Goal: Task Accomplishment & Management: Use online tool/utility

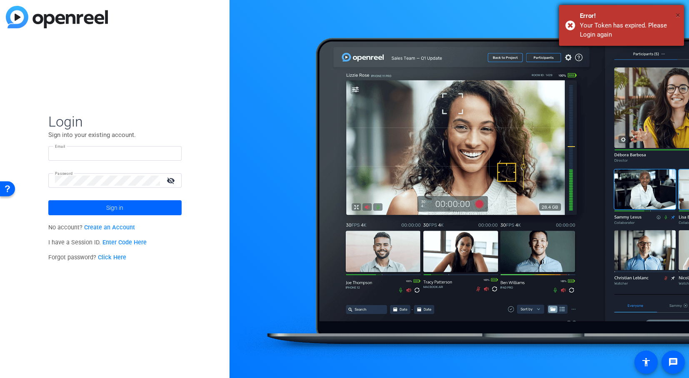
type input "[EMAIL_ADDRESS][DOMAIN_NAME]"
click at [676, 12] on span "×" at bounding box center [677, 15] width 5 height 10
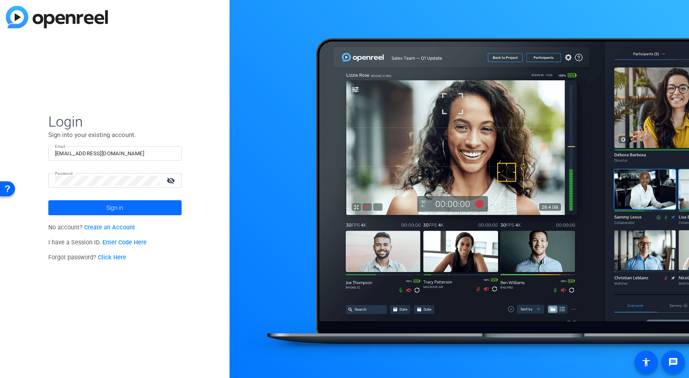
click at [117, 206] on span "Sign in" at bounding box center [114, 207] width 17 height 21
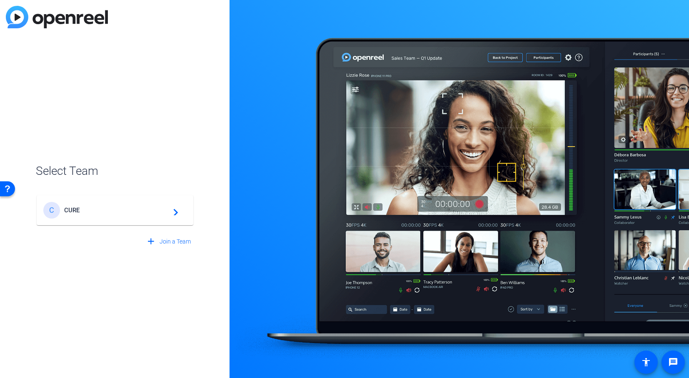
click at [155, 209] on span "CURE" at bounding box center [116, 210] width 104 height 7
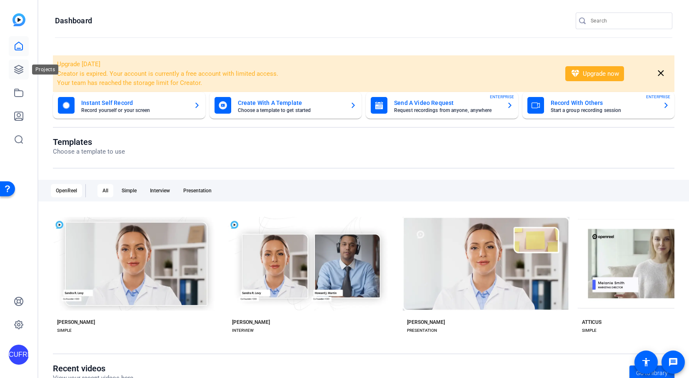
click at [17, 65] on icon at bounding box center [19, 70] width 10 height 10
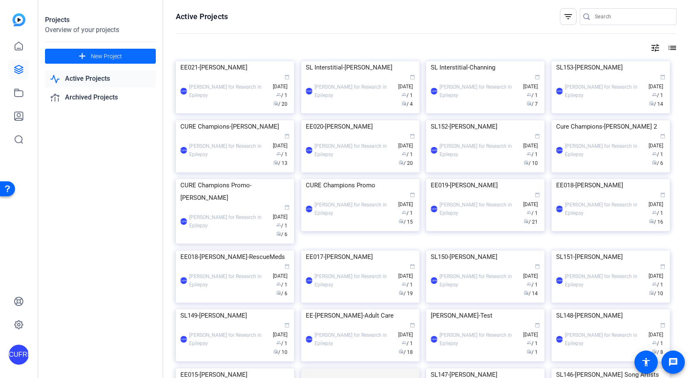
click at [119, 51] on span at bounding box center [100, 56] width 111 height 20
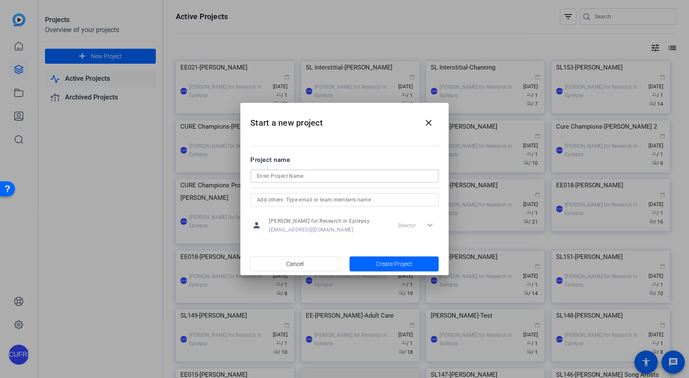
click at [293, 179] on input at bounding box center [344, 176] width 175 height 10
type input "SL154-Ioannou"
click at [394, 262] on span "Create Project" at bounding box center [394, 264] width 37 height 9
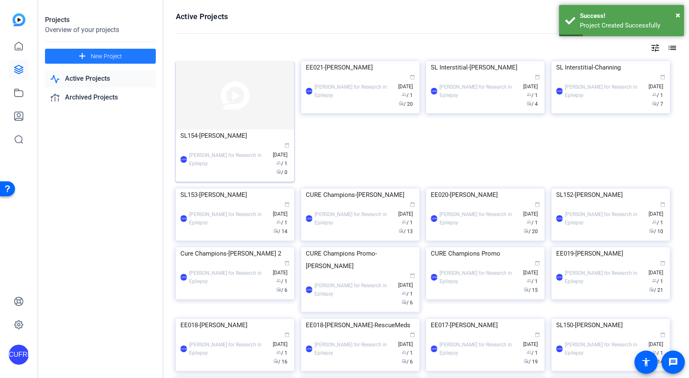
click at [222, 119] on img at bounding box center [235, 95] width 118 height 68
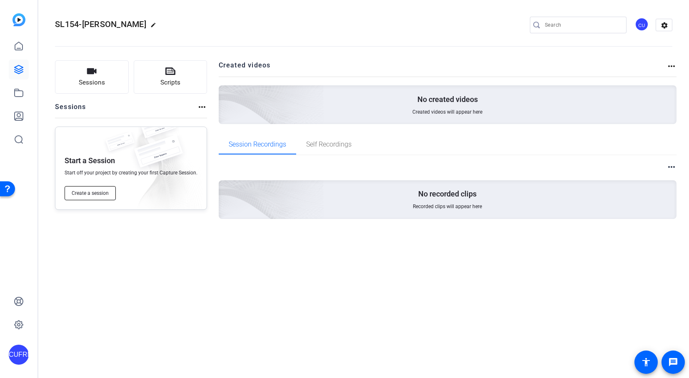
click at [102, 189] on button "Create a session" at bounding box center [90, 193] width 51 height 14
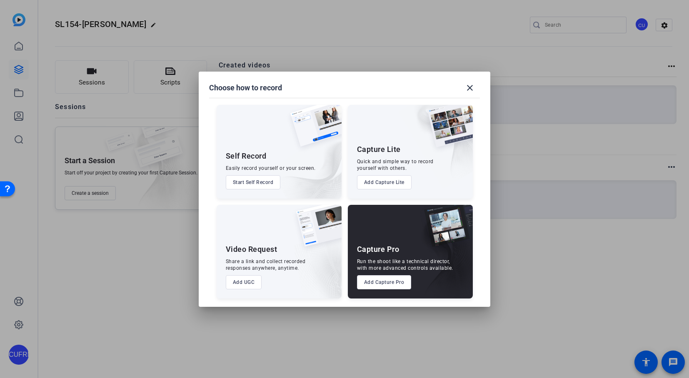
click at [370, 287] on button "Add Capture Pro" at bounding box center [384, 282] width 55 height 14
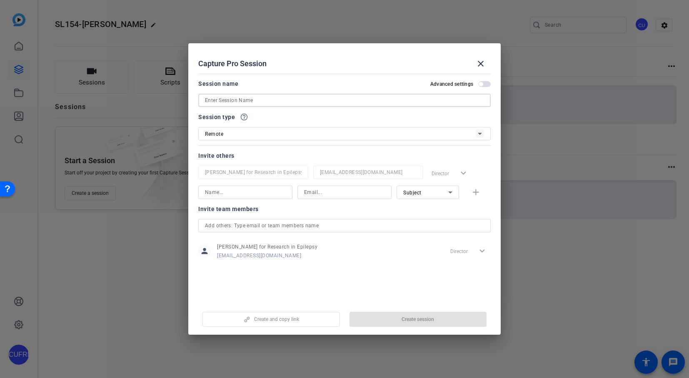
click at [256, 100] on input at bounding box center [344, 100] width 279 height 10
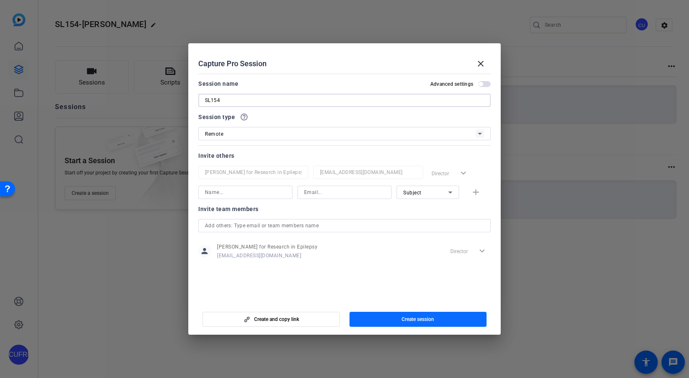
type input "SL154"
click at [438, 316] on span "button" at bounding box center [417, 319] width 137 height 20
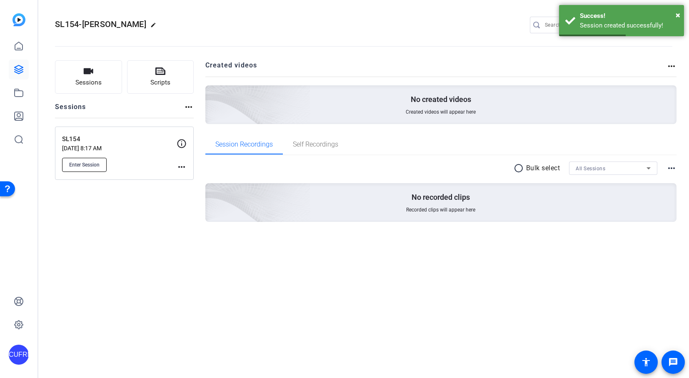
click at [76, 159] on button "Enter Session" at bounding box center [84, 165] width 45 height 14
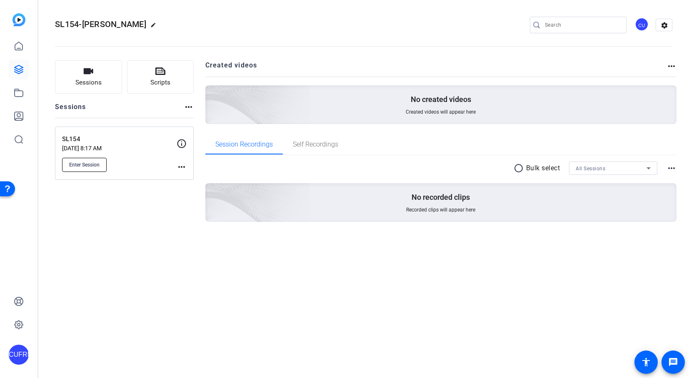
click at [91, 162] on span "Enter Session" at bounding box center [84, 165] width 30 height 7
click at [149, 268] on div "SL154-Ioannou edit CU settings Sessions Scripts Sessions more_horiz SL154 Sep 1…" at bounding box center [363, 189] width 650 height 378
drag, startPoint x: 109, startPoint y: 258, endPoint x: 107, endPoint y: 187, distance: 70.8
click at [109, 258] on div "Sessions Scripts Sessions more_horiz SL154 Sep 15, 2025 @ 8:17 AM Enter Session…" at bounding box center [363, 154] width 650 height 209
click at [77, 166] on span "Enter Session" at bounding box center [84, 165] width 30 height 7
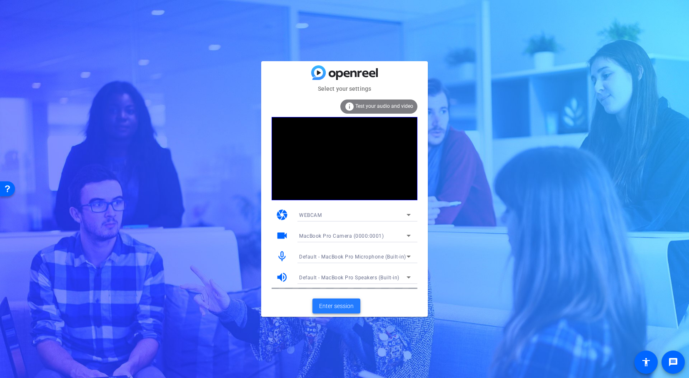
click at [337, 309] on span "Enter session" at bounding box center [336, 306] width 35 height 9
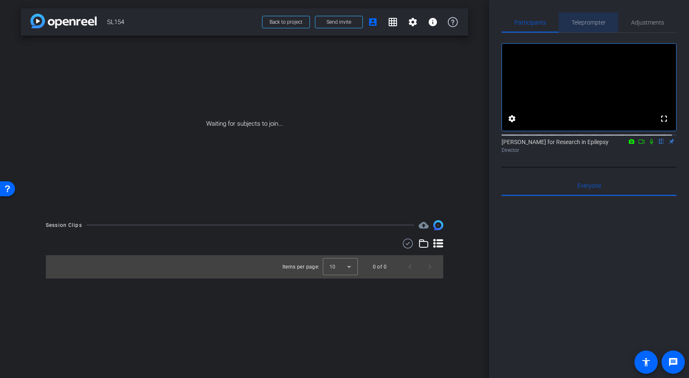
click at [594, 22] on span "Teleprompter" at bounding box center [588, 23] width 34 height 6
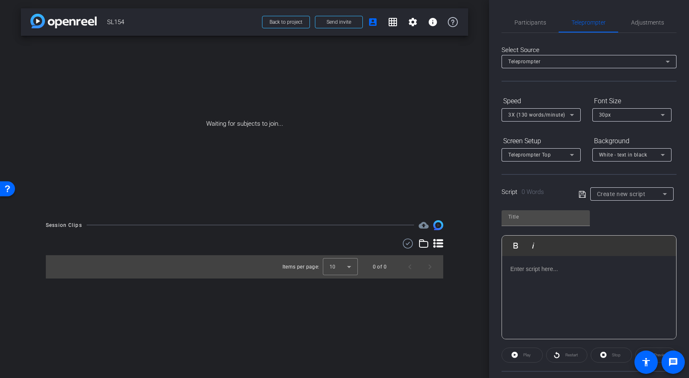
click at [530, 274] on div at bounding box center [589, 297] width 174 height 83
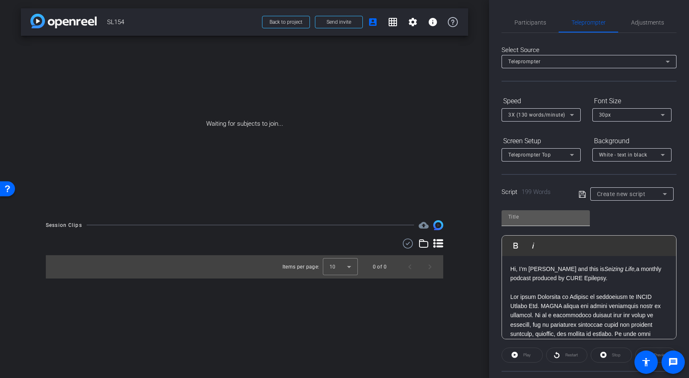
click at [542, 218] on input "text" at bounding box center [545, 217] width 75 height 10
type input "INTRO"
click at [578, 192] on icon at bounding box center [581, 194] width 7 height 10
click at [582, 194] on icon at bounding box center [581, 194] width 7 height 10
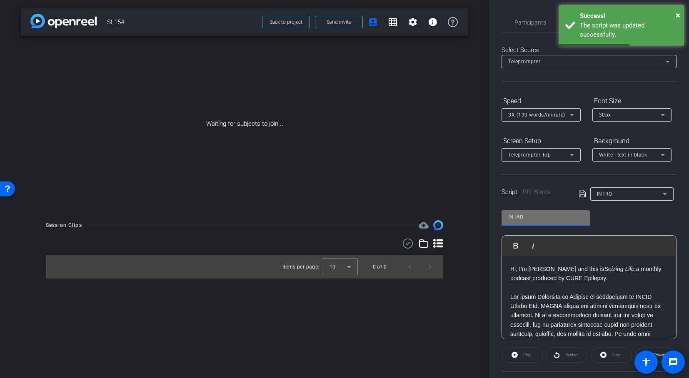
drag, startPoint x: 536, startPoint y: 217, endPoint x: 374, endPoint y: 209, distance: 162.6
click at [374, 209] on div "arrow_back SL154 Back to project Send invite account_box grid_on settings info …" at bounding box center [344, 189] width 689 height 378
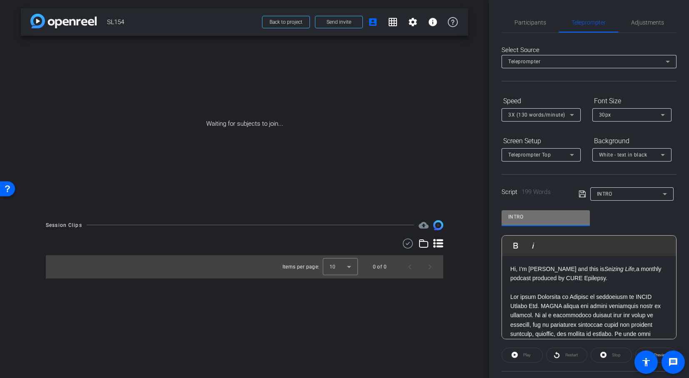
click at [645, 194] on div "INTRO" at bounding box center [630, 194] width 66 height 10
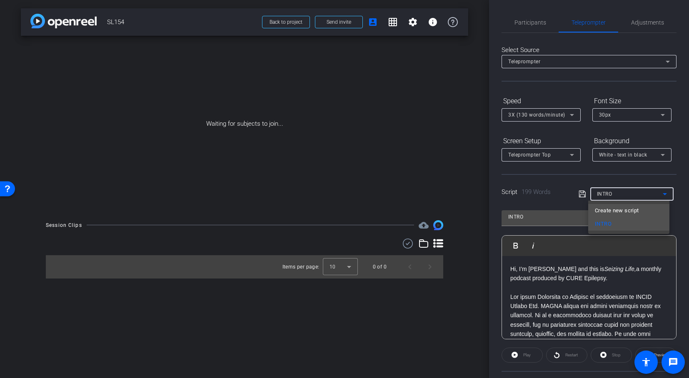
click at [615, 209] on span "Create new script" at bounding box center [617, 211] width 44 height 10
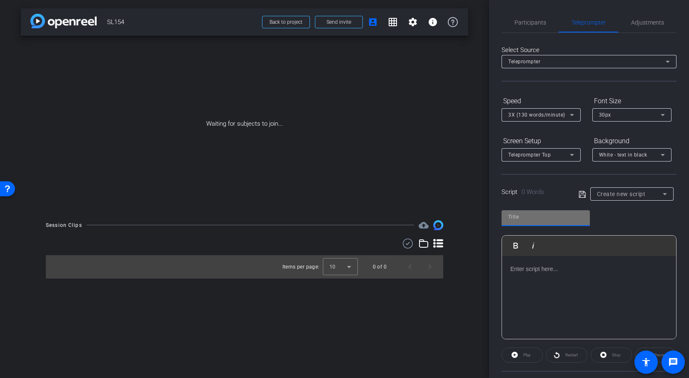
click at [524, 215] on input "text" at bounding box center [545, 217] width 75 height 10
type input "OUTRO"
click at [620, 216] on div "OUTRO Play Play from this location Play Selected Play and display the selected …" at bounding box center [588, 271] width 175 height 135
click at [533, 270] on p at bounding box center [588, 268] width 157 height 9
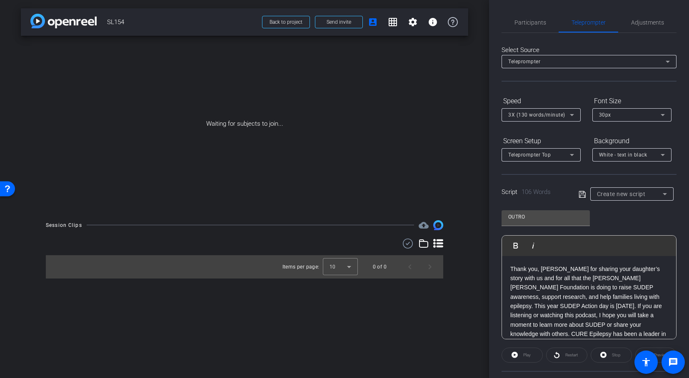
click at [580, 194] on icon at bounding box center [581, 194] width 7 height 10
drag, startPoint x: 557, startPoint y: 268, endPoint x: 575, endPoint y: 268, distance: 17.5
click at [575, 268] on p "Thank you, Maria Teresa for sharing your daughter’s story with us and for all t…" at bounding box center [588, 320] width 157 height 112
click at [580, 192] on icon at bounding box center [581, 194] width 7 height 10
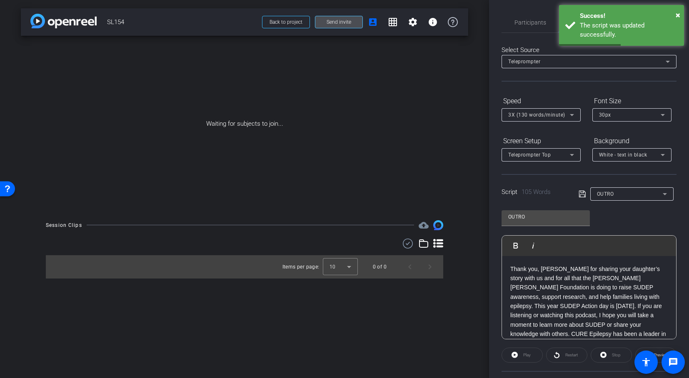
click at [341, 23] on span "Send invite" at bounding box center [338, 22] width 25 height 7
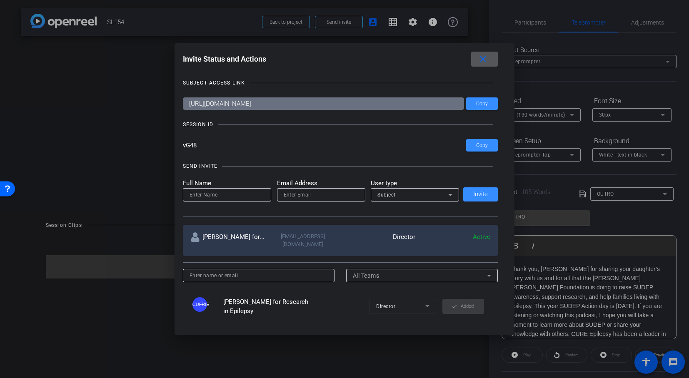
click at [230, 199] on input at bounding box center [226, 195] width 75 height 10
type input "Kelly Cervantes"
click at [303, 194] on input "email" at bounding box center [321, 195] width 75 height 10
type input "KellyGCervantes@gmail.com"
click at [485, 194] on span "Invite" at bounding box center [480, 194] width 15 height 6
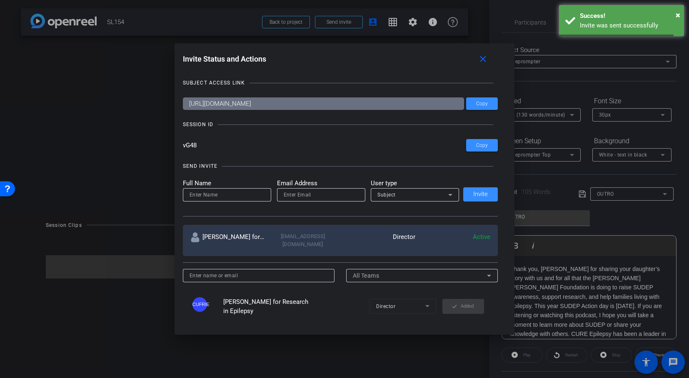
click at [220, 191] on input at bounding box center [226, 195] width 75 height 10
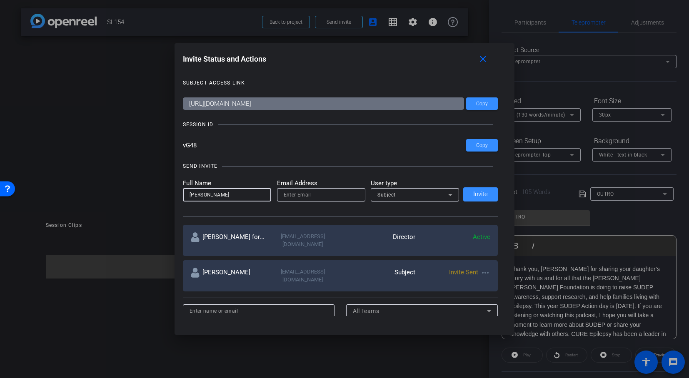
type input "Maria Teresa Ioannou"
click at [311, 198] on input "email" at bounding box center [321, 195] width 75 height 10
paste input "drsakatisioannou@gmail.com"
type input "drsakatisioannou@gmail.com"
click at [483, 196] on span "Invite" at bounding box center [480, 194] width 15 height 6
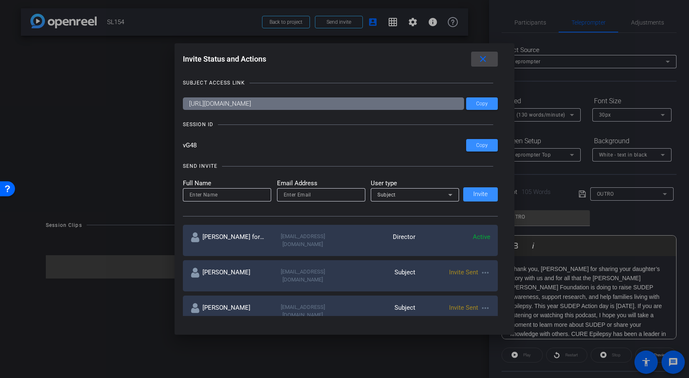
click at [484, 61] on mat-icon "close" at bounding box center [483, 59] width 10 height 10
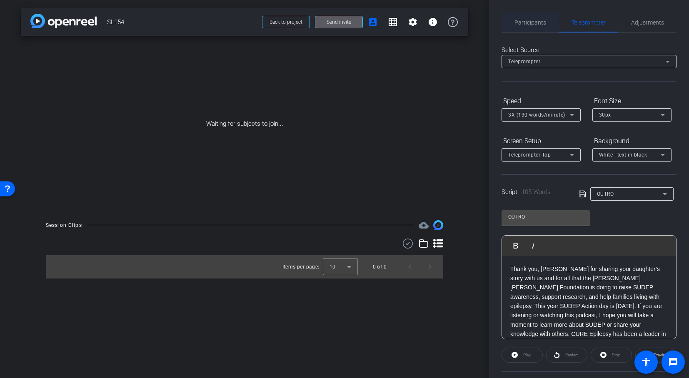
click at [529, 20] on span "Participants" at bounding box center [530, 23] width 32 height 6
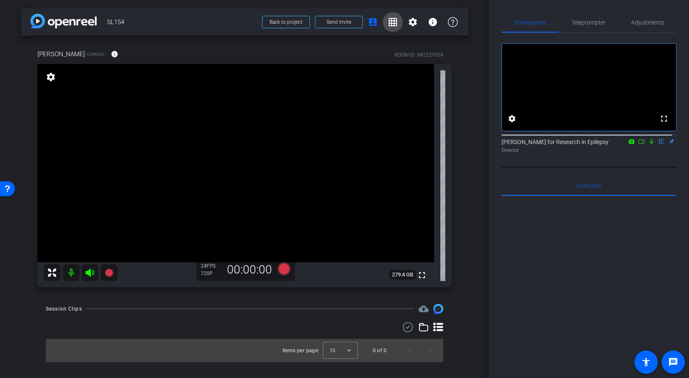
click at [395, 20] on mat-icon "grid_on" at bounding box center [393, 22] width 10 height 10
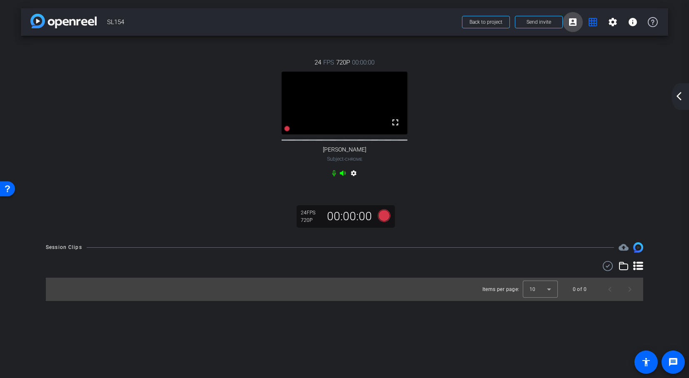
click at [572, 20] on mat-icon "account_box" at bounding box center [573, 22] width 10 height 10
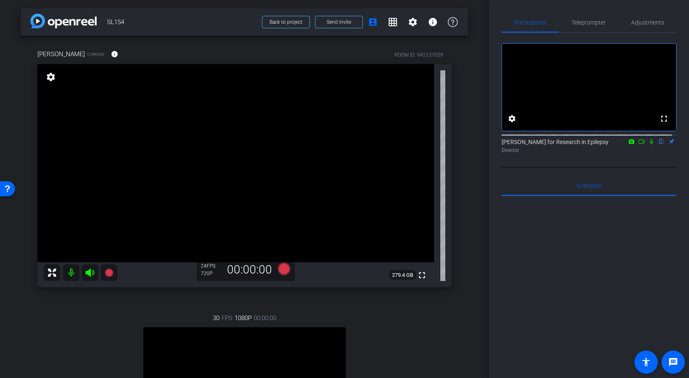
scroll to position [176, 0]
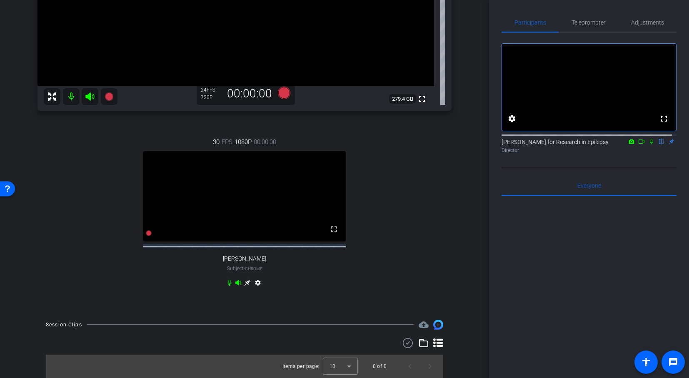
click at [306, 172] on video at bounding box center [244, 196] width 202 height 90
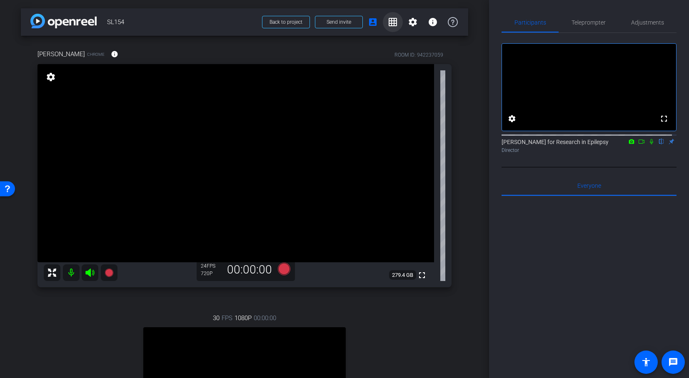
click at [392, 22] on mat-icon "grid_on" at bounding box center [393, 22] width 10 height 10
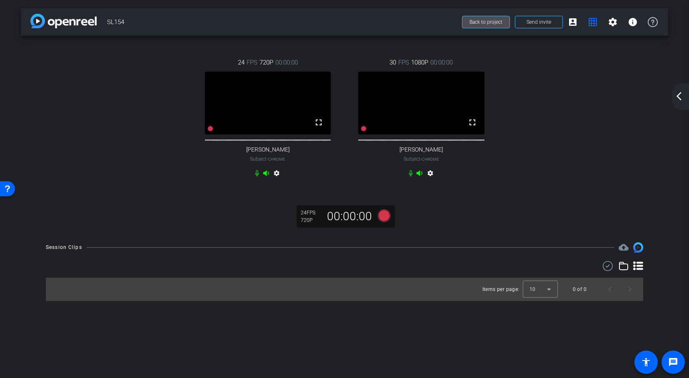
click at [483, 20] on span "Back to project" at bounding box center [485, 22] width 33 height 6
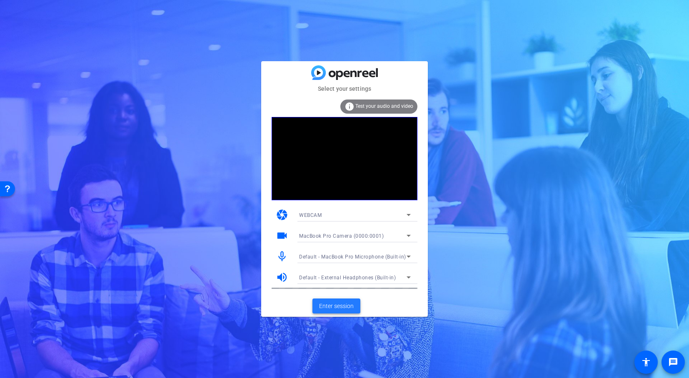
click at [338, 308] on span "Enter session" at bounding box center [336, 306] width 35 height 9
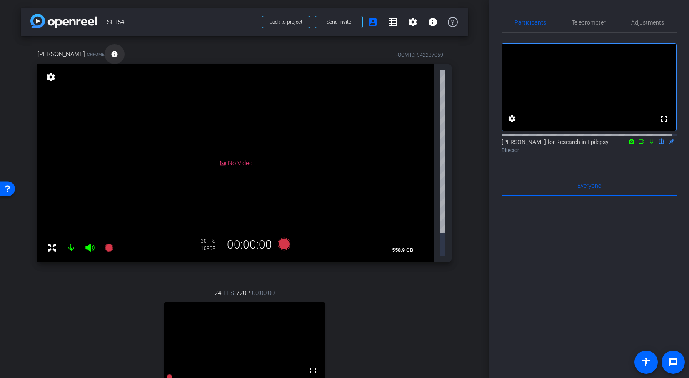
click at [118, 51] on mat-icon "info" at bounding box center [114, 53] width 7 height 7
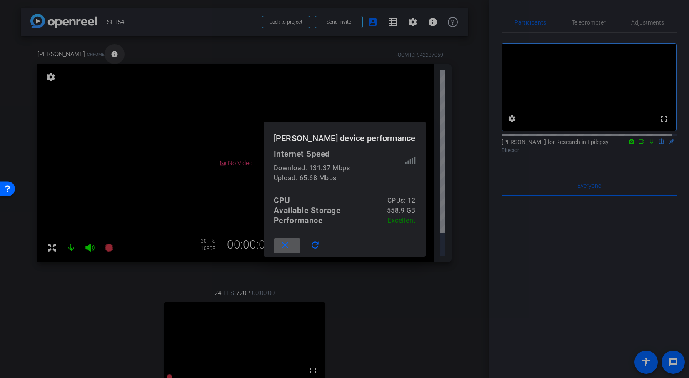
click at [128, 51] on div at bounding box center [344, 189] width 689 height 378
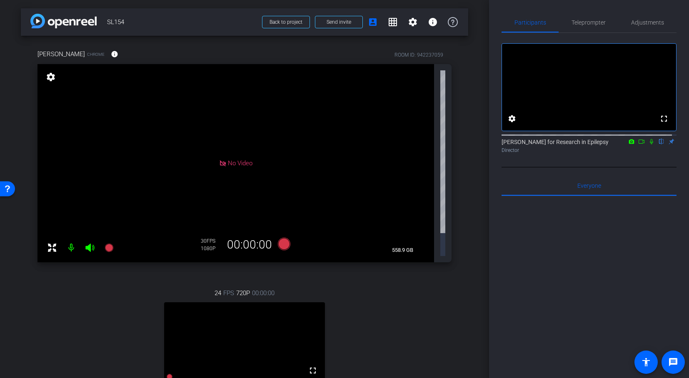
click at [381, 321] on div "24 FPS 720P 00:00:00 fullscreen Kelly Cervantes Subject - Chrome settings" at bounding box center [244, 361] width 414 height 172
click at [50, 77] on mat-icon "settings" at bounding box center [51, 77] width 12 height 10
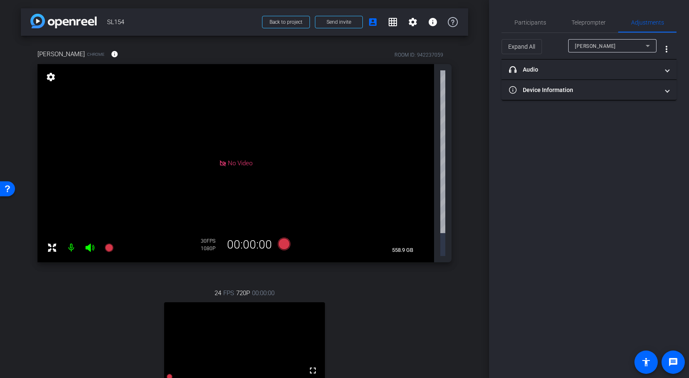
click at [50, 77] on mat-icon "settings" at bounding box center [51, 77] width 12 height 10
click at [666, 89] on span at bounding box center [666, 90] width 3 height 9
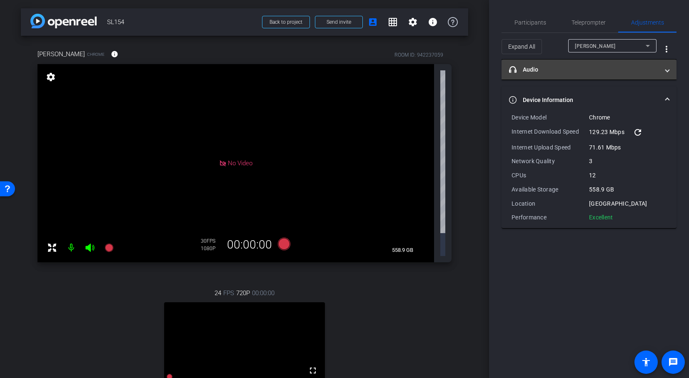
click at [668, 66] on span at bounding box center [666, 69] width 3 height 9
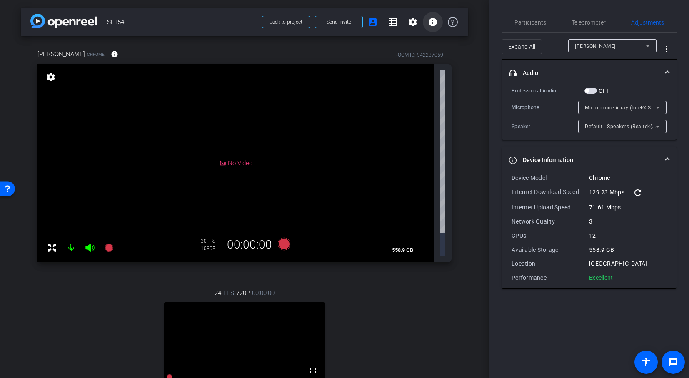
click at [428, 21] on mat-icon "info" at bounding box center [433, 22] width 10 height 10
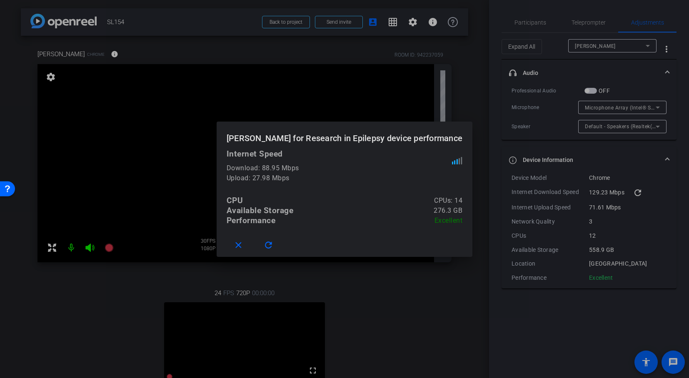
click at [463, 101] on div at bounding box center [344, 189] width 689 height 378
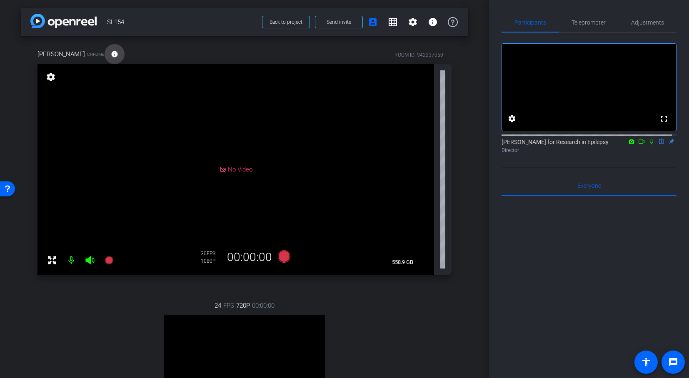
click at [118, 53] on mat-icon "info" at bounding box center [114, 53] width 7 height 7
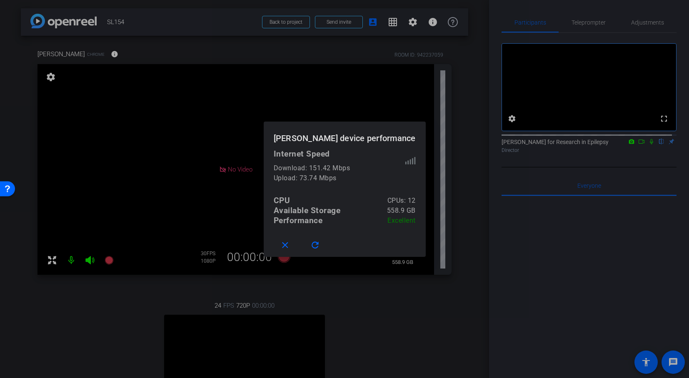
click at [145, 47] on div at bounding box center [344, 189] width 689 height 378
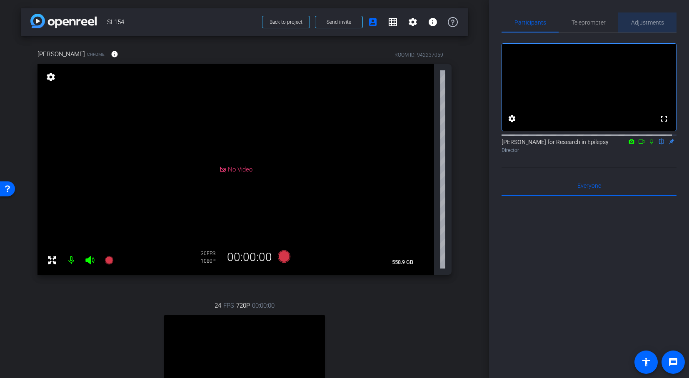
click at [647, 24] on span "Adjustments" at bounding box center [647, 23] width 33 height 6
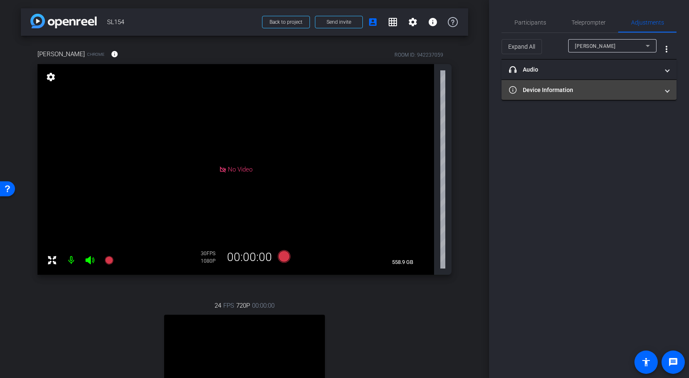
click at [665, 90] on span at bounding box center [666, 90] width 3 height 9
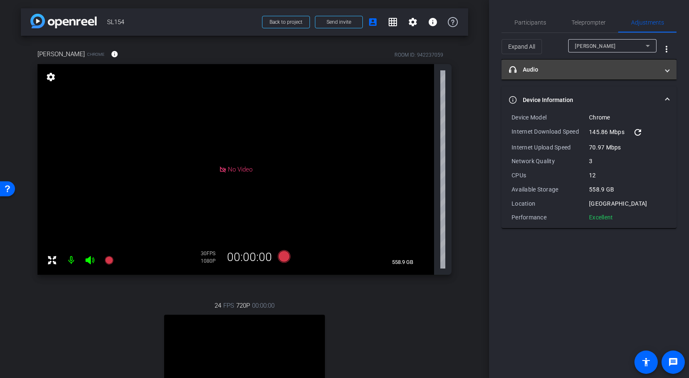
click at [666, 73] on span at bounding box center [666, 69] width 3 height 9
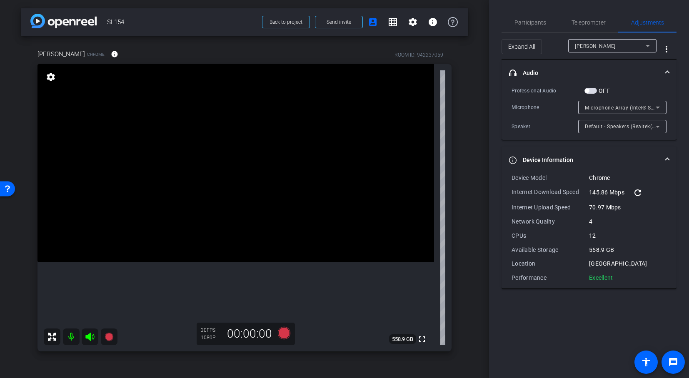
click at [665, 70] on span at bounding box center [666, 73] width 3 height 9
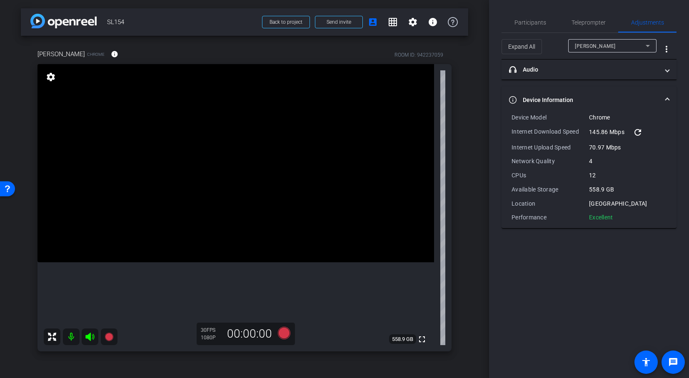
click at [665, 97] on span at bounding box center [666, 100] width 3 height 9
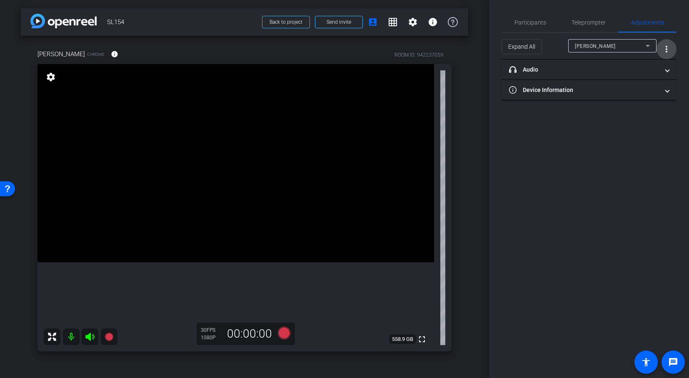
click at [668, 50] on mat-icon "more_vert" at bounding box center [666, 49] width 10 height 10
click at [668, 50] on div at bounding box center [344, 189] width 689 height 378
click at [638, 44] on div "[PERSON_NAME]" at bounding box center [610, 46] width 71 height 10
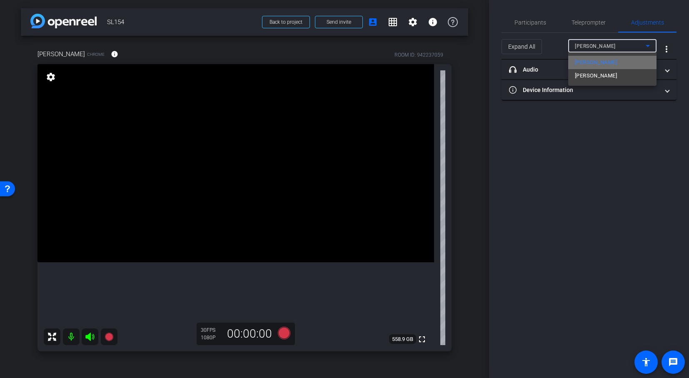
click at [617, 65] on span "[PERSON_NAME]" at bounding box center [596, 62] width 42 height 10
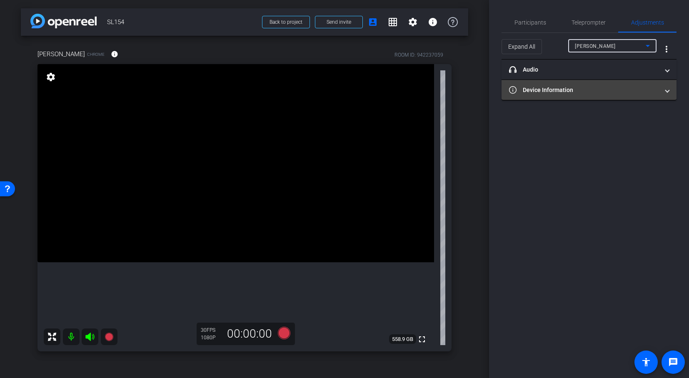
click at [667, 94] on span at bounding box center [666, 90] width 3 height 9
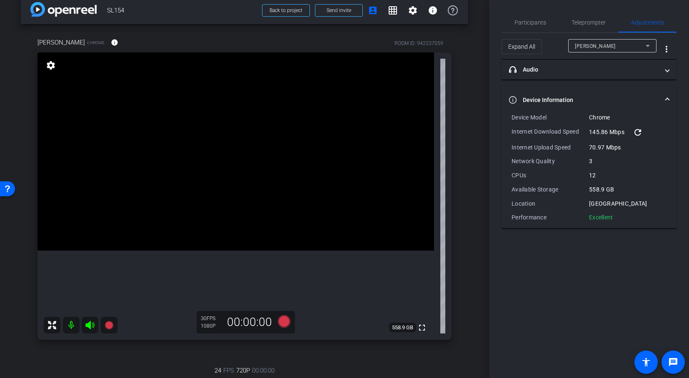
scroll to position [13, 0]
click at [405, 218] on video at bounding box center [235, 150] width 396 height 198
click at [405, 201] on video at bounding box center [235, 150] width 396 height 198
click at [603, 306] on div "Participants Teleprompter Adjustments settings Citizens United for Research in …" at bounding box center [589, 189] width 200 height 378
click at [651, 47] on icon at bounding box center [648, 46] width 10 height 10
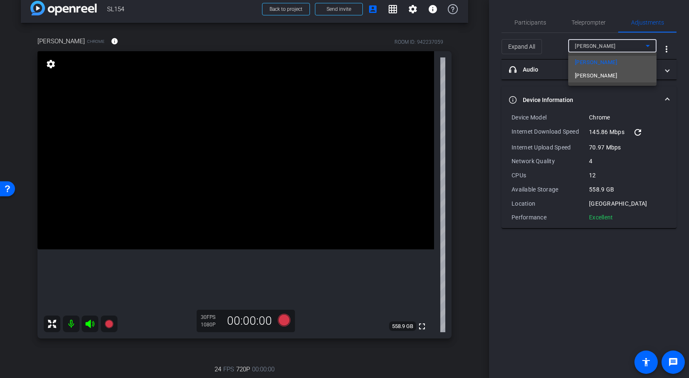
click at [629, 75] on mat-option "[PERSON_NAME]" at bounding box center [612, 75] width 88 height 13
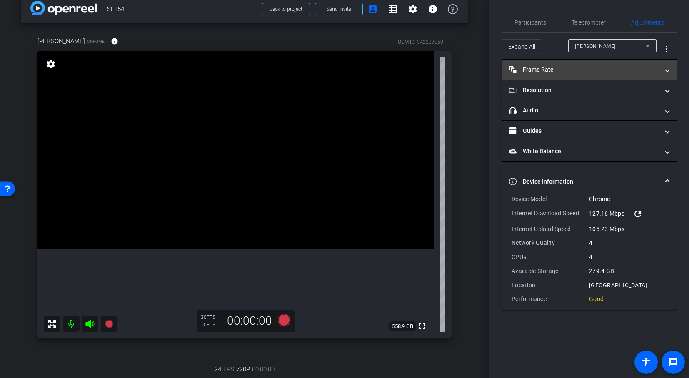
click at [664, 71] on span "Frame Rate Frame Rate" at bounding box center [587, 69] width 157 height 9
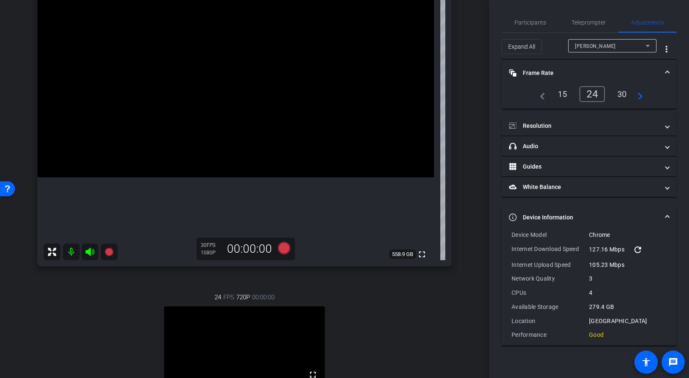
scroll to position [0, 0]
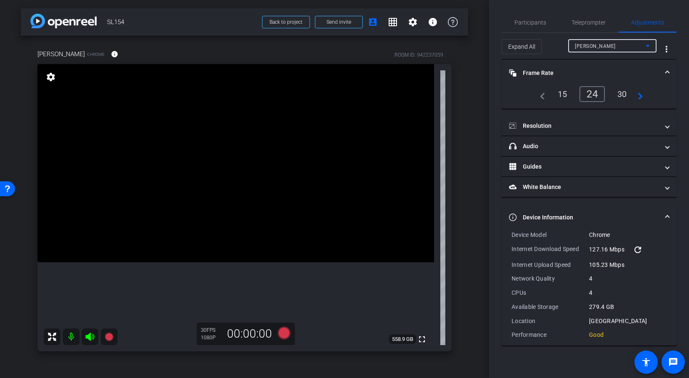
click at [652, 45] on icon at bounding box center [648, 46] width 10 height 10
click at [615, 64] on span "[PERSON_NAME]" at bounding box center [596, 62] width 42 height 10
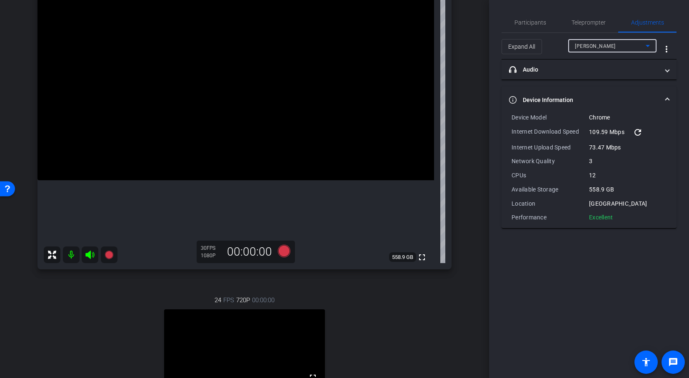
scroll to position [42, 0]
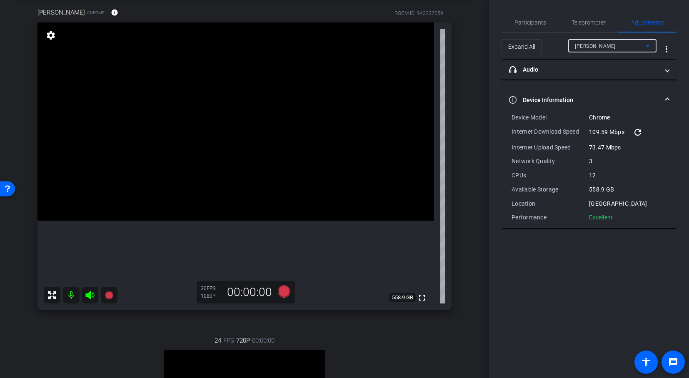
click at [71, 30] on video at bounding box center [235, 121] width 396 height 198
click at [52, 37] on mat-icon "settings" at bounding box center [51, 35] width 12 height 10
click at [50, 36] on mat-icon "settings" at bounding box center [51, 35] width 12 height 10
click at [118, 9] on mat-icon "info" at bounding box center [114, 12] width 7 height 7
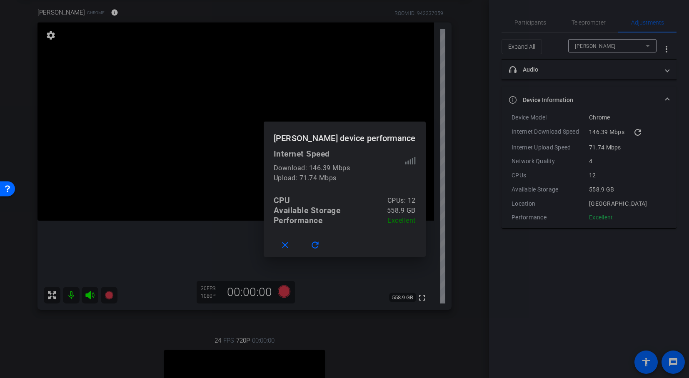
click at [348, 345] on div at bounding box center [344, 189] width 689 height 378
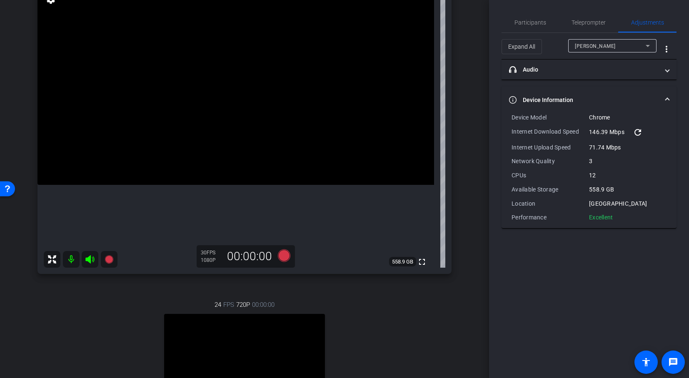
scroll to position [75, 0]
click at [667, 49] on mat-icon "more_vert" at bounding box center [666, 49] width 10 height 10
click at [636, 15] on div at bounding box center [344, 189] width 689 height 378
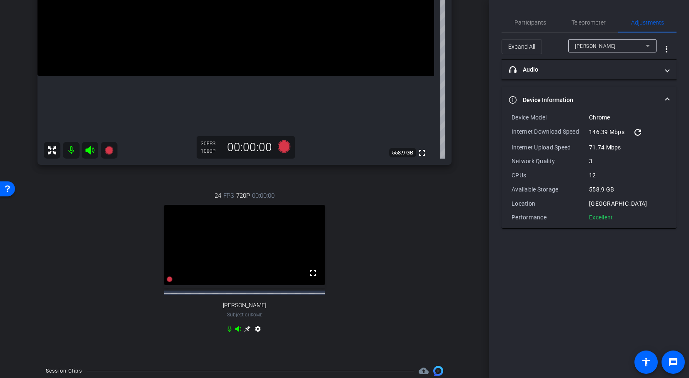
scroll to position [201, 0]
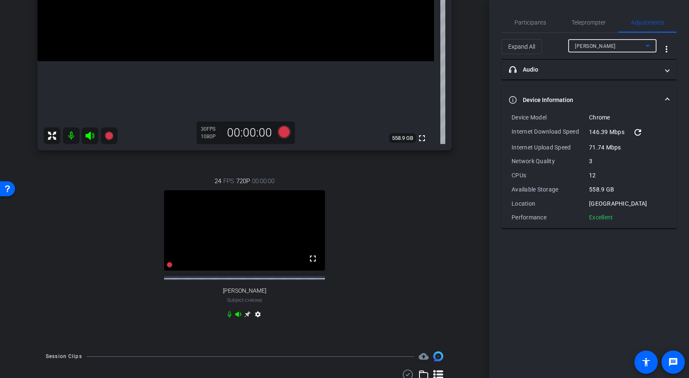
click at [635, 50] on div "[PERSON_NAME]" at bounding box center [610, 46] width 71 height 10
click at [609, 78] on span "[PERSON_NAME]" at bounding box center [596, 76] width 42 height 10
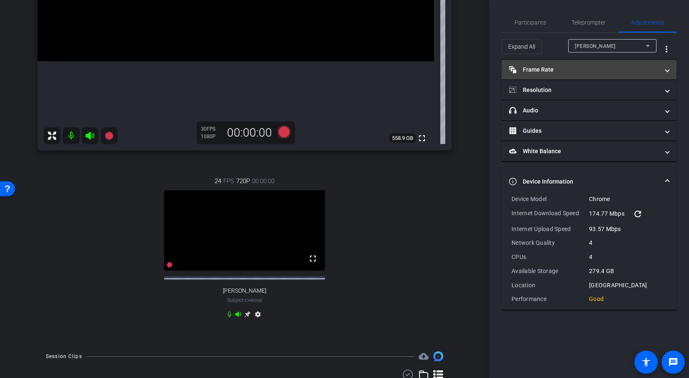
click at [664, 70] on span "Frame Rate Frame Rate" at bounding box center [587, 69] width 157 height 9
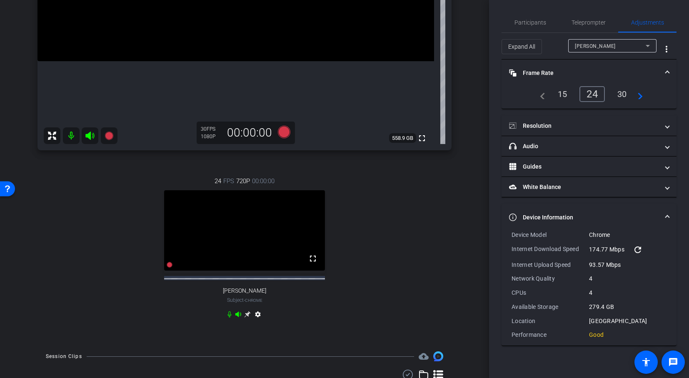
click at [618, 96] on div "30" at bounding box center [622, 94] width 22 height 14
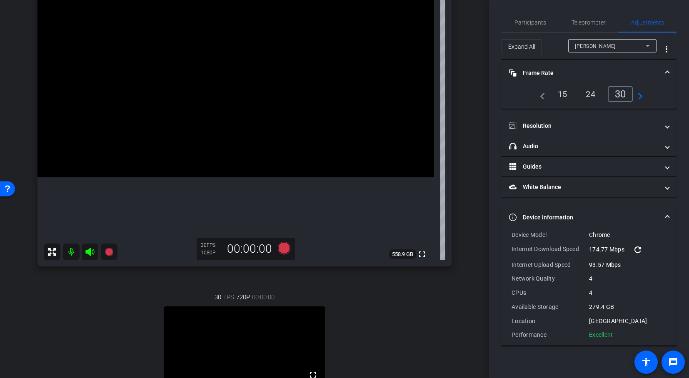
scroll to position [86, 0]
click at [284, 246] on icon at bounding box center [284, 247] width 12 height 12
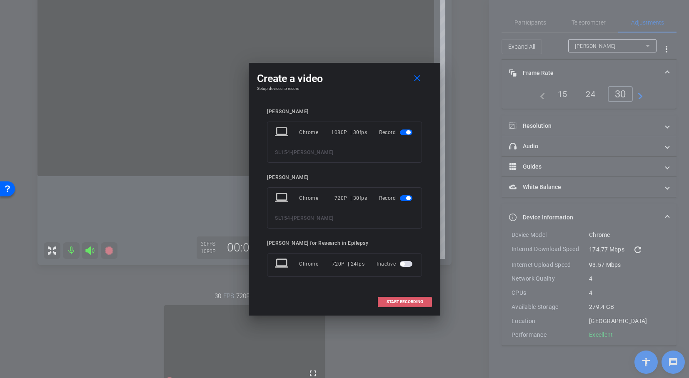
click at [410, 299] on span at bounding box center [404, 302] width 53 height 20
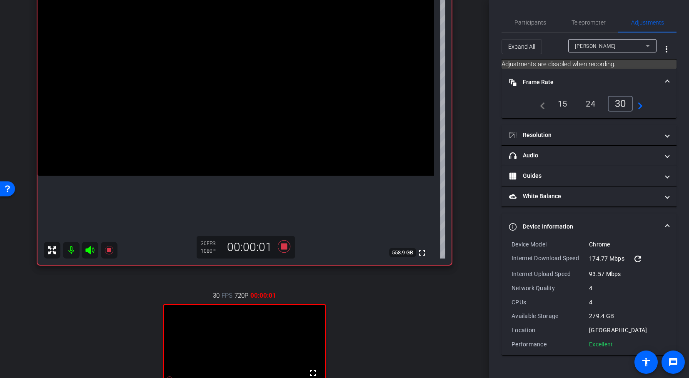
scroll to position [83, 0]
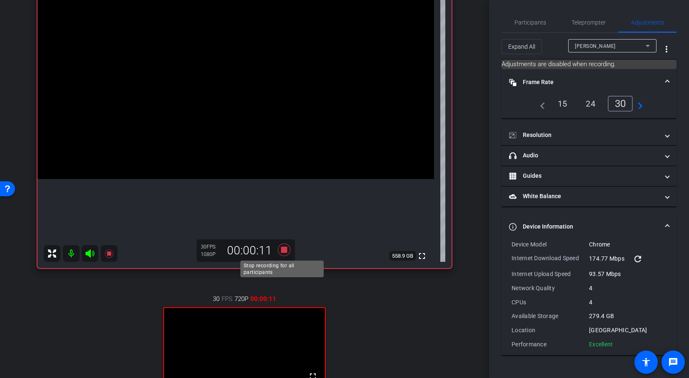
click at [282, 245] on icon at bounding box center [284, 249] width 20 height 15
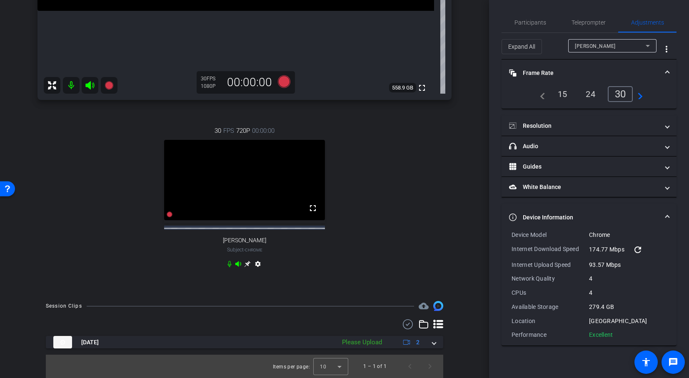
scroll to position [259, 0]
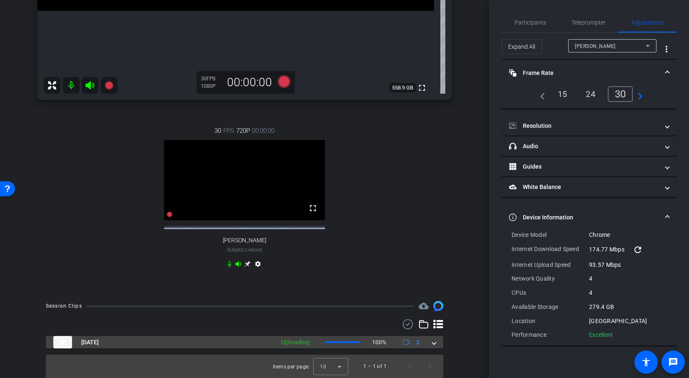
click at [432, 345] on span at bounding box center [433, 342] width 3 height 9
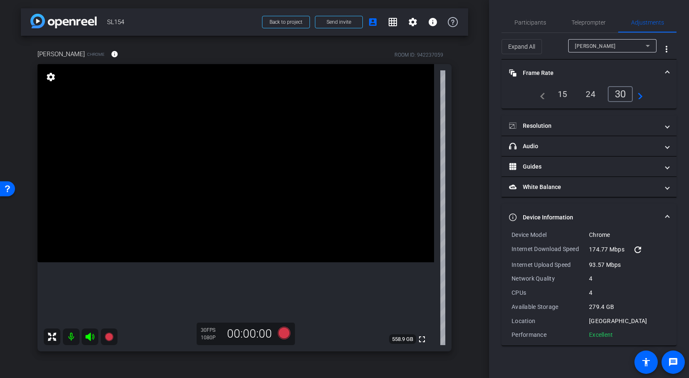
scroll to position [318, 0]
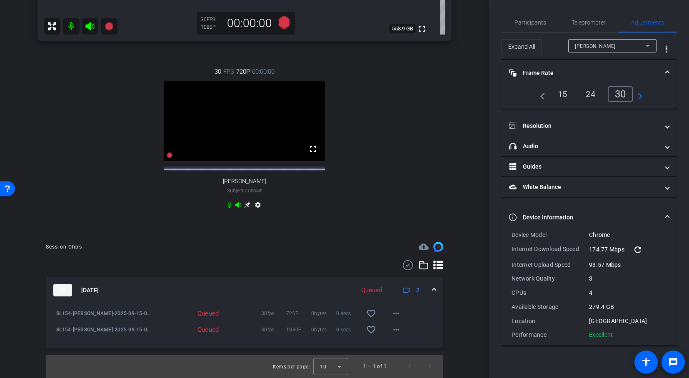
click at [373, 289] on div "Queued" at bounding box center [371, 291] width 29 height 10
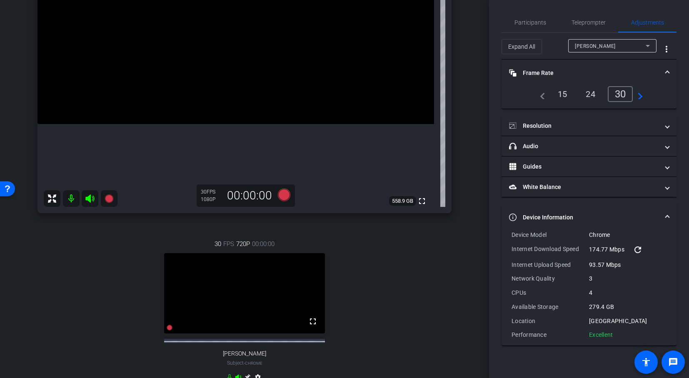
scroll to position [259, 0]
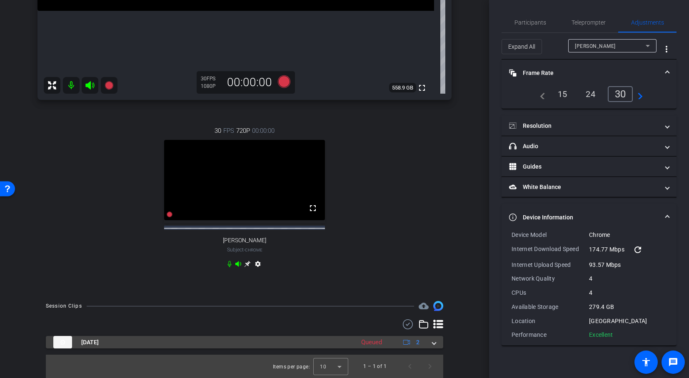
click at [432, 345] on span at bounding box center [433, 342] width 3 height 9
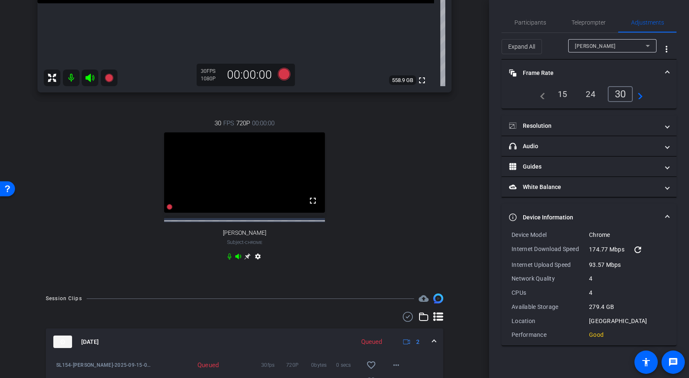
scroll to position [318, 0]
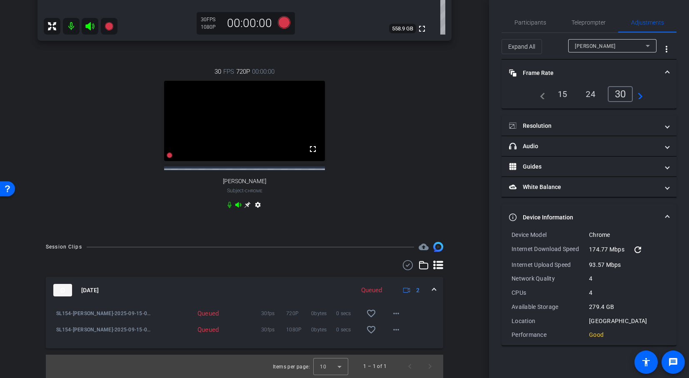
click at [638, 44] on div "[PERSON_NAME]" at bounding box center [610, 46] width 71 height 10
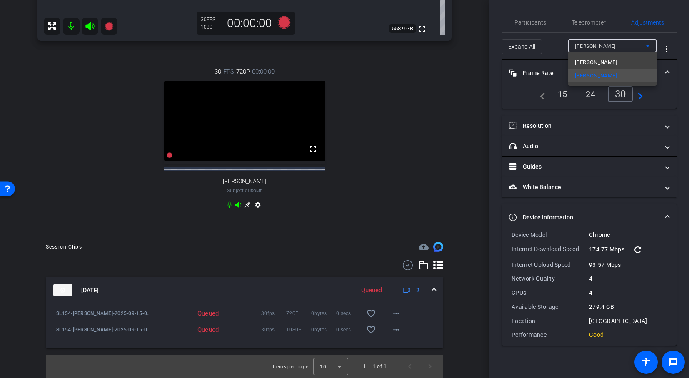
click at [638, 44] on div at bounding box center [344, 189] width 689 height 378
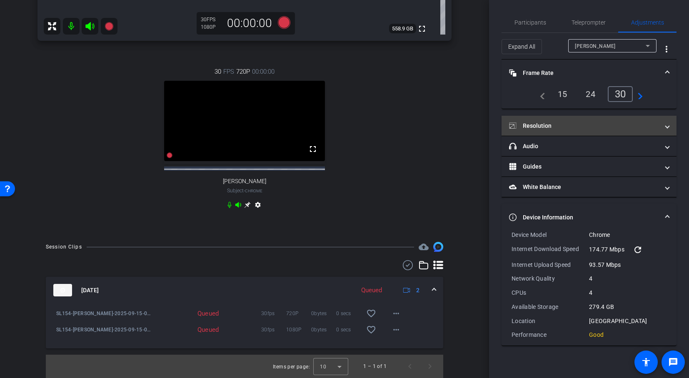
click at [667, 126] on span at bounding box center [666, 126] width 3 height 9
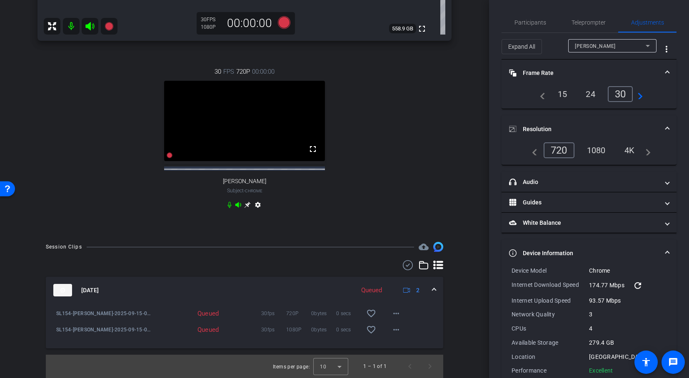
click at [560, 149] on div "720" at bounding box center [558, 150] width 31 height 16
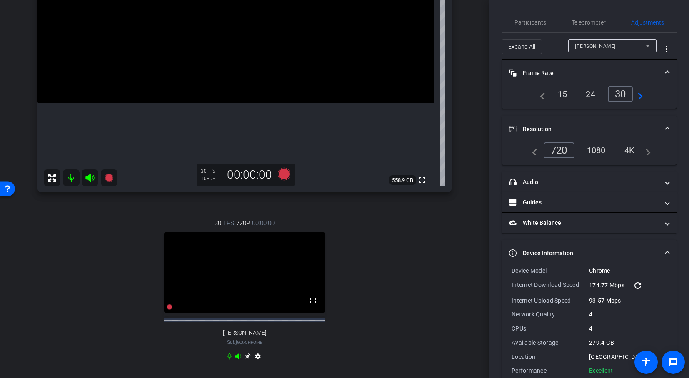
scroll to position [157, 0]
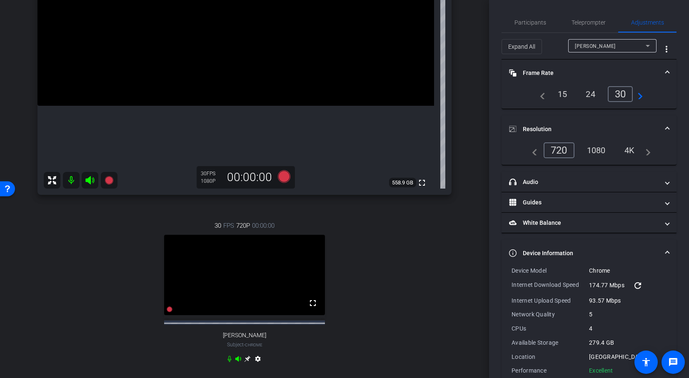
click at [599, 152] on div "1080" at bounding box center [595, 150] width 31 height 14
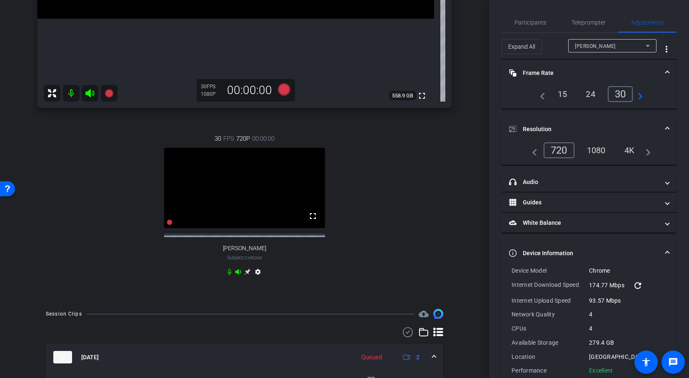
scroll to position [318, 0]
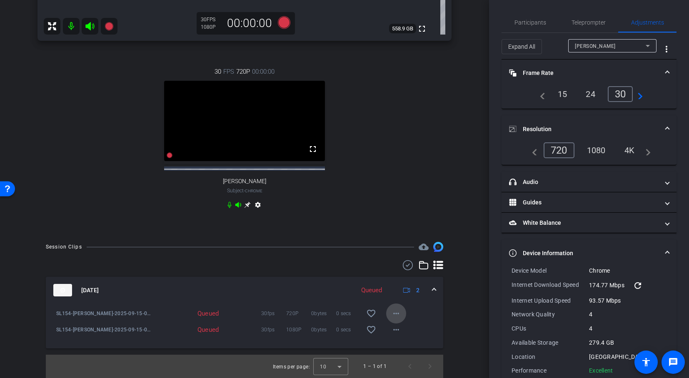
click at [391, 316] on mat-icon "more_horiz" at bounding box center [396, 314] width 10 height 10
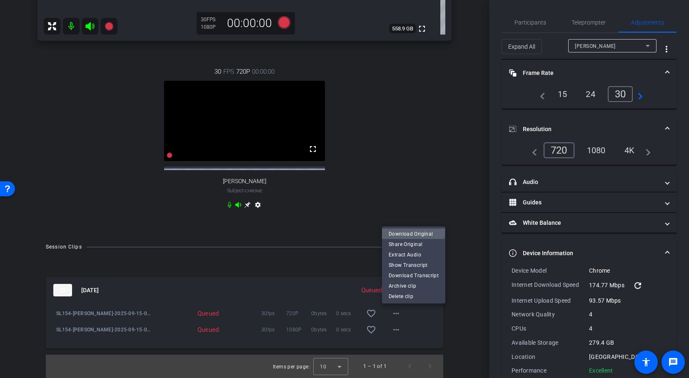
click at [408, 231] on span "Download Original" at bounding box center [414, 234] width 50 height 10
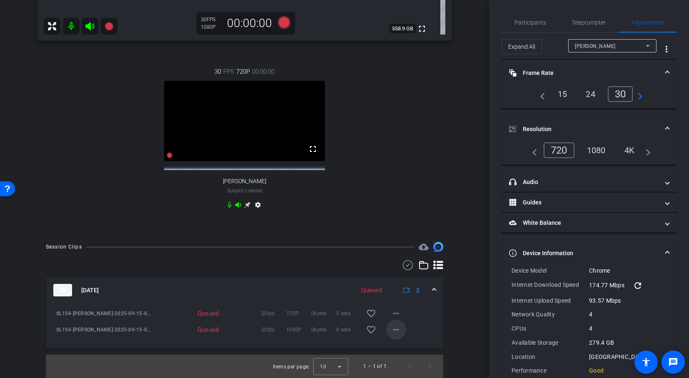
click at [391, 331] on mat-icon "more_horiz" at bounding box center [396, 330] width 10 height 10
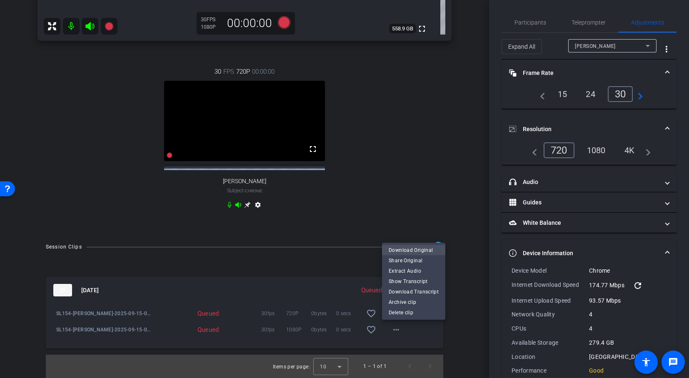
click at [421, 249] on span "Download Original" at bounding box center [414, 250] width 50 height 10
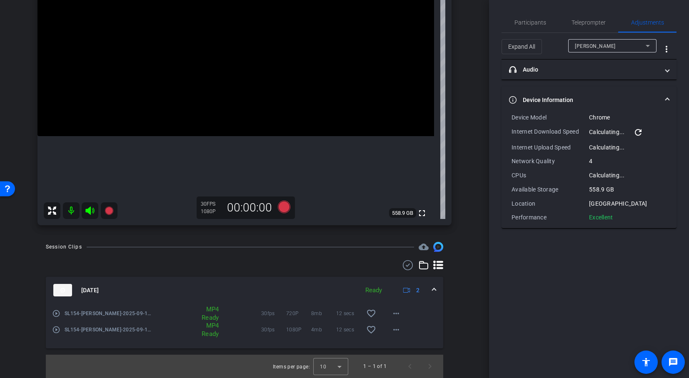
scroll to position [0, 0]
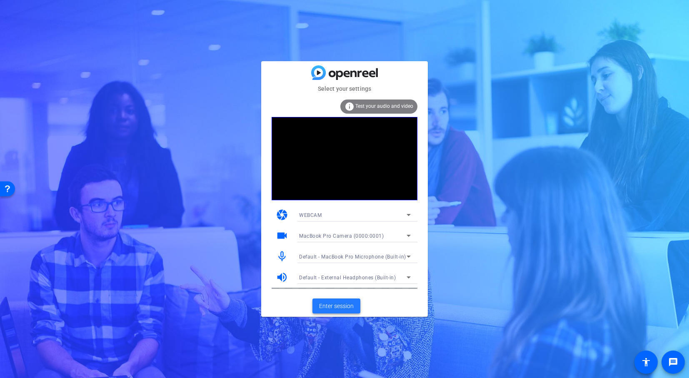
click at [337, 308] on span "Enter session" at bounding box center [336, 306] width 35 height 9
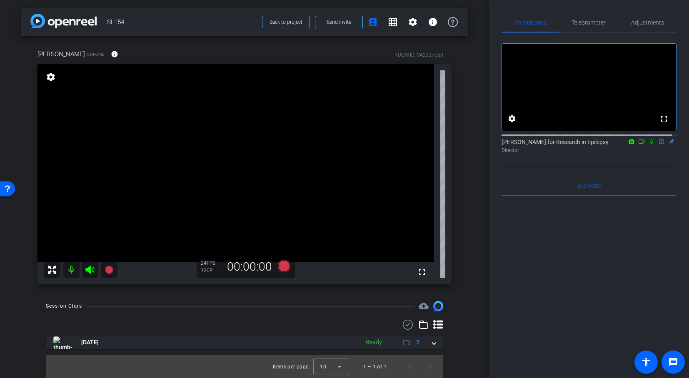
click at [433, 183] on div "fullscreen settings" at bounding box center [244, 174] width 414 height 220
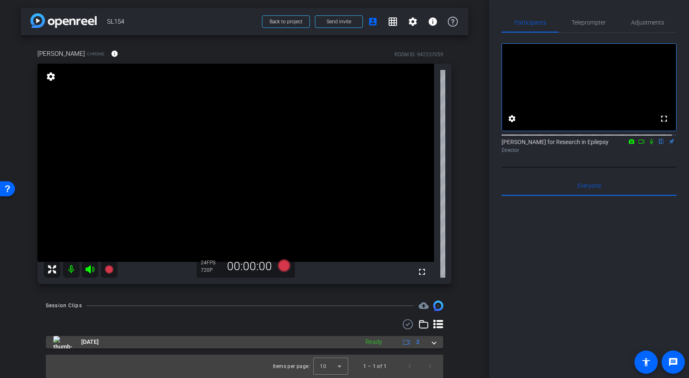
click at [432, 342] on span at bounding box center [433, 342] width 3 height 9
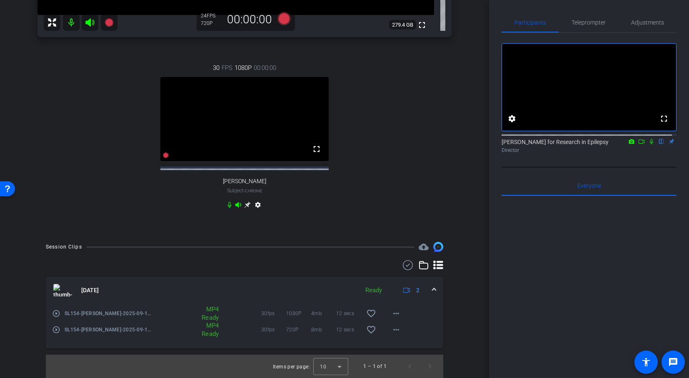
scroll to position [60, 0]
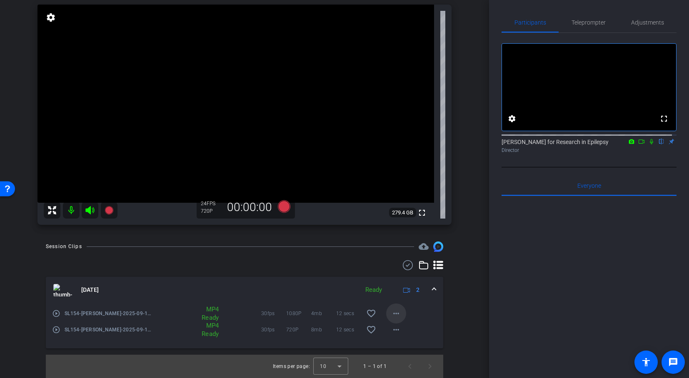
click at [391, 310] on mat-icon "more_horiz" at bounding box center [396, 314] width 10 height 10
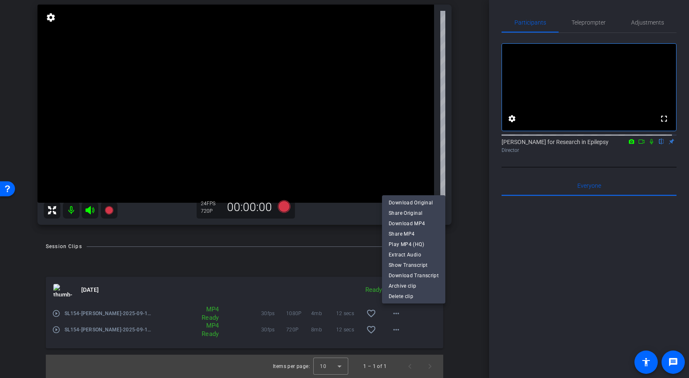
click at [463, 321] on div at bounding box center [344, 189] width 689 height 378
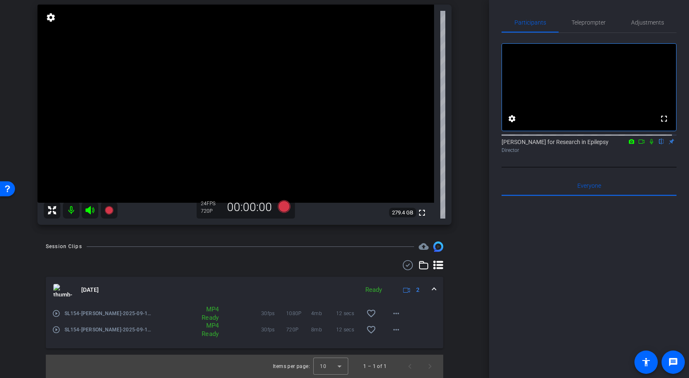
click at [56, 311] on mat-icon "play_circle_outline" at bounding box center [56, 313] width 8 height 8
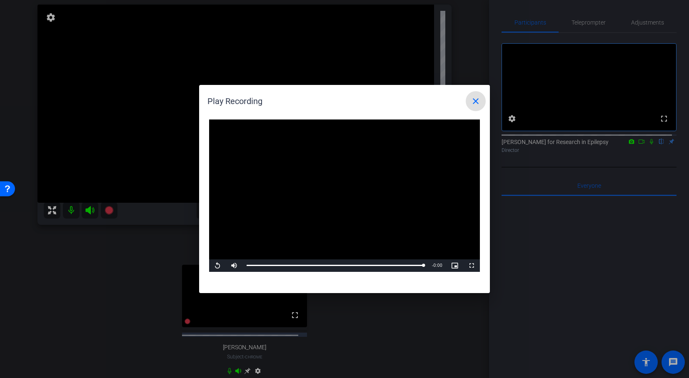
click at [477, 96] on mat-icon "close" at bounding box center [476, 101] width 10 height 10
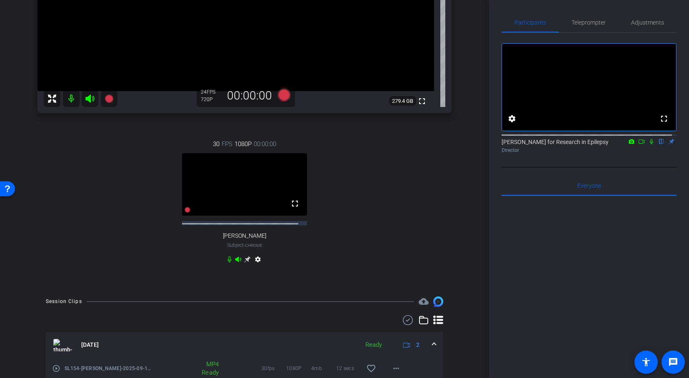
scroll to position [0, 0]
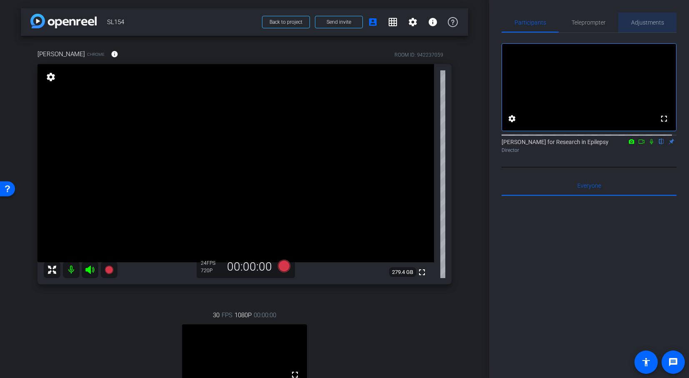
click at [651, 25] on span "Adjustments" at bounding box center [647, 23] width 33 height 6
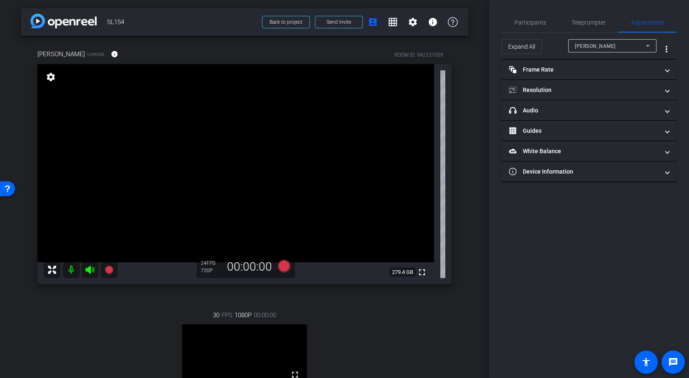
click at [637, 47] on div "[PERSON_NAME]" at bounding box center [610, 46] width 71 height 10
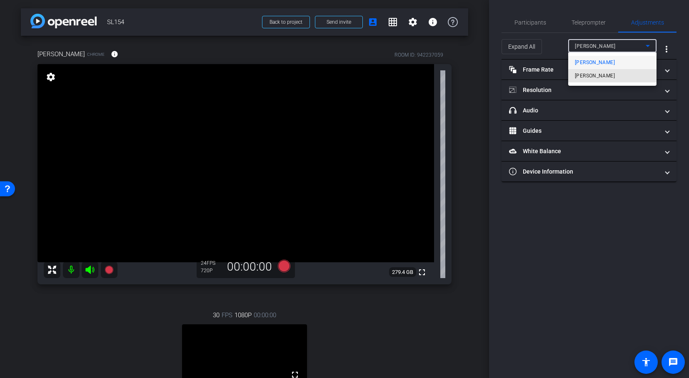
click at [615, 74] on span "[PERSON_NAME]" at bounding box center [595, 76] width 40 height 10
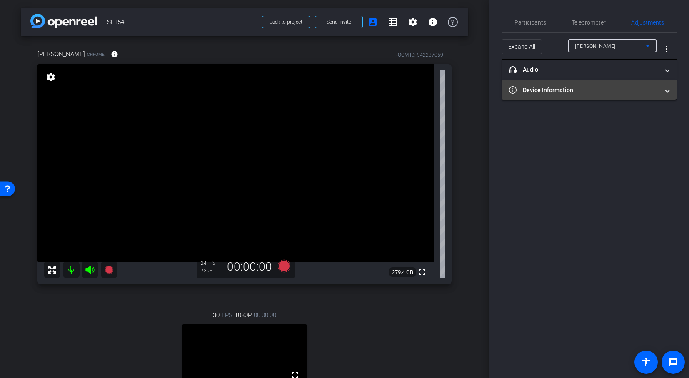
click at [668, 90] on span at bounding box center [666, 90] width 3 height 9
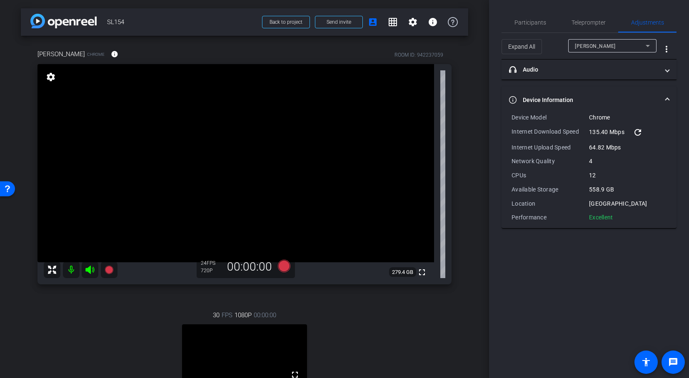
click at [668, 90] on mat-expansion-panel-header "Device Information" at bounding box center [588, 100] width 175 height 27
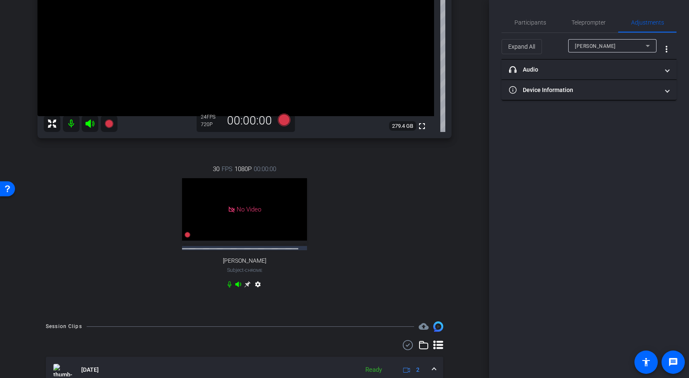
scroll to position [252, 0]
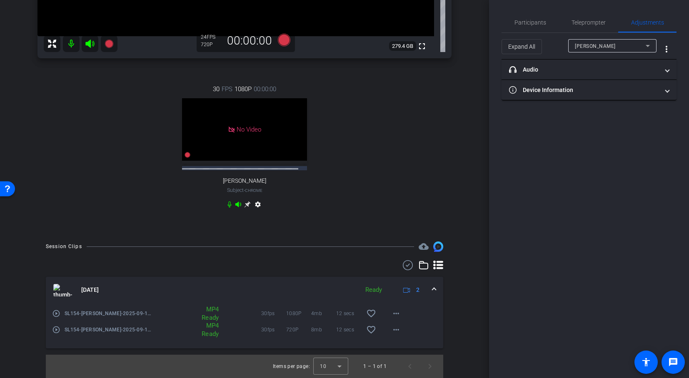
click at [255, 204] on mat-icon "settings" at bounding box center [258, 206] width 10 height 10
click at [365, 174] on div "30 FPS 1080P 00:00:00 No Video Maria Teresa Ioannou Subject - Chrome settings" at bounding box center [244, 148] width 414 height 154
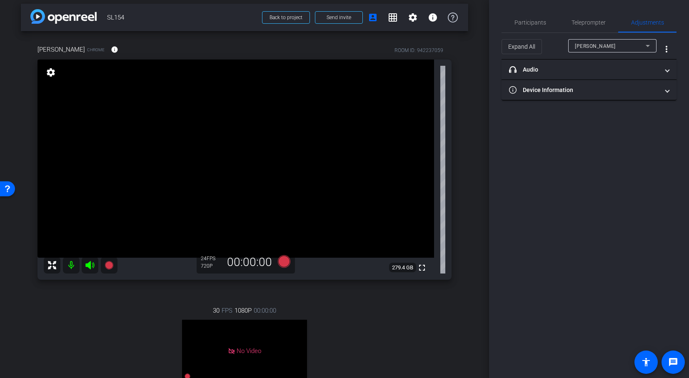
scroll to position [0, 0]
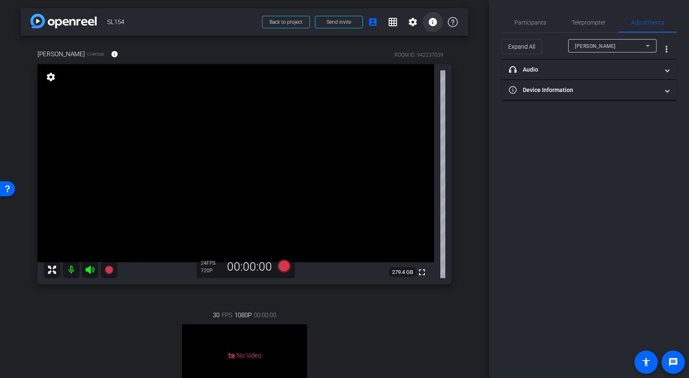
click at [432, 23] on mat-icon "info" at bounding box center [433, 22] width 10 height 10
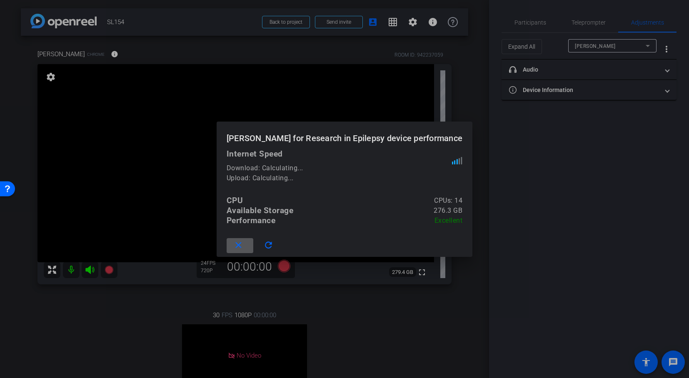
click at [448, 22] on div at bounding box center [344, 189] width 689 height 378
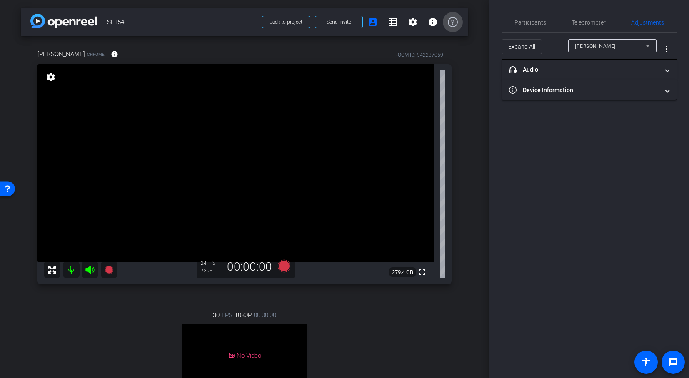
click at [448, 22] on icon at bounding box center [453, 22] width 10 height 10
click at [428, 19] on mat-icon "info" at bounding box center [433, 22] width 10 height 10
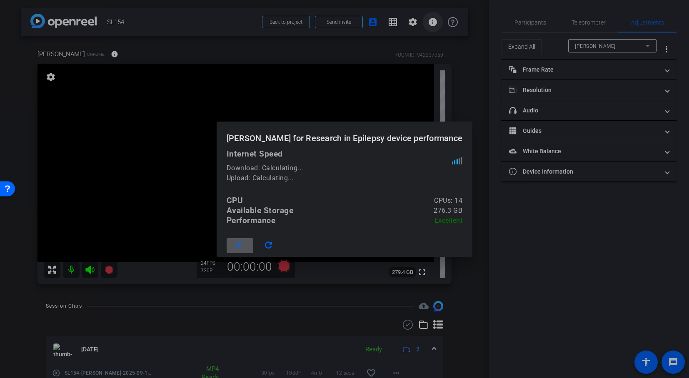
click at [426, 19] on div at bounding box center [344, 189] width 689 height 378
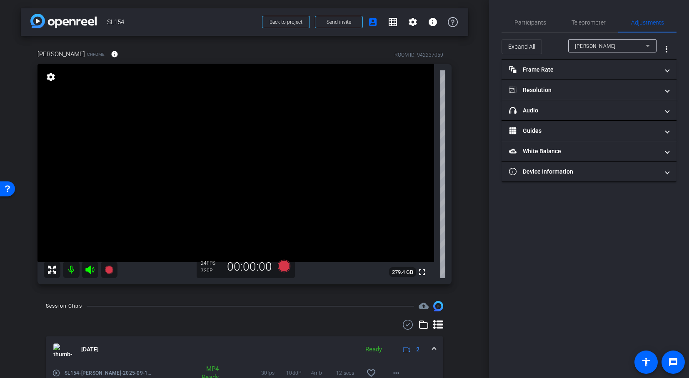
click at [647, 47] on icon at bounding box center [648, 46] width 10 height 10
click at [647, 47] on div at bounding box center [344, 189] width 689 height 378
click at [448, 21] on icon at bounding box center [453, 22] width 10 height 10
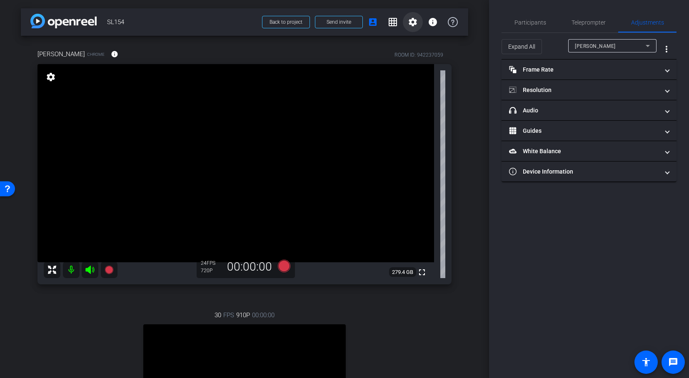
click at [408, 19] on mat-icon "settings" at bounding box center [413, 22] width 10 height 10
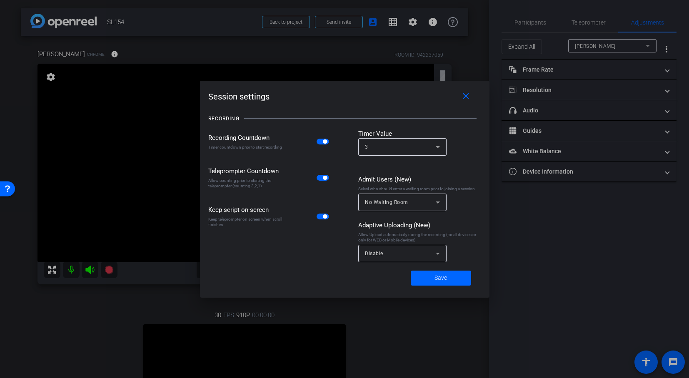
click at [466, 320] on div at bounding box center [344, 189] width 689 height 378
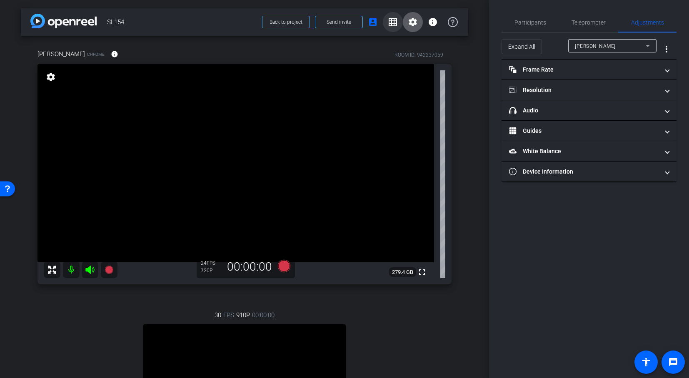
click at [389, 18] on mat-icon "grid_on" at bounding box center [393, 22] width 10 height 10
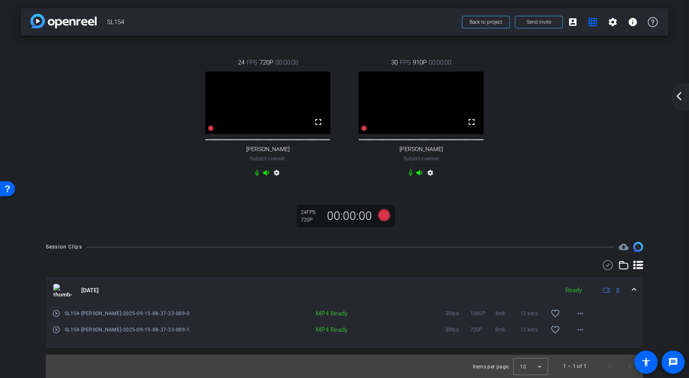
click at [404, 120] on video at bounding box center [421, 103] width 125 height 62
click at [568, 17] on mat-icon "account_box" at bounding box center [573, 22] width 10 height 10
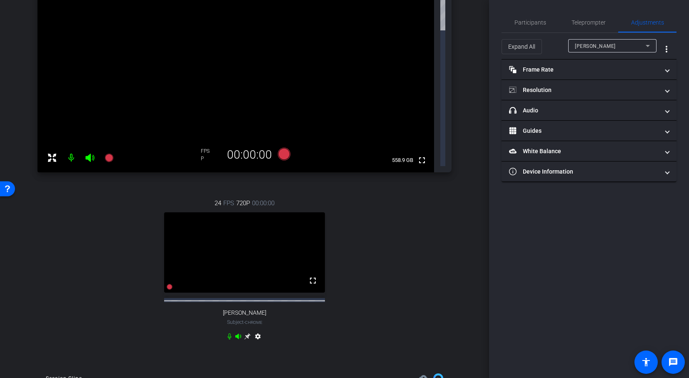
scroll to position [0, 0]
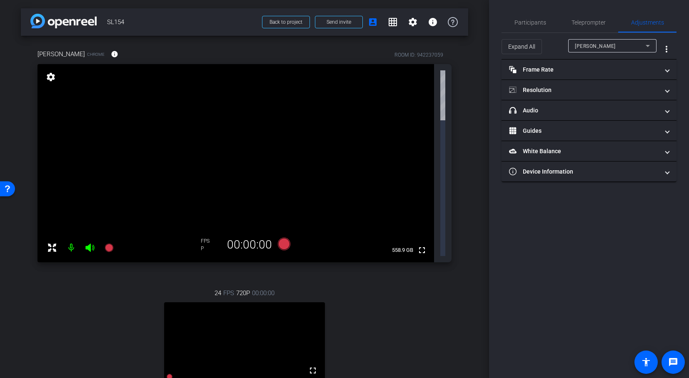
click at [316, 89] on video at bounding box center [235, 163] width 396 height 198
click at [647, 45] on icon at bounding box center [647, 46] width 4 height 2
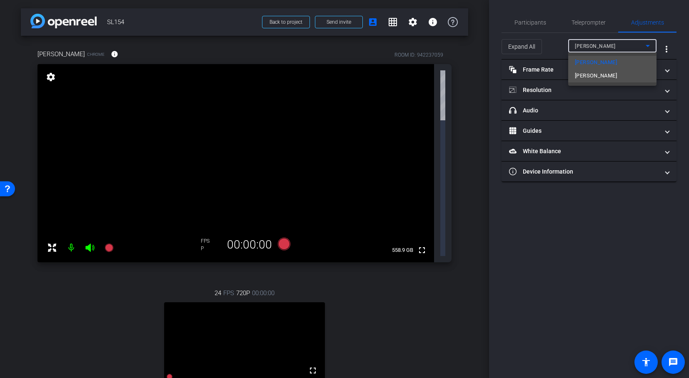
click at [613, 78] on span "Maria Teresa Ioannou" at bounding box center [596, 76] width 42 height 10
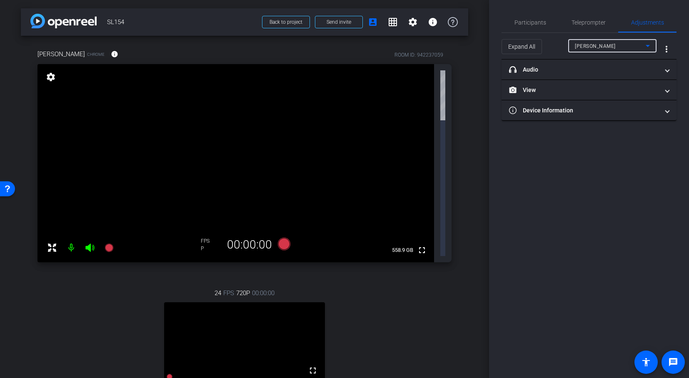
click at [349, 275] on div "24 FPS 720P 00:00:00 fullscreen Kelly Cervantes Subject - Chrome settings" at bounding box center [244, 361] width 414 height 172
click at [53, 76] on mat-icon "settings" at bounding box center [51, 77] width 12 height 10
click at [388, 275] on div "24 FPS 720P 00:00:00 fullscreen Kelly Cervantes Subject - Chrome settings" at bounding box center [244, 361] width 414 height 172
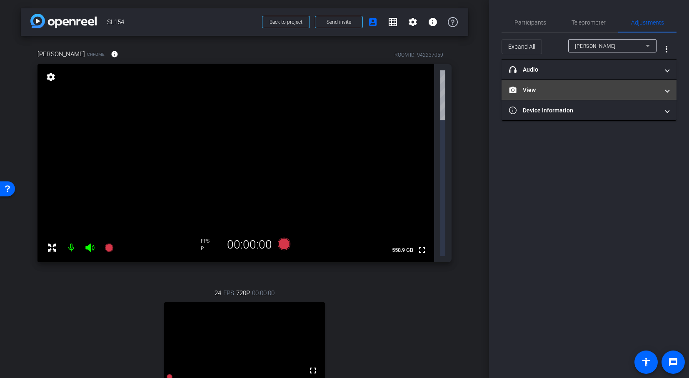
click at [665, 92] on span "View" at bounding box center [587, 90] width 157 height 9
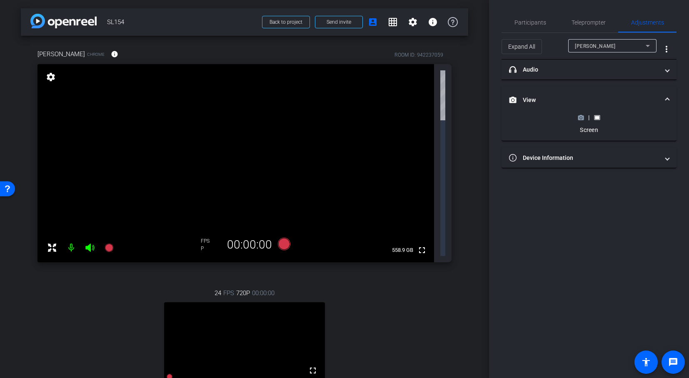
click at [665, 92] on mat-expansion-panel-header "View" at bounding box center [588, 100] width 175 height 27
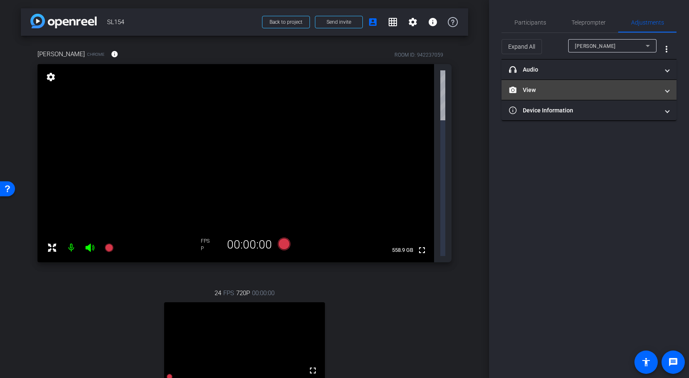
click at [665, 92] on span "View" at bounding box center [587, 90] width 157 height 9
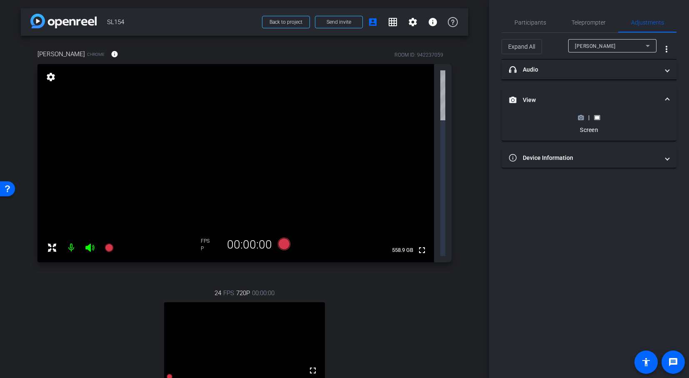
click at [580, 120] on icon at bounding box center [581, 117] width 6 height 5
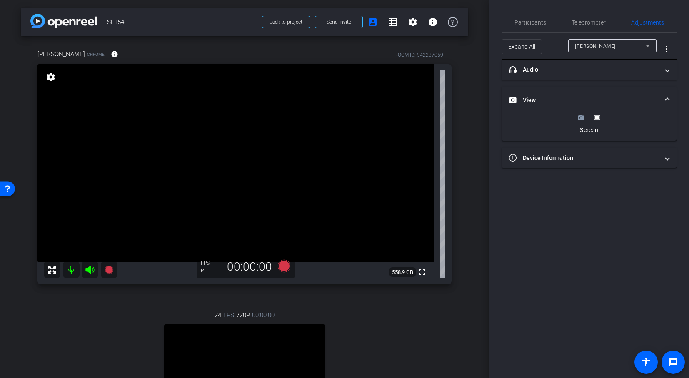
click at [580, 119] on icon at bounding box center [581, 117] width 6 height 5
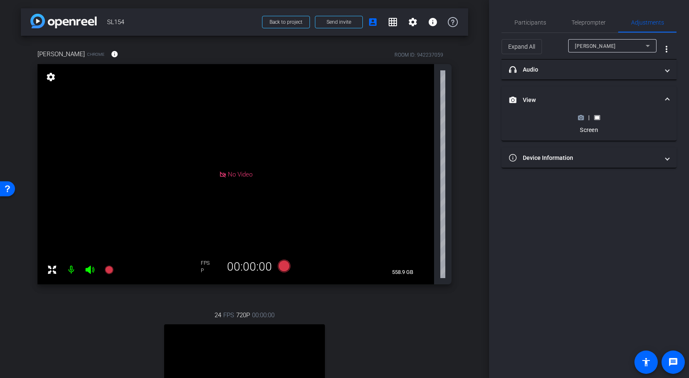
click at [580, 119] on icon at bounding box center [581, 117] width 6 height 5
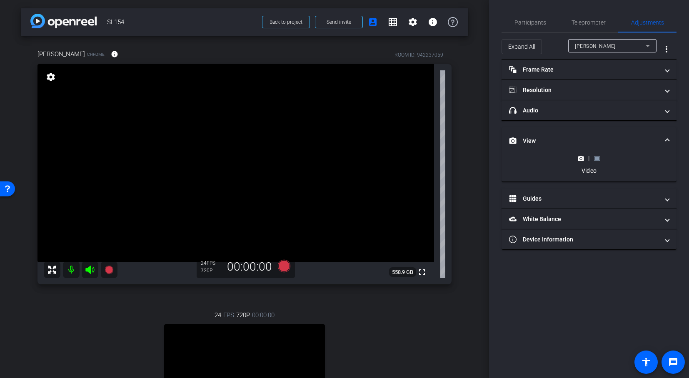
click at [648, 47] on icon at bounding box center [648, 46] width 10 height 10
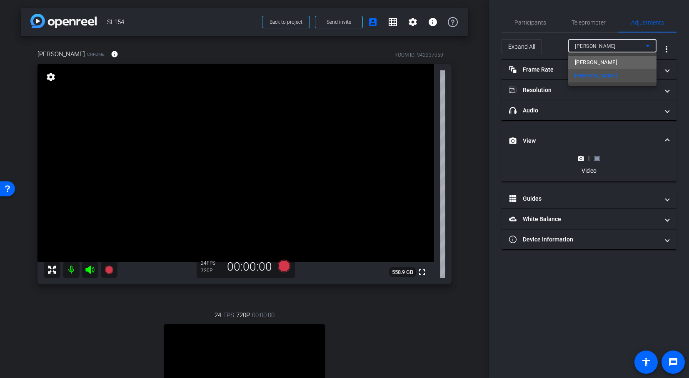
click at [633, 60] on mat-option "[PERSON_NAME]" at bounding box center [612, 62] width 88 height 13
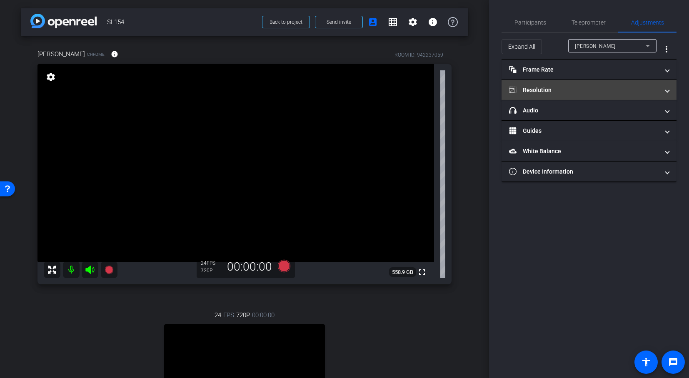
click at [668, 91] on span at bounding box center [666, 90] width 3 height 9
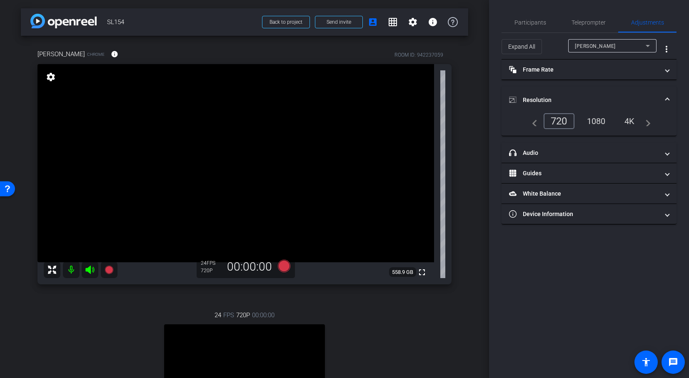
click at [347, 347] on div "24 FPS 720P 00:00:00 fullscreen Kelly Cervantes Subject - Chrome settings" at bounding box center [244, 383] width 414 height 172
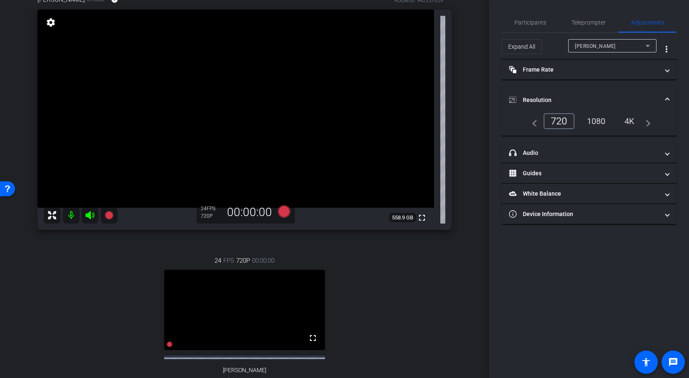
scroll to position [62, 0]
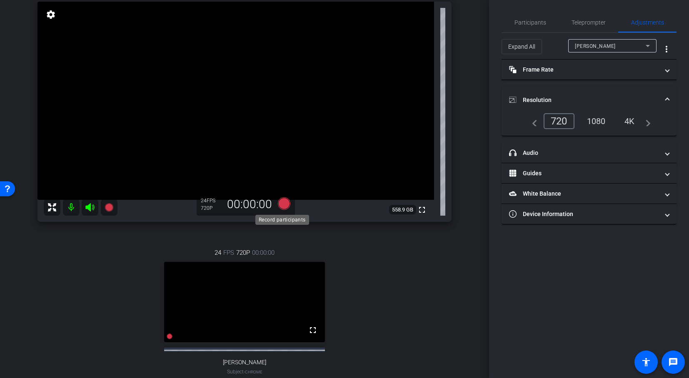
click at [286, 205] on icon at bounding box center [284, 203] width 12 height 12
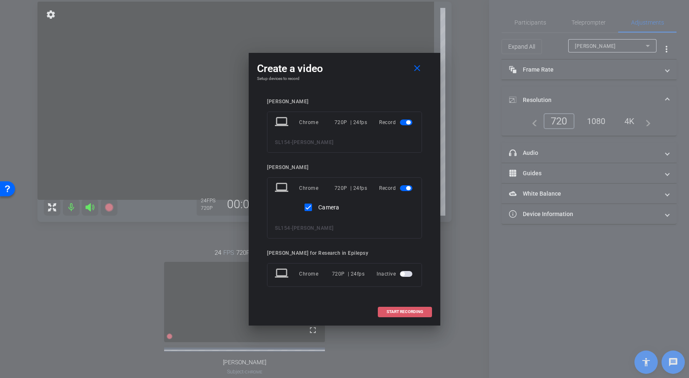
click at [402, 307] on span at bounding box center [404, 312] width 53 height 20
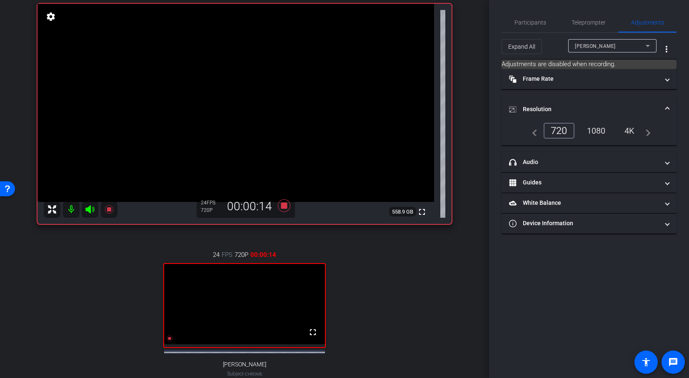
scroll to position [60, 0]
click at [110, 210] on icon at bounding box center [109, 210] width 8 height 8
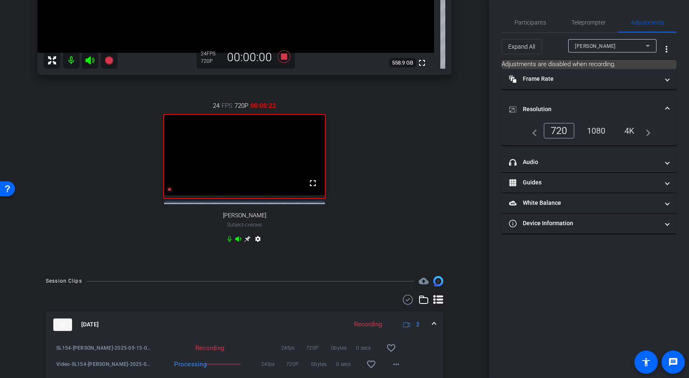
scroll to position [98, 0]
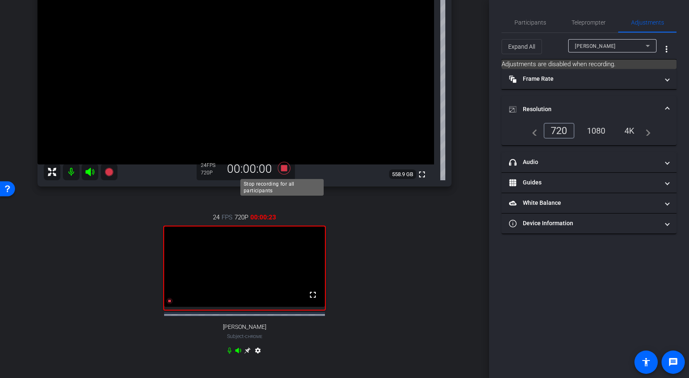
click at [284, 167] on icon at bounding box center [284, 168] width 12 height 12
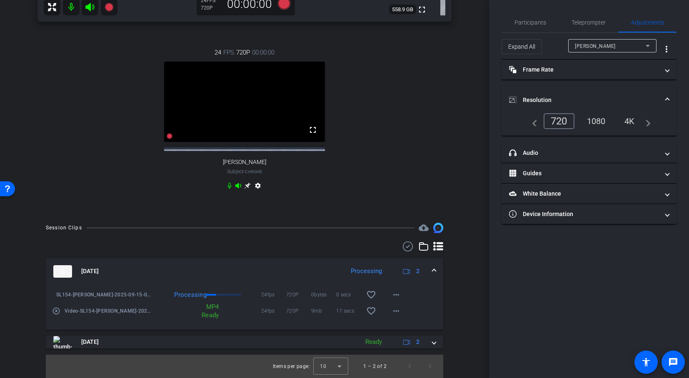
click at [56, 311] on mat-icon "play_circle_outline" at bounding box center [56, 311] width 8 height 8
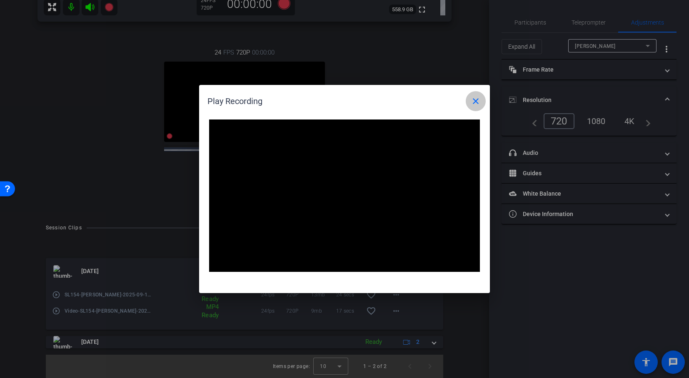
click at [475, 101] on mat-icon "close" at bounding box center [476, 101] width 10 height 10
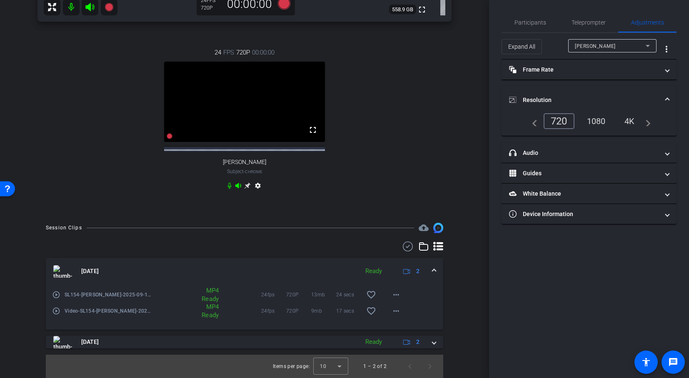
click at [55, 294] on mat-icon "play_circle_outline" at bounding box center [56, 295] width 8 height 8
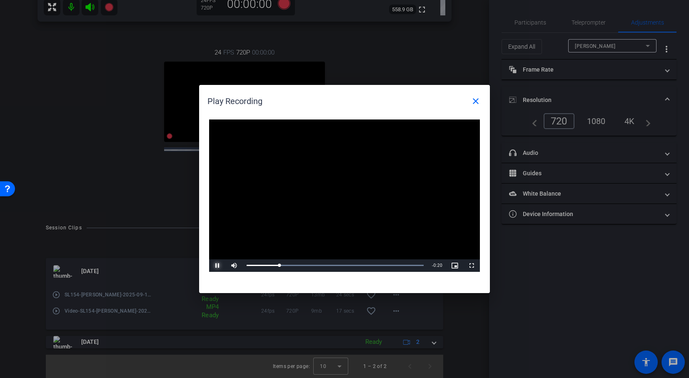
click at [218, 266] on span "Video Player" at bounding box center [217, 266] width 17 height 0
click at [475, 100] on mat-icon "close" at bounding box center [476, 101] width 10 height 10
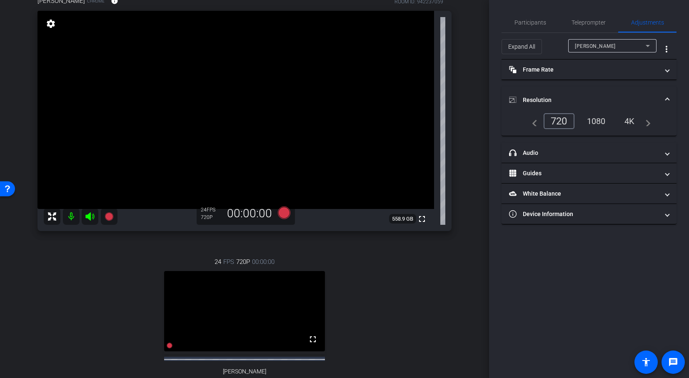
scroll to position [42, 0]
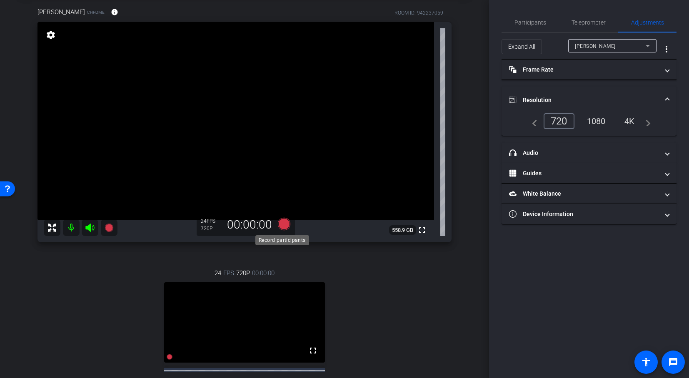
click at [281, 223] on icon at bounding box center [284, 224] width 12 height 12
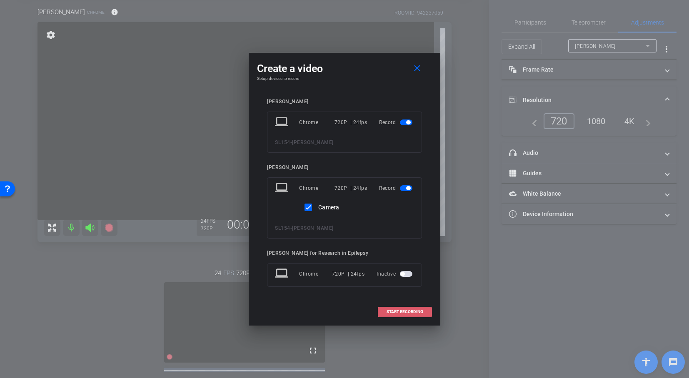
click at [411, 310] on span "START RECORDING" at bounding box center [404, 312] width 37 height 4
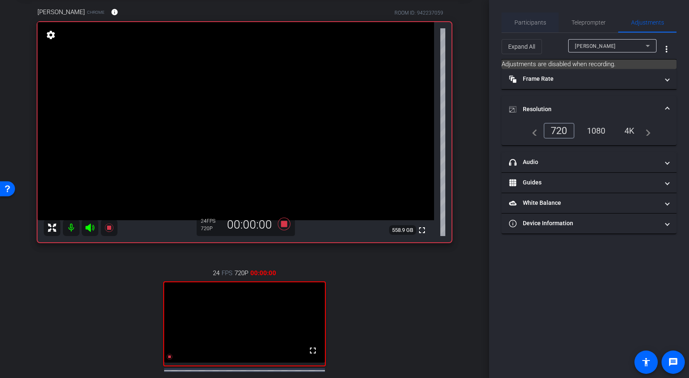
click at [533, 24] on span "Participants" at bounding box center [530, 23] width 32 height 6
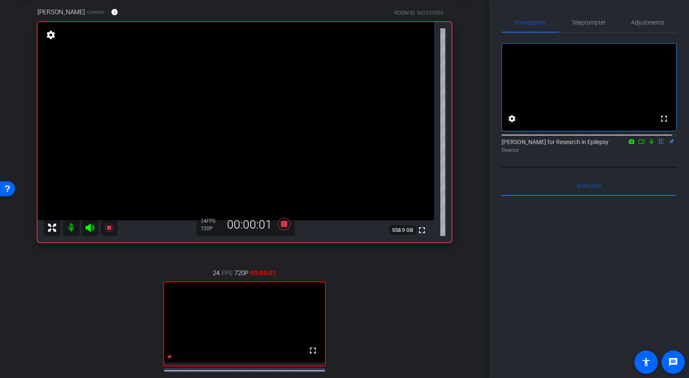
click at [648, 144] on icon at bounding box center [651, 142] width 7 height 6
click at [638, 144] on icon at bounding box center [641, 142] width 7 height 6
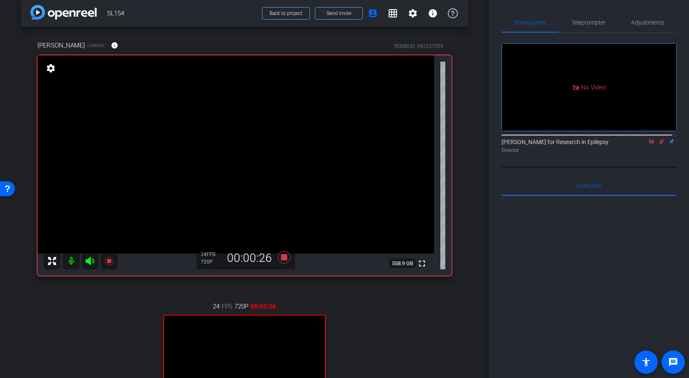
scroll to position [9, 0]
click at [390, 12] on mat-icon "grid_on" at bounding box center [393, 13] width 10 height 10
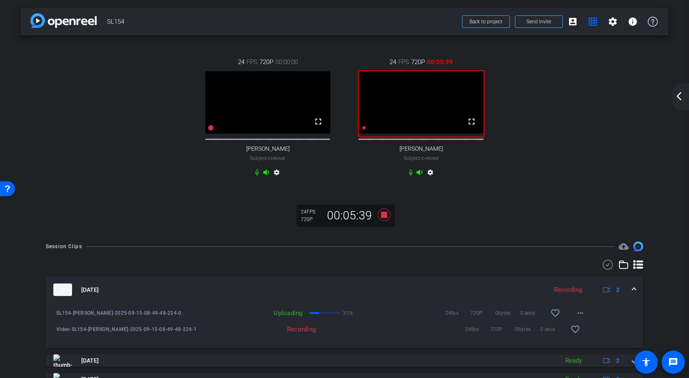
scroll to position [0, 0]
click at [588, 22] on mat-icon "grid_on" at bounding box center [593, 22] width 10 height 10
click at [588, 19] on mat-icon "grid_on" at bounding box center [593, 22] width 10 height 10
click at [569, 20] on mat-icon "account_box" at bounding box center [573, 22] width 10 height 10
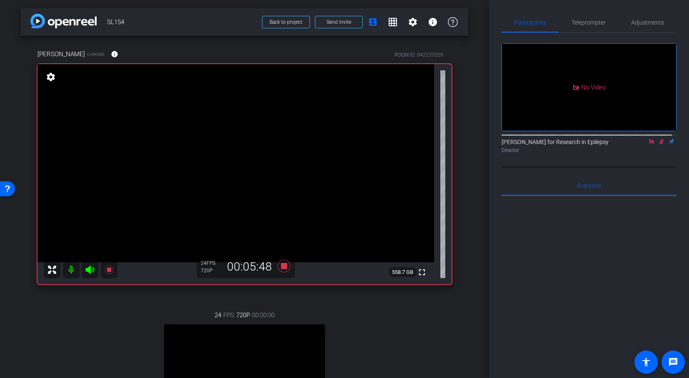
click at [659, 144] on icon at bounding box center [661, 141] width 5 height 5
click at [648, 144] on icon at bounding box center [651, 142] width 7 height 6
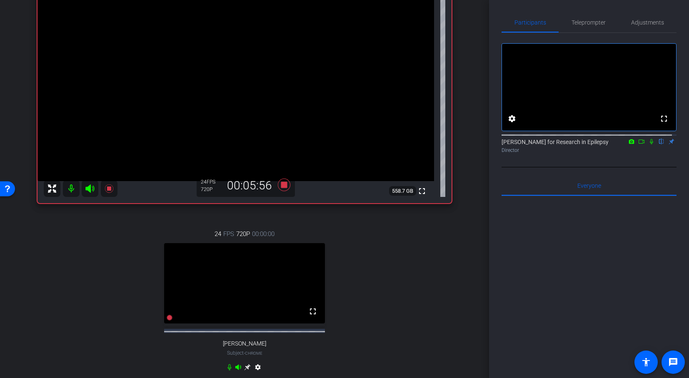
scroll to position [82, 0]
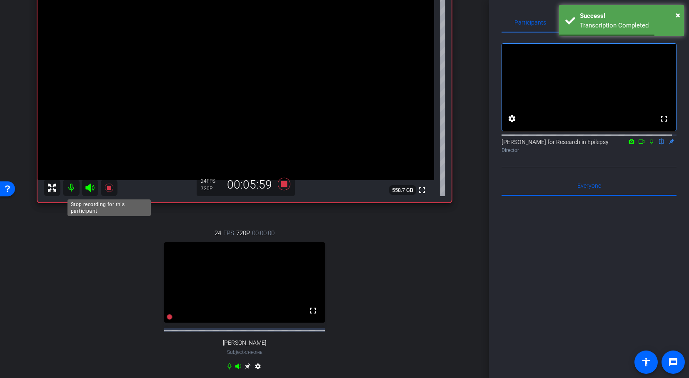
click at [110, 186] on icon at bounding box center [109, 188] width 8 height 8
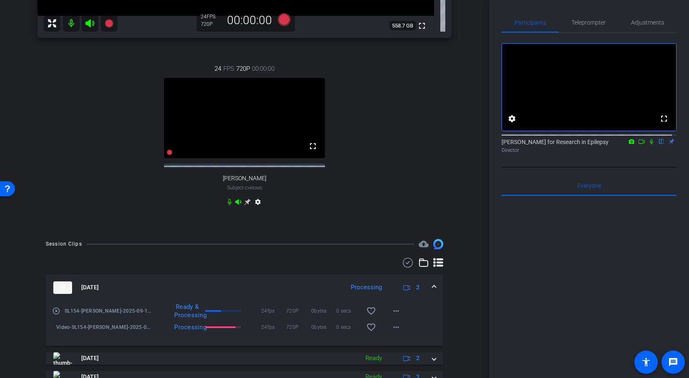
scroll to position [289, 0]
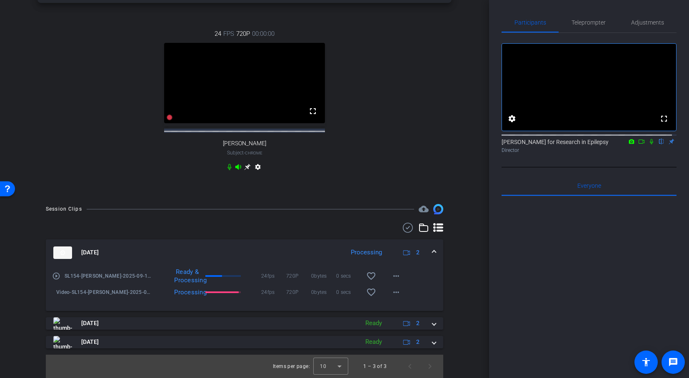
click at [56, 274] on mat-icon "play_circle_outline" at bounding box center [56, 276] width 8 height 8
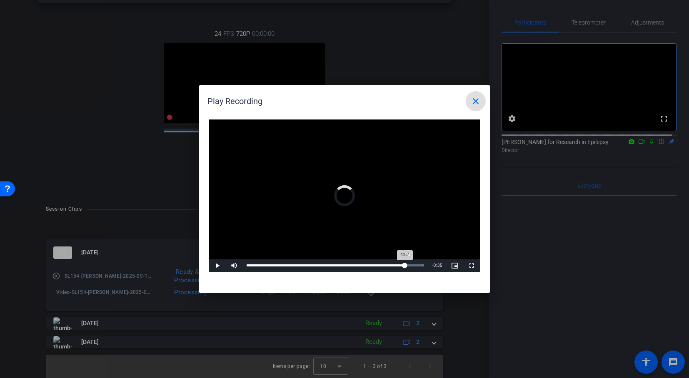
click at [404, 265] on div "Loaded : 100.00% 4:58 4:57" at bounding box center [335, 265] width 177 height 2
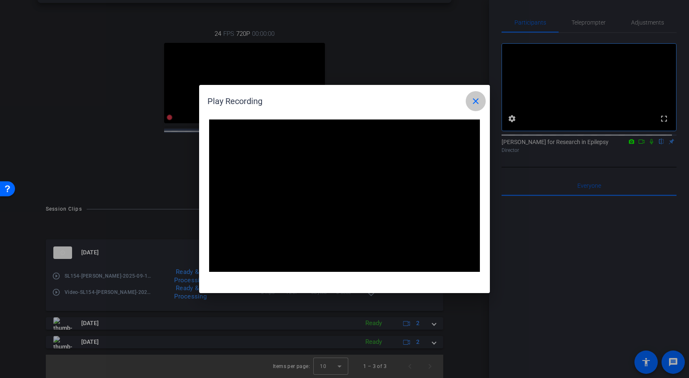
click at [477, 98] on mat-icon "close" at bounding box center [476, 101] width 10 height 10
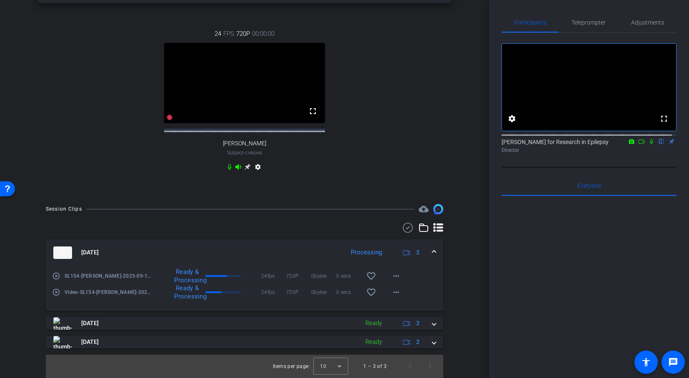
click at [57, 292] on mat-icon "play_circle_outline" at bounding box center [56, 292] width 8 height 8
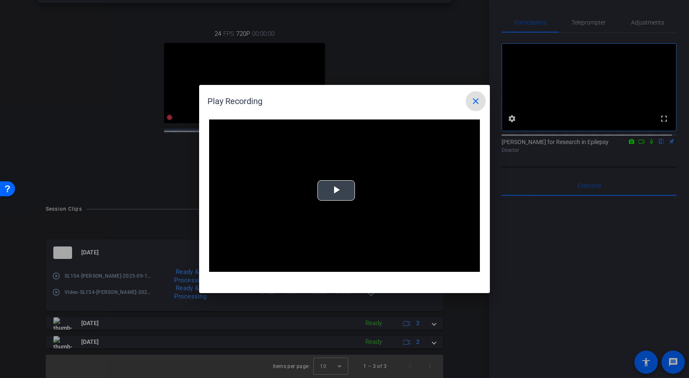
click at [336, 191] on span "Video Player" at bounding box center [336, 191] width 0 height 0
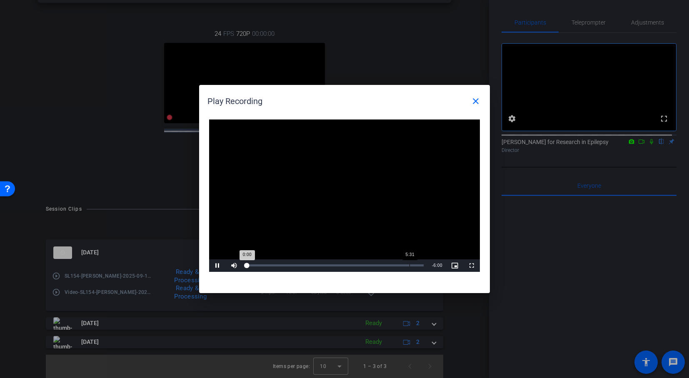
click at [409, 265] on div "5:31" at bounding box center [409, 265] width 0 height 2
click at [218, 266] on span "Video Player" at bounding box center [217, 266] width 17 height 0
click at [472, 98] on mat-icon "close" at bounding box center [476, 101] width 10 height 10
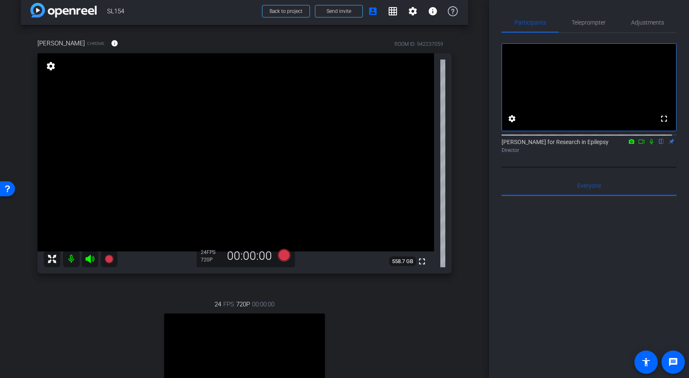
scroll to position [13, 0]
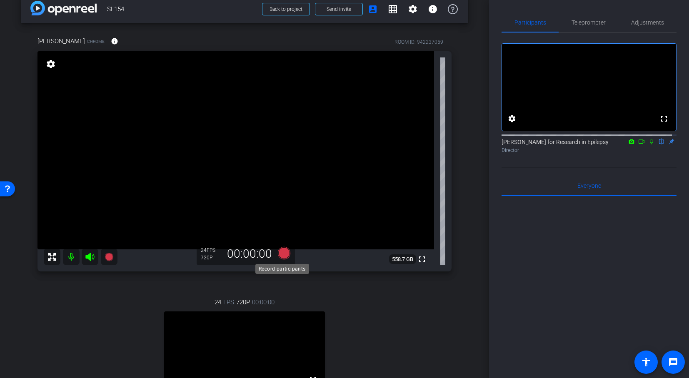
click at [281, 255] on icon at bounding box center [284, 253] width 12 height 12
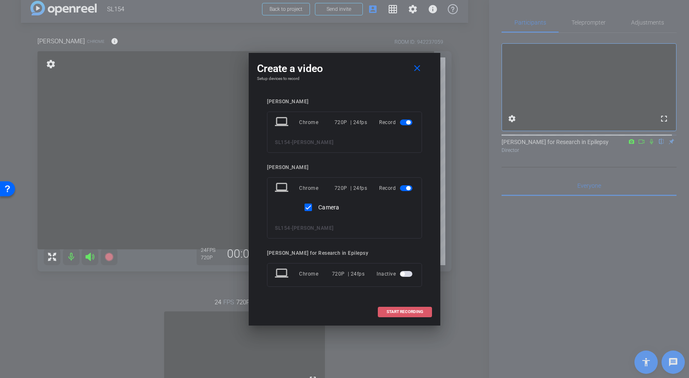
click at [414, 311] on span "START RECORDING" at bounding box center [404, 312] width 37 height 4
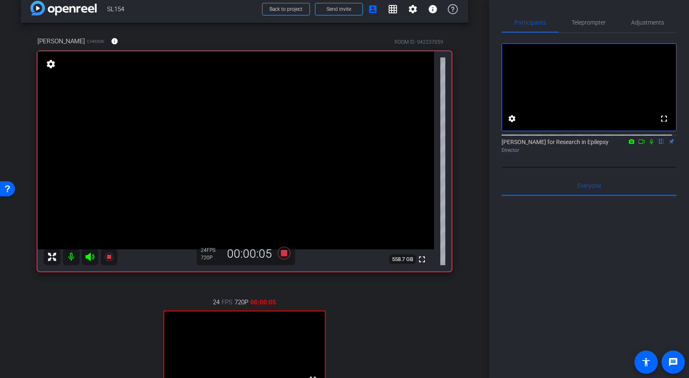
click at [650, 144] on icon at bounding box center [651, 141] width 3 height 5
click at [638, 144] on icon at bounding box center [641, 142] width 7 height 6
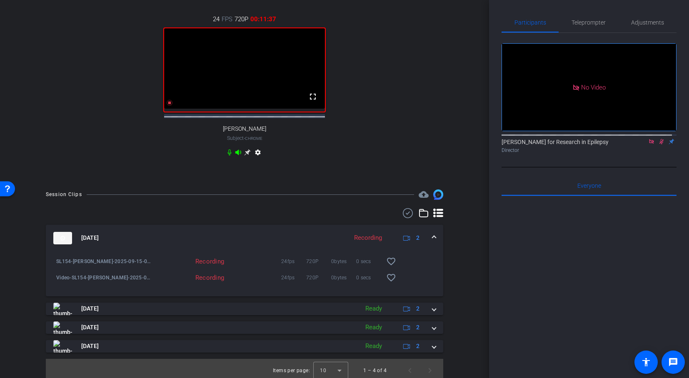
scroll to position [306, 0]
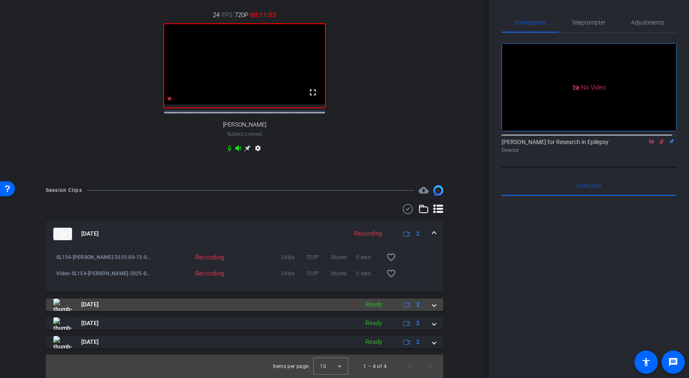
click at [432, 305] on span at bounding box center [433, 304] width 3 height 9
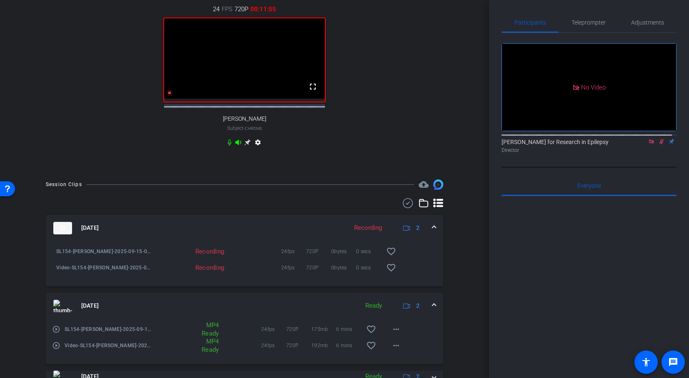
click at [431, 305] on mat-expansion-panel-header "Sep 15, 2025 Ready 2" at bounding box center [244, 306] width 397 height 27
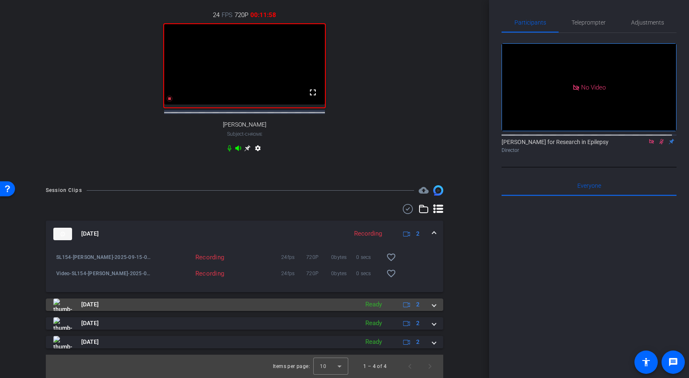
click at [432, 304] on span at bounding box center [433, 304] width 3 height 9
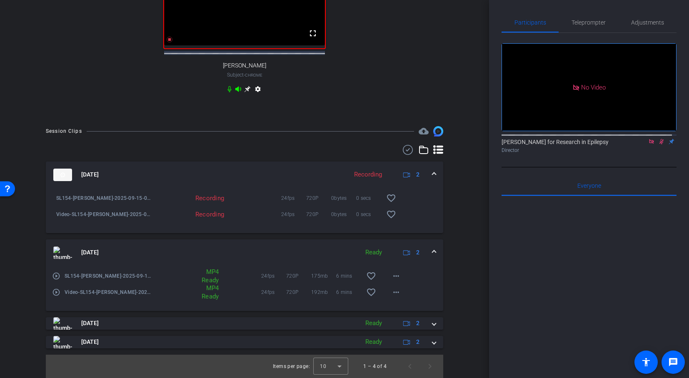
scroll to position [365, 0]
click at [432, 251] on span at bounding box center [433, 252] width 3 height 9
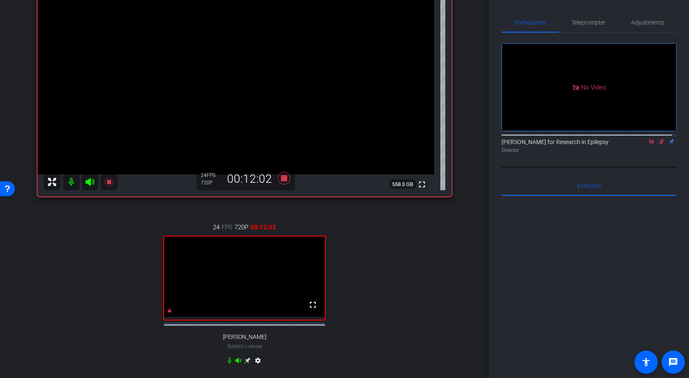
scroll to position [58, 0]
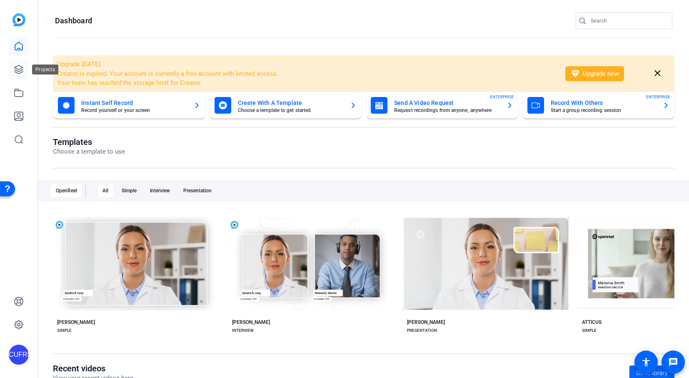
click at [15, 70] on icon at bounding box center [19, 69] width 8 height 8
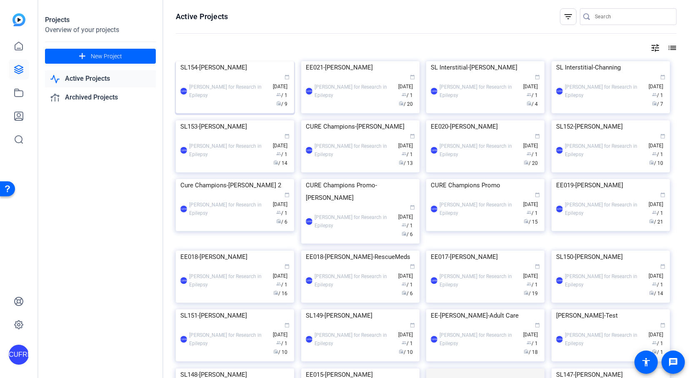
click at [229, 61] on img at bounding box center [235, 61] width 118 height 0
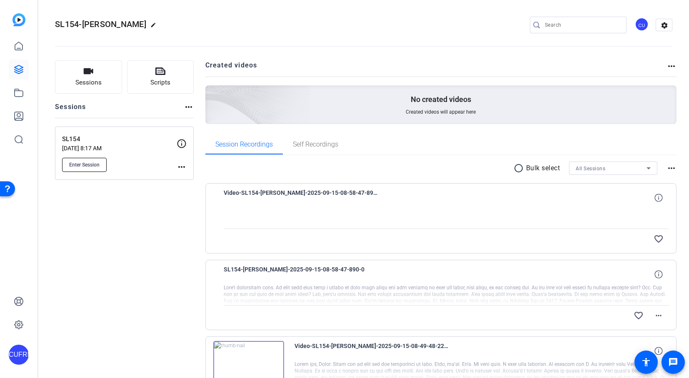
click at [95, 164] on span "Enter Session" at bounding box center [84, 165] width 30 height 7
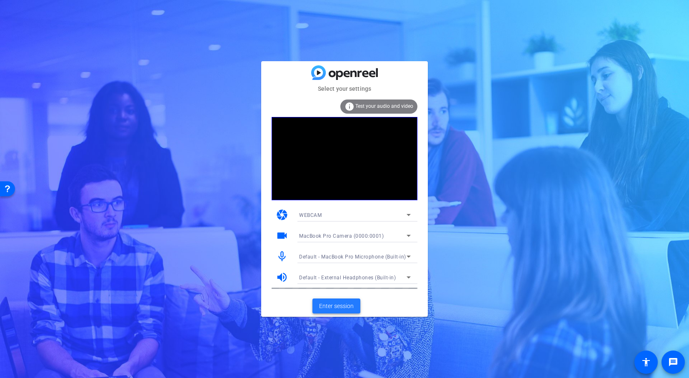
click at [339, 309] on span "Enter session" at bounding box center [336, 306] width 35 height 9
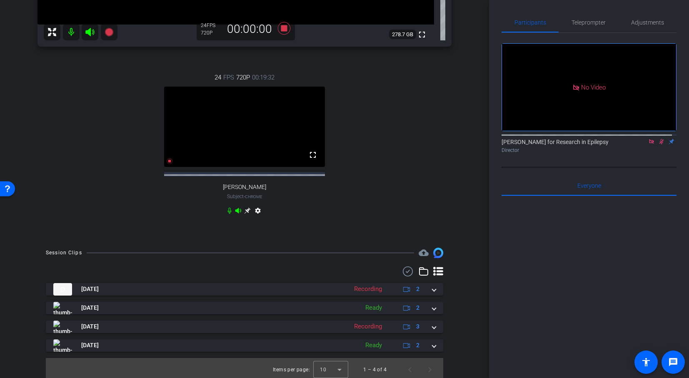
scroll to position [249, 0]
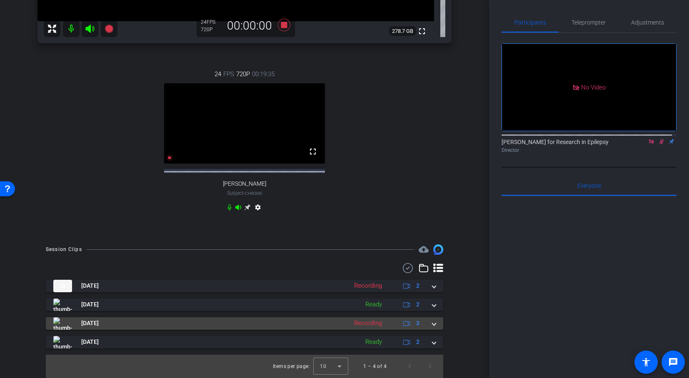
click at [431, 322] on mat-expansion-panel-header "[DATE] Recording 3" at bounding box center [244, 323] width 397 height 12
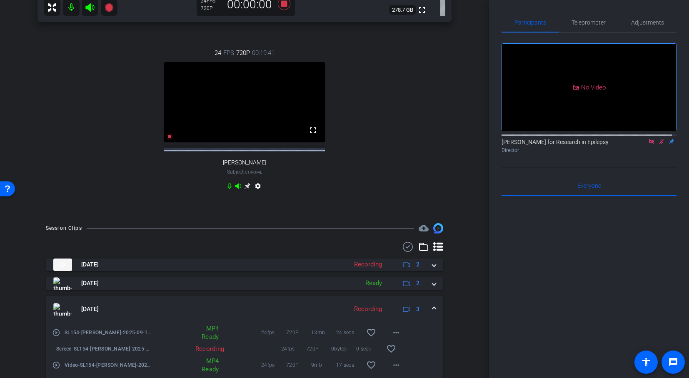
scroll to position [97, 0]
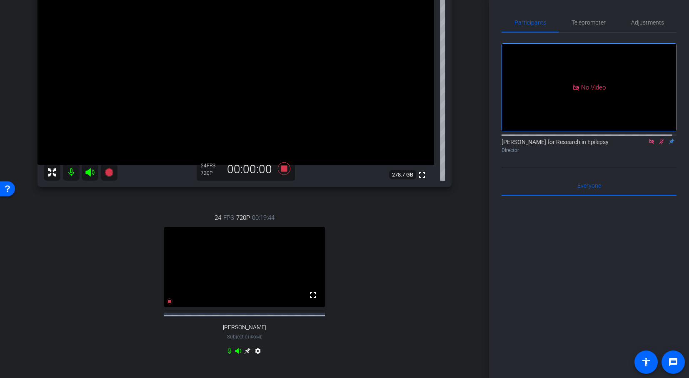
click at [283, 281] on video at bounding box center [244, 267] width 161 height 80
click at [285, 167] on icon at bounding box center [284, 168] width 20 height 15
click at [167, 305] on icon at bounding box center [169, 301] width 7 height 7
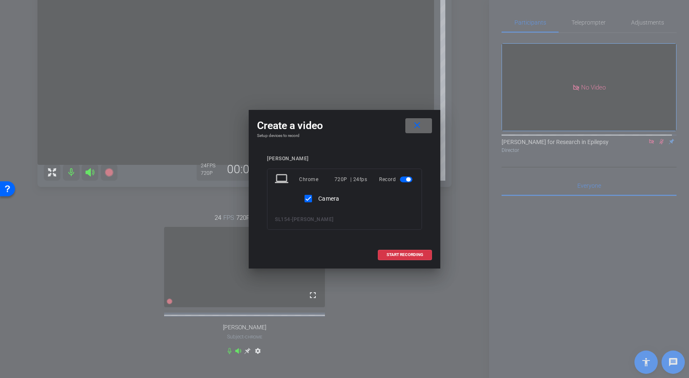
click at [425, 120] on span at bounding box center [418, 126] width 27 height 20
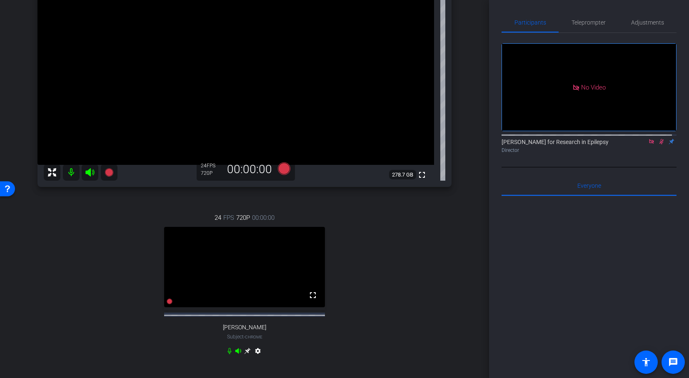
scroll to position [324, 0]
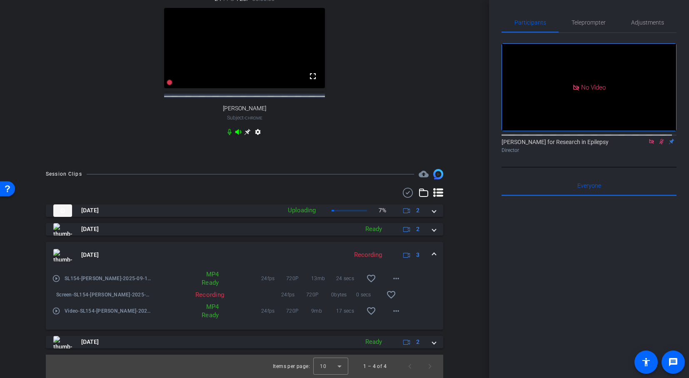
click at [114, 299] on div "Screen-SL154-[PERSON_NAME]-2025-09-15-08-46-48-954-1" at bounding box center [102, 295] width 100 height 20
click at [386, 294] on mat-icon "favorite_border" at bounding box center [391, 295] width 10 height 10
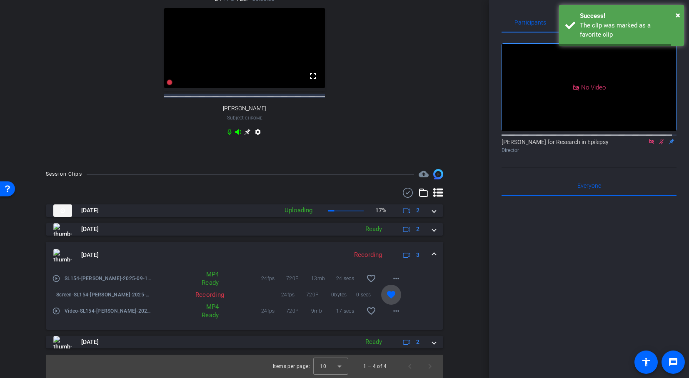
click at [386, 294] on mat-icon "favorite" at bounding box center [391, 295] width 10 height 10
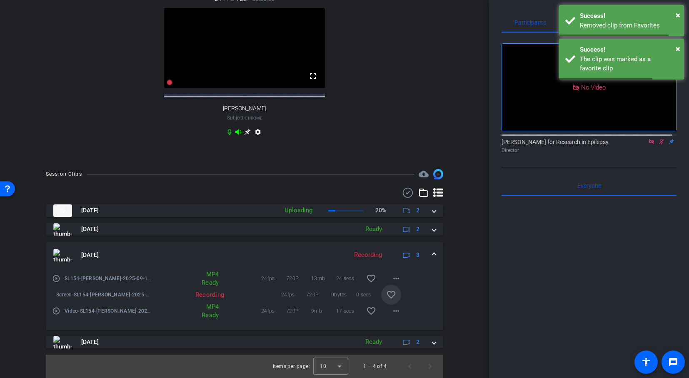
click at [438, 286] on div "play_circle_outline SL154-[PERSON_NAME]-2025-09-15-08-46-48-954-0 MP4 Ready 24f…" at bounding box center [244, 299] width 397 height 61
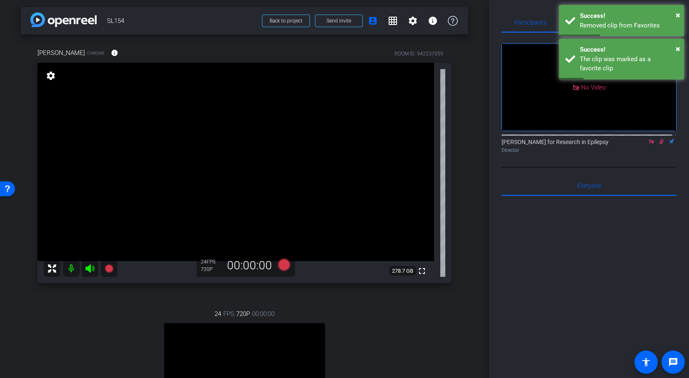
scroll to position [0, 0]
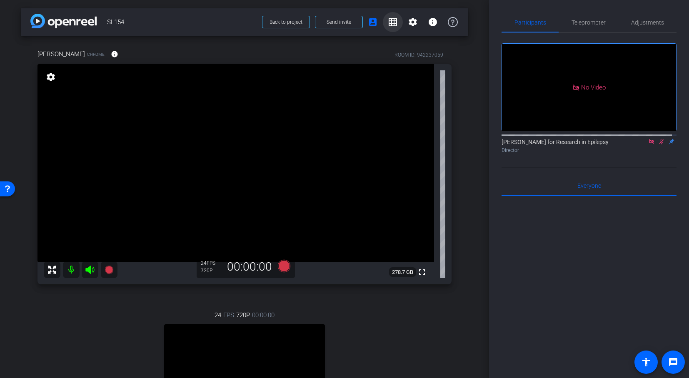
click at [388, 18] on mat-icon "grid_on" at bounding box center [393, 22] width 10 height 10
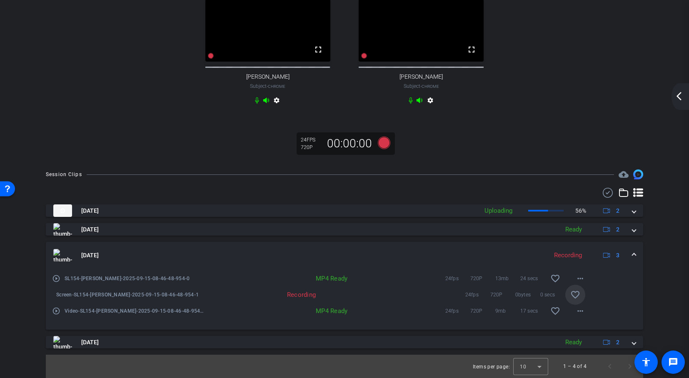
scroll to position [80, 0]
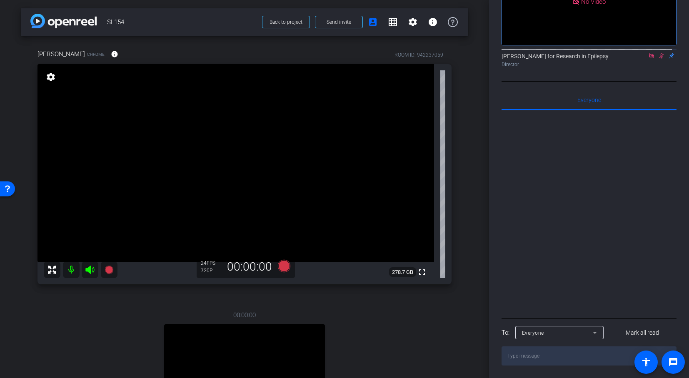
scroll to position [249, 0]
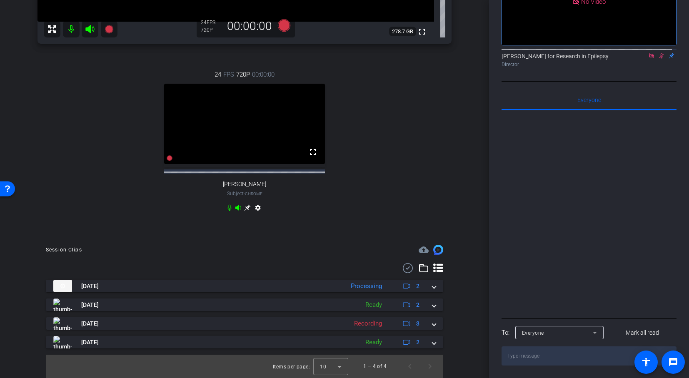
click at [659, 56] on icon at bounding box center [661, 55] width 5 height 5
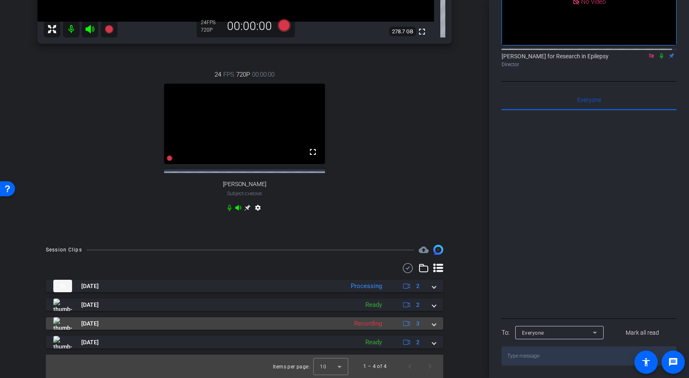
click at [426, 325] on div "[DATE] Recording 3" at bounding box center [242, 323] width 379 height 12
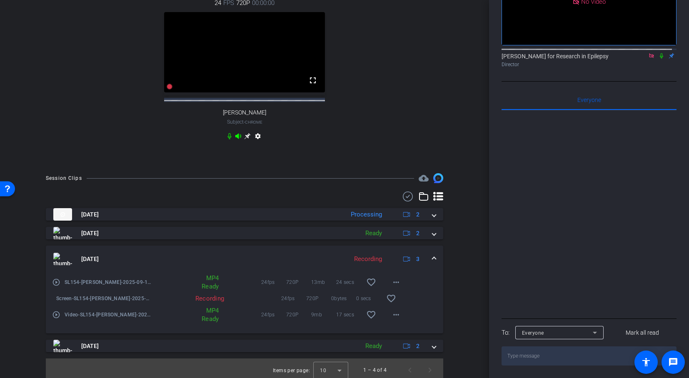
scroll to position [324, 0]
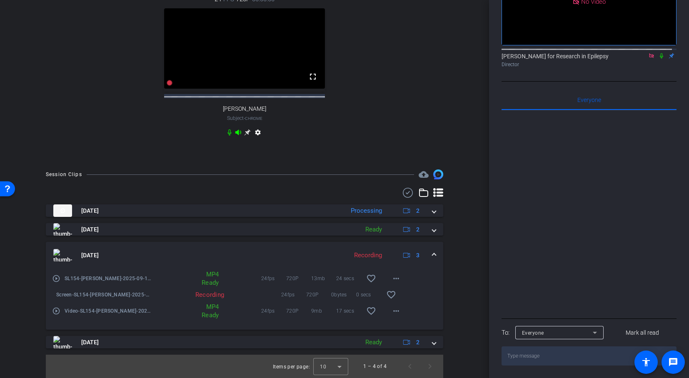
click at [256, 132] on mat-icon "settings" at bounding box center [258, 134] width 10 height 10
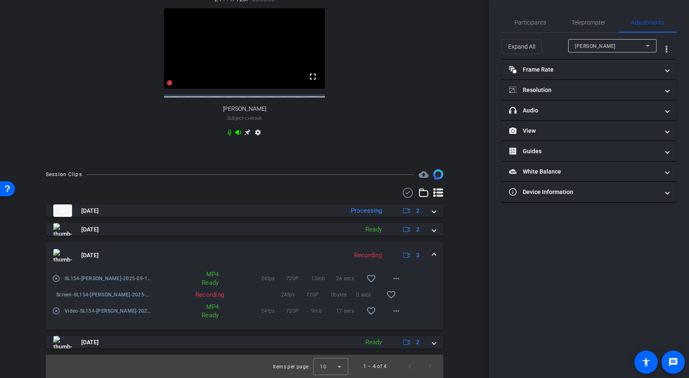
scroll to position [0, 0]
click at [668, 72] on mat-expansion-panel-header "Frame Rate Frame Rate" at bounding box center [588, 70] width 175 height 20
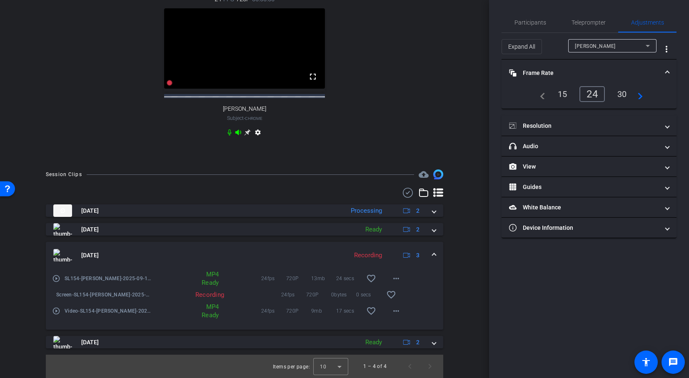
click at [668, 72] on span at bounding box center [666, 73] width 3 height 9
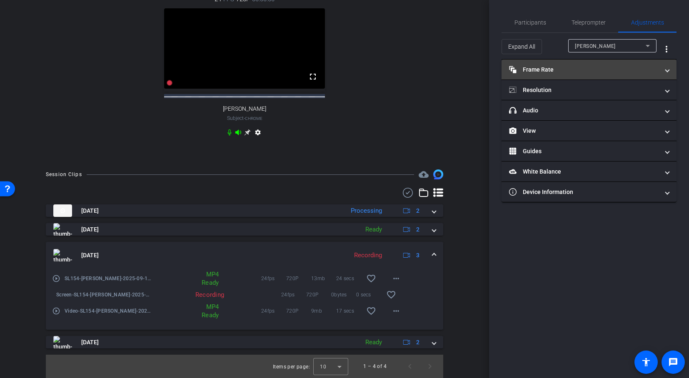
click at [660, 61] on mat-expansion-panel-header "Frame Rate Frame Rate" at bounding box center [588, 70] width 175 height 20
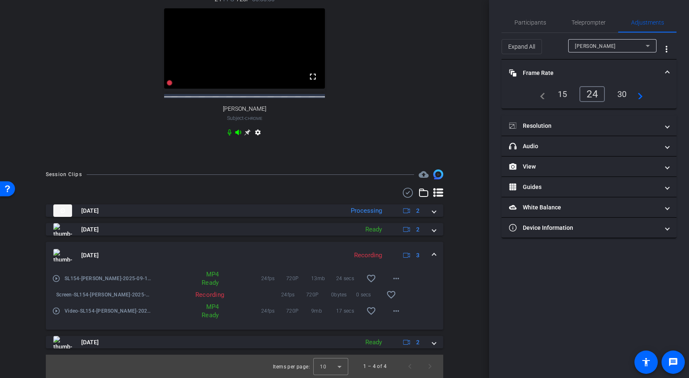
click at [668, 72] on span at bounding box center [666, 73] width 3 height 9
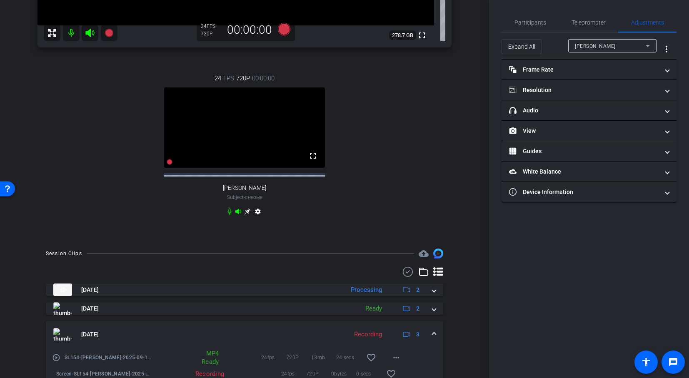
scroll to position [324, 0]
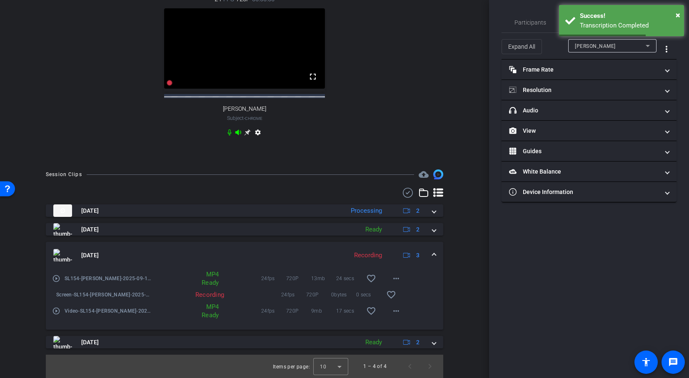
click at [431, 253] on mat-expansion-panel-header "[DATE] Recording 3" at bounding box center [244, 255] width 397 height 27
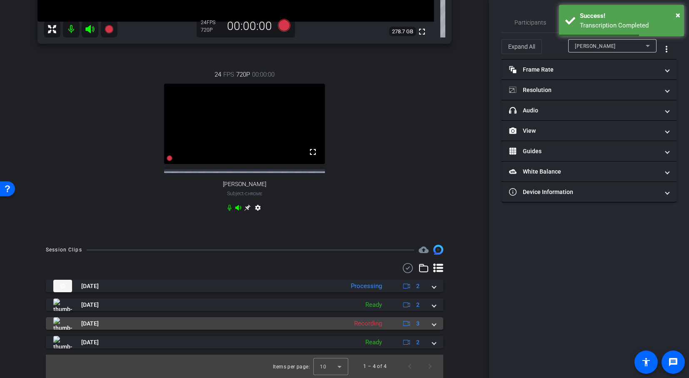
scroll to position [249, 0]
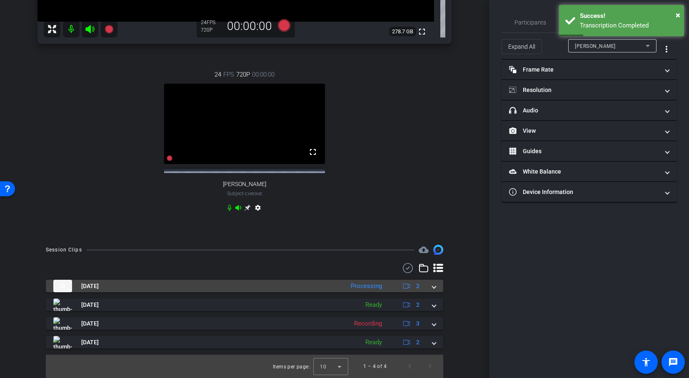
click at [432, 285] on span at bounding box center [433, 286] width 3 height 9
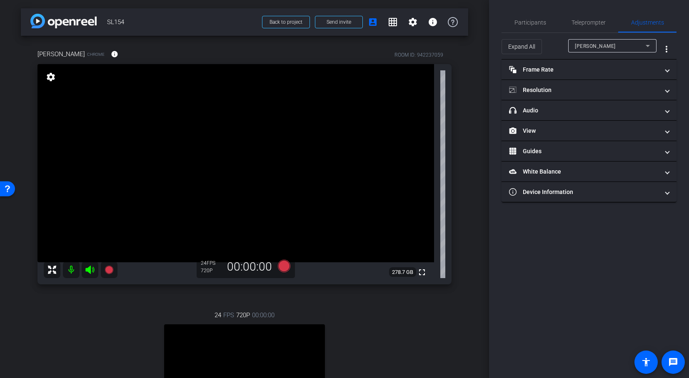
scroll to position [308, 0]
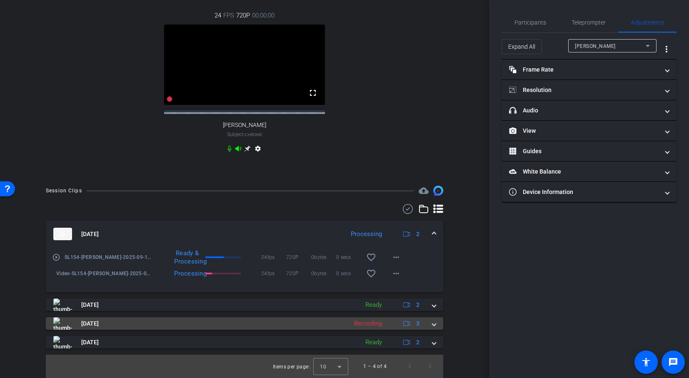
click at [432, 326] on span at bounding box center [433, 323] width 3 height 9
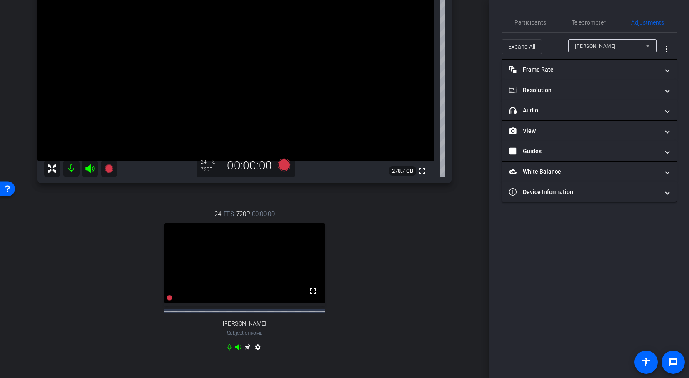
scroll to position [101, 0]
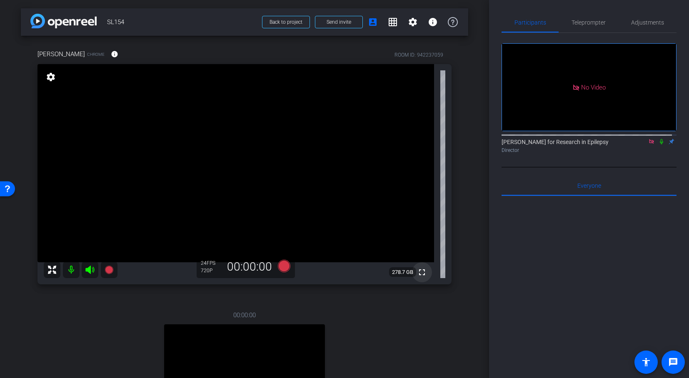
scroll to position [249, 0]
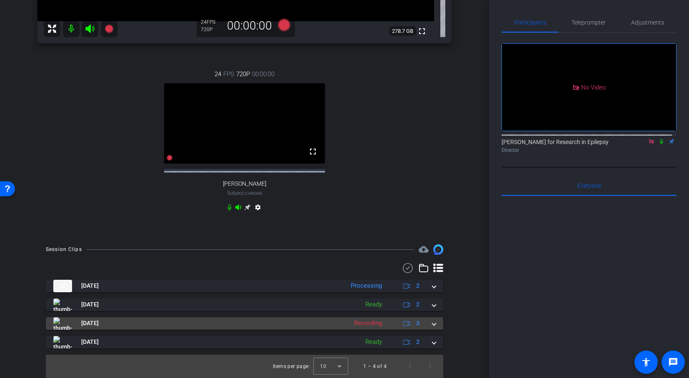
click at [426, 325] on div "[DATE] Recording 3" at bounding box center [242, 323] width 379 height 12
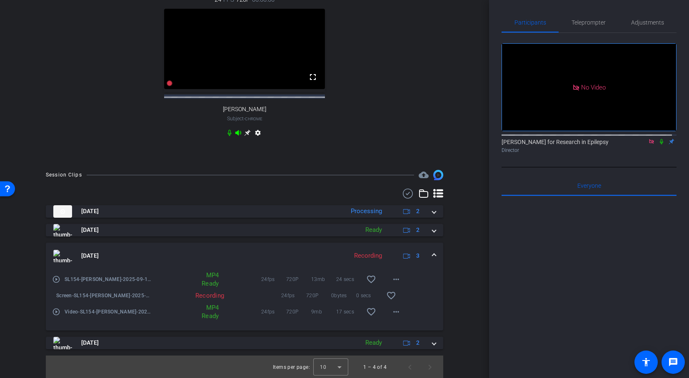
scroll to position [324, 0]
click at [426, 254] on div "[DATE] Recording 3" at bounding box center [242, 255] width 379 height 12
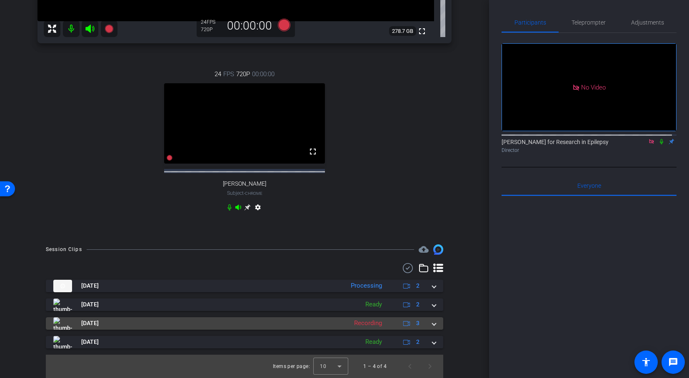
scroll to position [249, 0]
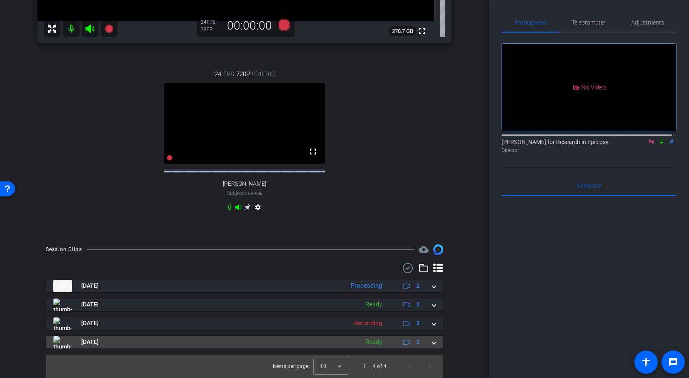
click at [432, 343] on mat-expansion-panel-header "[DATE] Ready 2" at bounding box center [244, 342] width 397 height 12
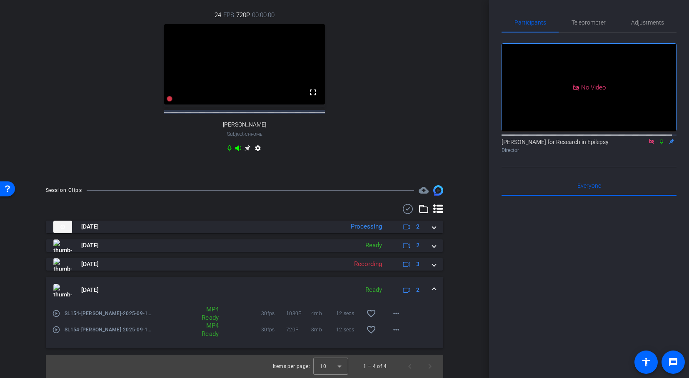
scroll to position [308, 0]
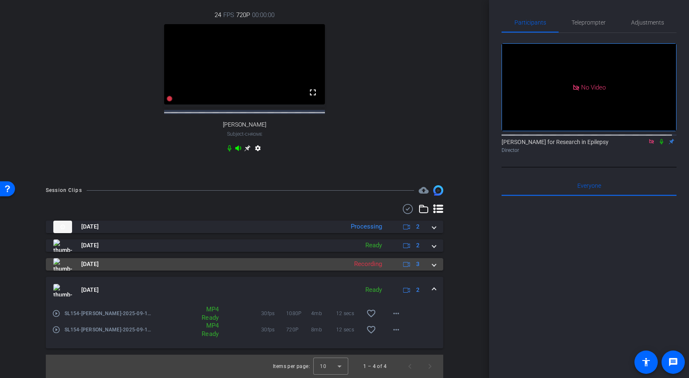
click at [432, 264] on span at bounding box center [433, 264] width 3 height 9
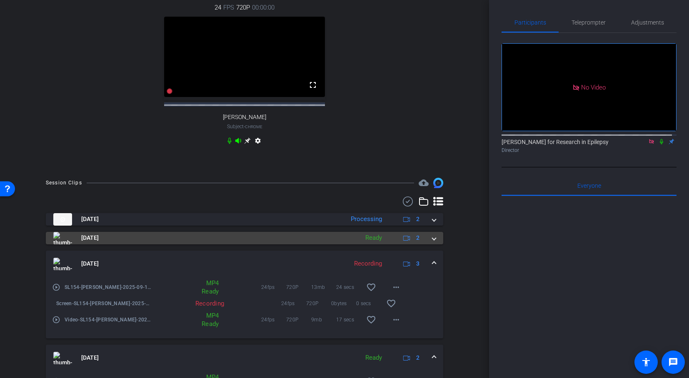
click at [432, 242] on span at bounding box center [433, 238] width 3 height 9
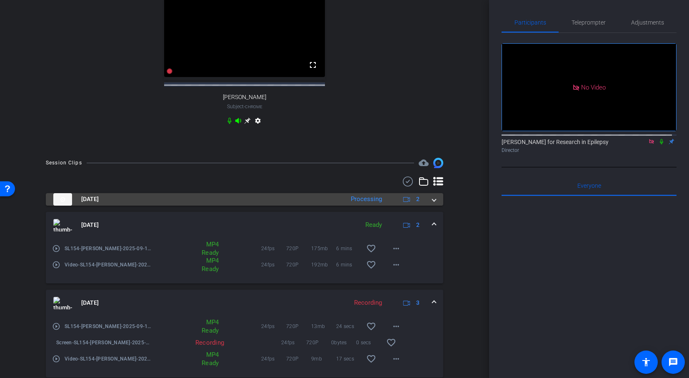
scroll to position [334, 0]
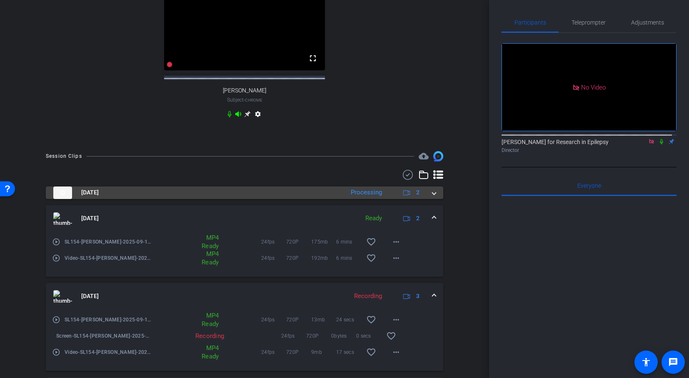
click at [426, 199] on div "[DATE] Processing 2" at bounding box center [242, 193] width 379 height 12
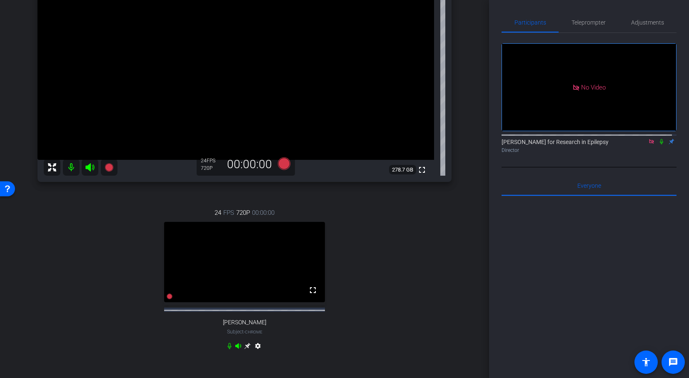
scroll to position [98, 0]
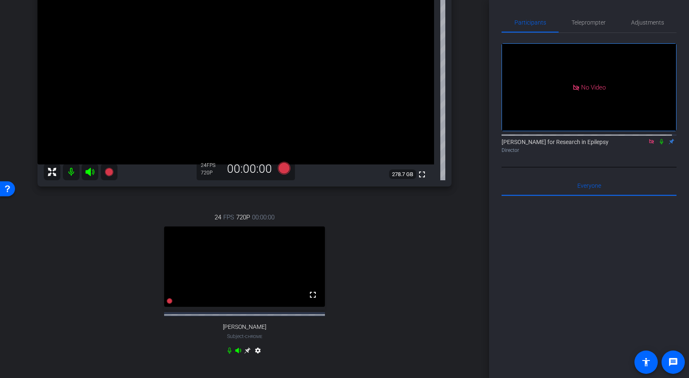
click at [648, 144] on icon at bounding box center [651, 142] width 7 height 6
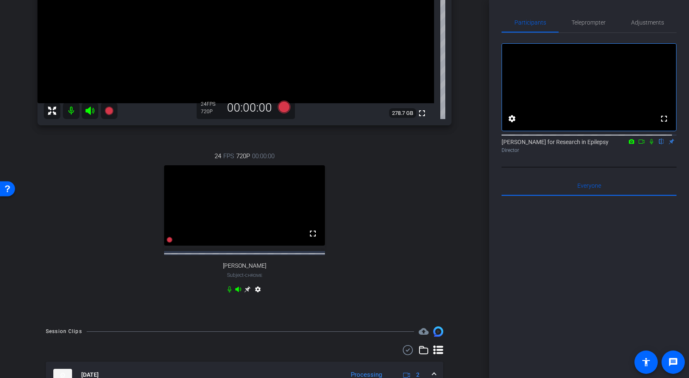
scroll to position [391, 0]
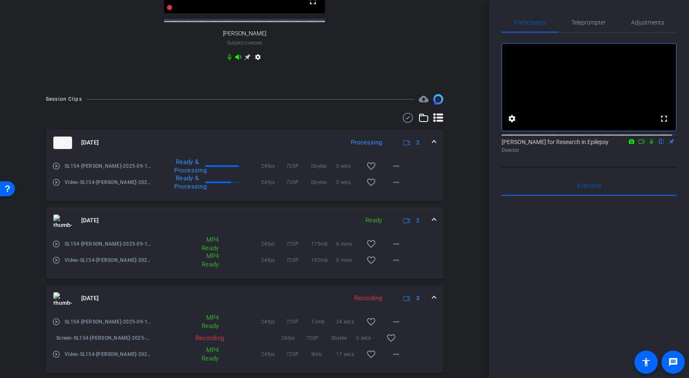
click at [57, 170] on mat-icon "play_circle_outline" at bounding box center [56, 166] width 8 height 8
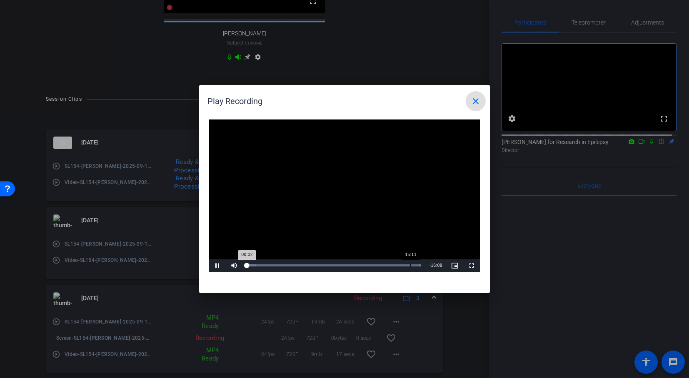
click at [410, 265] on div "15:11" at bounding box center [410, 265] width 0 height 2
click at [476, 101] on mat-icon "close" at bounding box center [476, 101] width 10 height 10
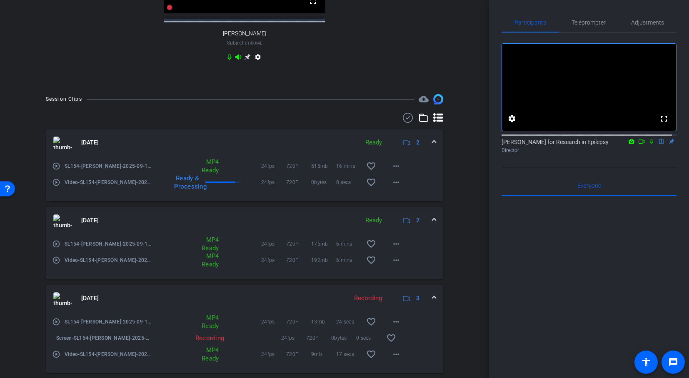
click at [56, 187] on mat-icon "play_circle_outline" at bounding box center [56, 182] width 8 height 8
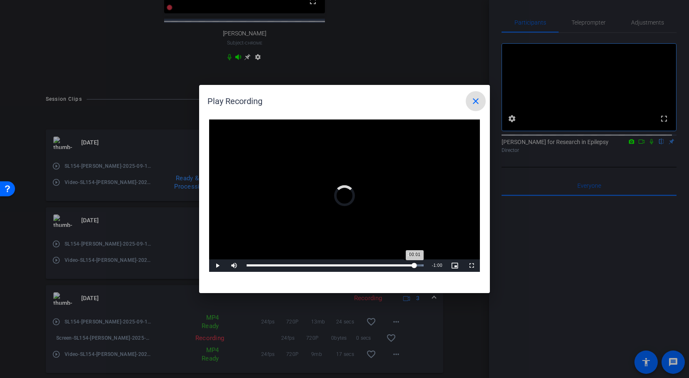
click at [412, 264] on div "Loaded : 100.00% 18:47 00:01" at bounding box center [335, 265] width 177 height 2
click at [408, 265] on div "Loaded : 100.00% 18:06 18:49" at bounding box center [335, 265] width 177 height 2
click at [402, 265] on div "17:24" at bounding box center [402, 265] width 0 height 2
click at [393, 262] on div "Loaded : 100.00% 16:20 17:26" at bounding box center [334, 265] width 185 height 12
click at [385, 263] on div "Loaded : 100.00% 15:33 16:32" at bounding box center [334, 265] width 185 height 12
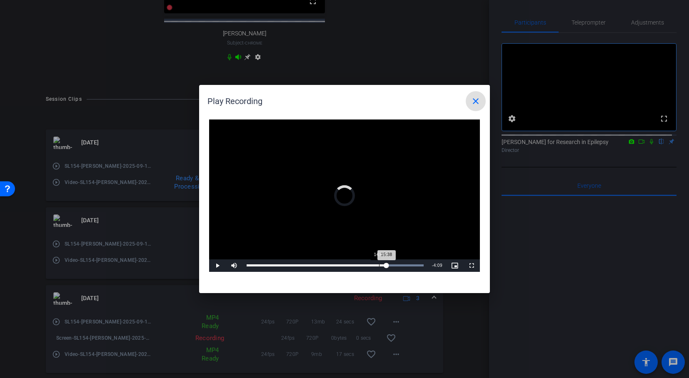
click at [379, 264] on div "Loaded : 100.00% 14:48 15:38" at bounding box center [334, 265] width 185 height 12
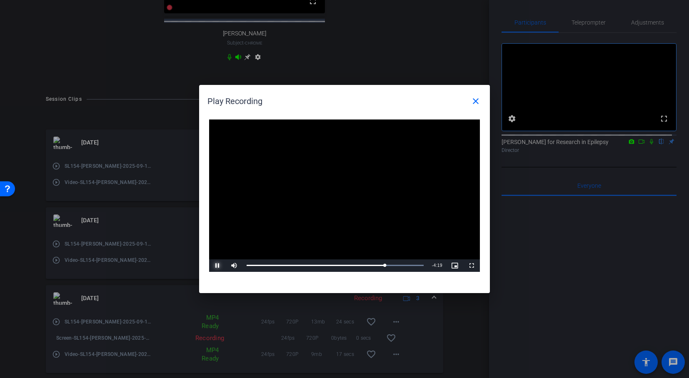
drag, startPoint x: 219, startPoint y: 263, endPoint x: 415, endPoint y: 286, distance: 197.9
click at [415, 286] on div "Video Player is loading. Play Video Pause Mute 93% Current Time 15:28 / Duratio…" at bounding box center [344, 202] width 291 height 182
drag, startPoint x: 219, startPoint y: 262, endPoint x: 243, endPoint y: 254, distance: 25.3
click at [219, 266] on span "Video Player" at bounding box center [217, 266] width 17 height 0
click at [473, 101] on mat-icon "close" at bounding box center [476, 101] width 10 height 10
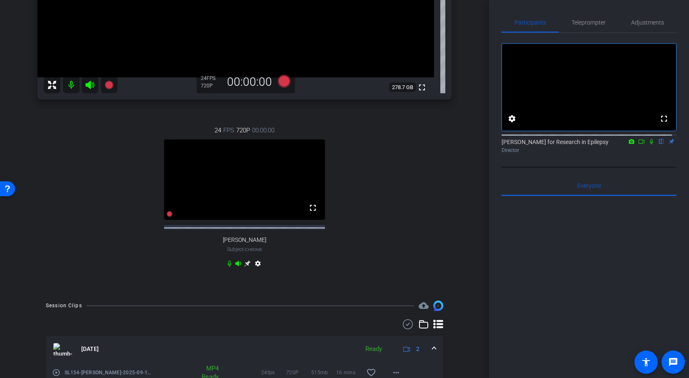
scroll to position [54, 0]
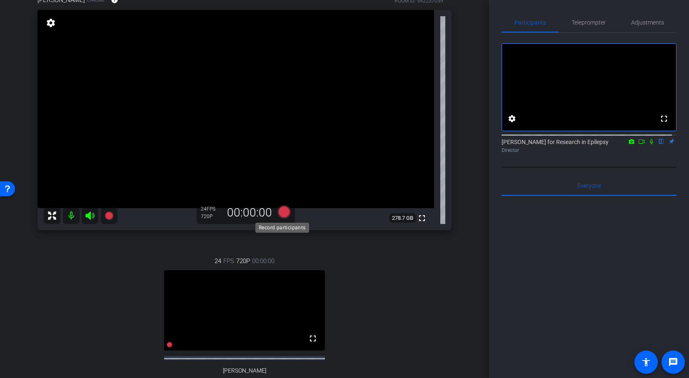
click at [282, 212] on icon at bounding box center [284, 212] width 12 height 12
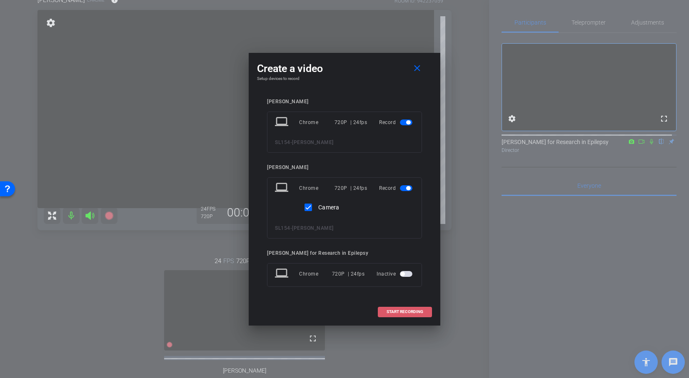
click at [419, 311] on span "START RECORDING" at bounding box center [404, 312] width 37 height 4
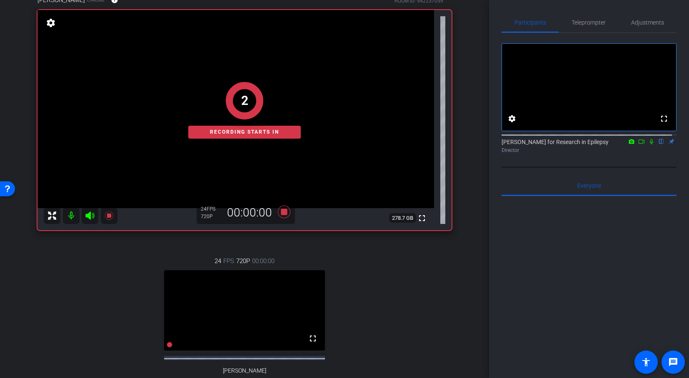
click at [650, 144] on icon at bounding box center [651, 141] width 3 height 5
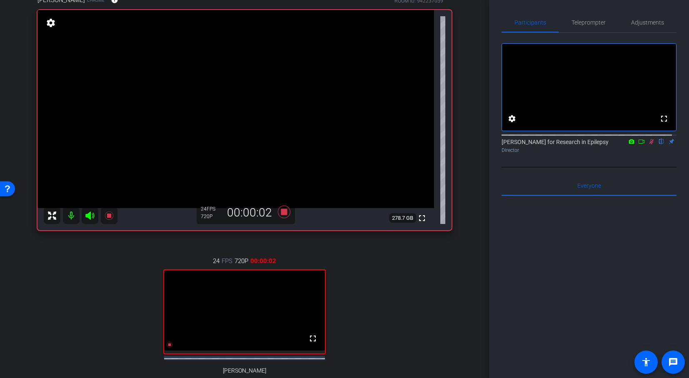
click at [638, 144] on icon at bounding box center [641, 142] width 7 height 6
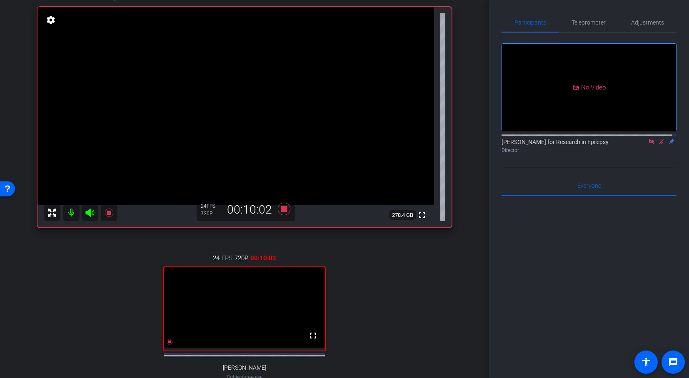
scroll to position [59, 0]
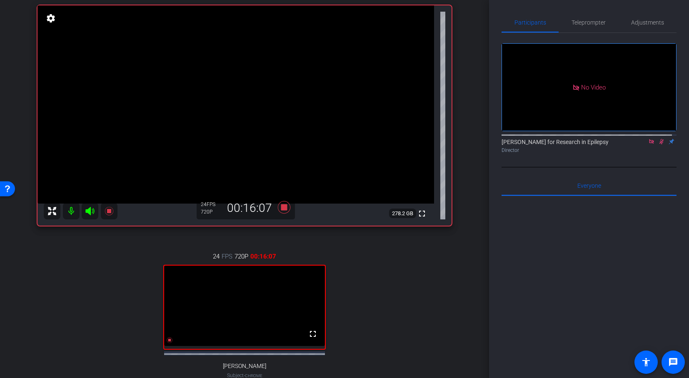
click at [659, 144] on icon at bounding box center [661, 141] width 5 height 5
click at [282, 205] on icon at bounding box center [284, 207] width 12 height 12
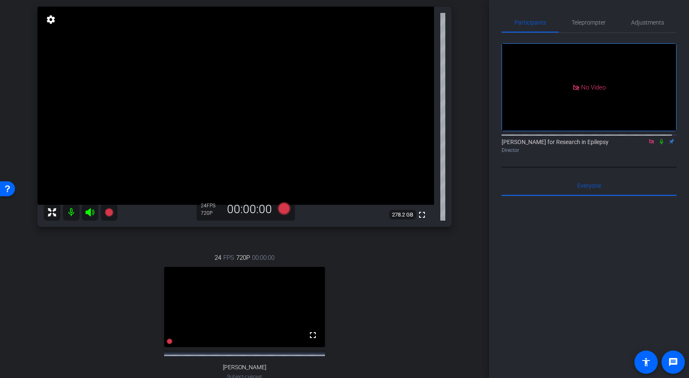
scroll to position [61, 0]
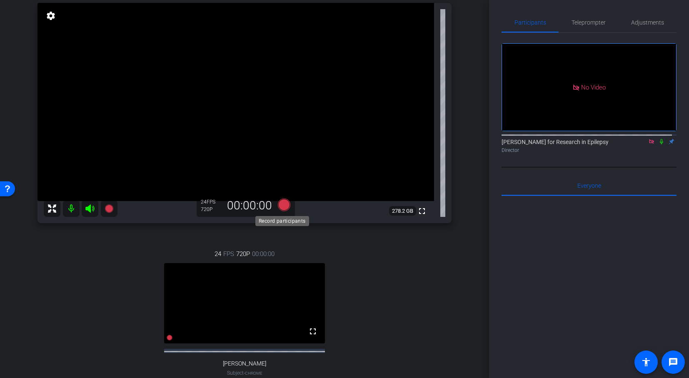
click at [280, 204] on icon at bounding box center [284, 205] width 12 height 12
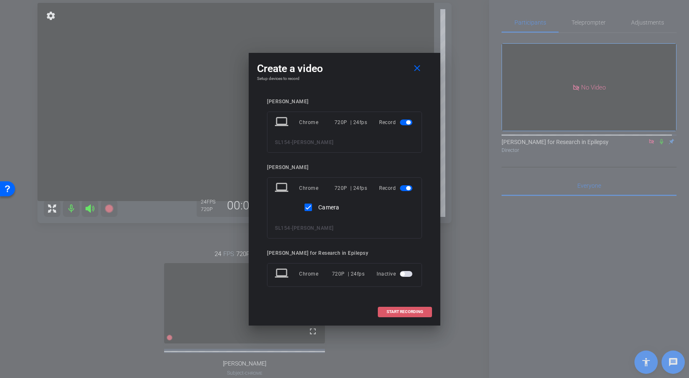
click at [420, 312] on span "START RECORDING" at bounding box center [404, 312] width 37 height 4
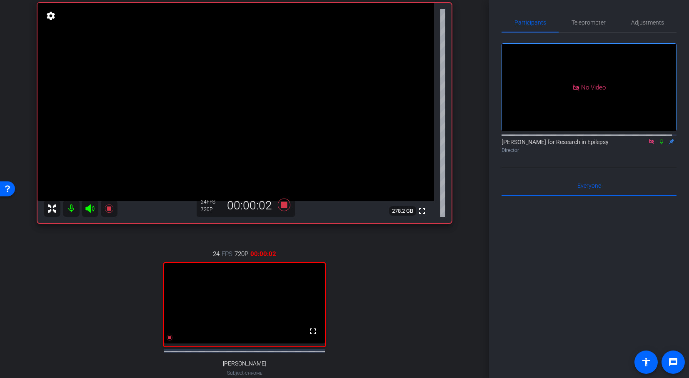
click at [658, 144] on icon at bounding box center [661, 142] width 7 height 6
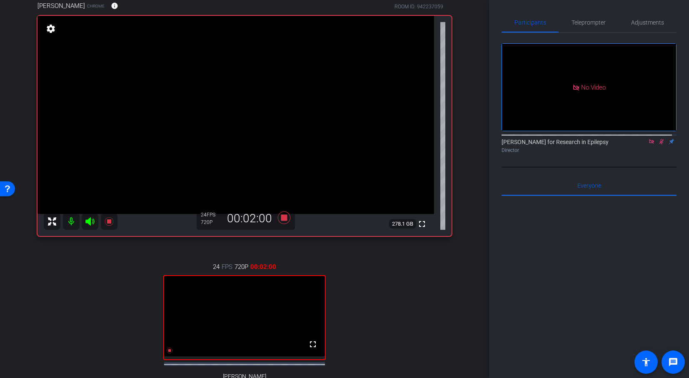
scroll to position [45, 0]
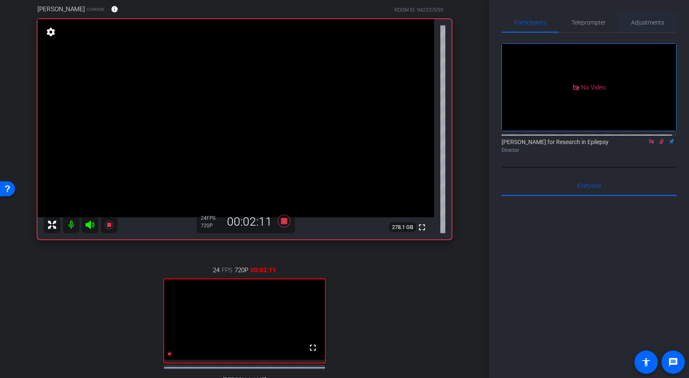
click at [641, 22] on span "Adjustments" at bounding box center [647, 23] width 33 height 6
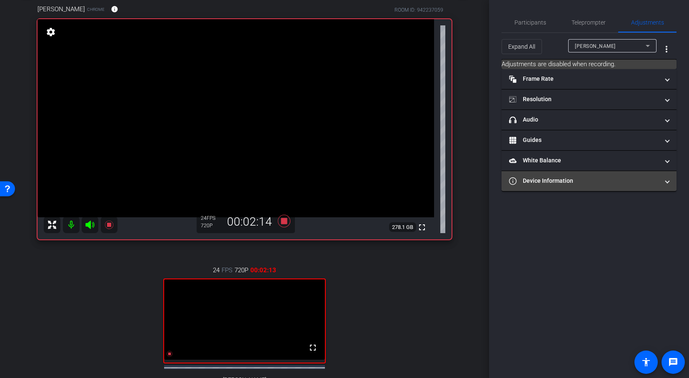
click at [664, 184] on span "Device Information" at bounding box center [587, 181] width 157 height 9
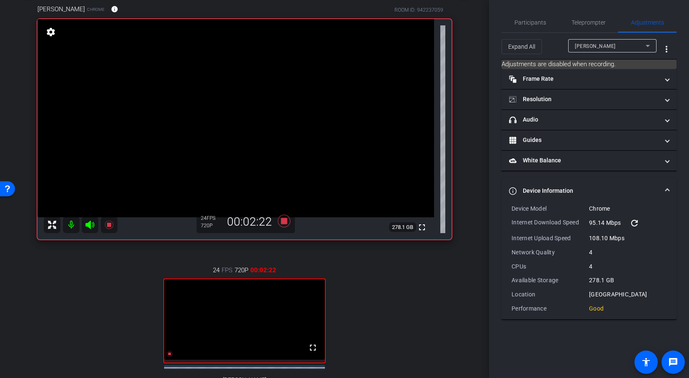
click at [668, 189] on span at bounding box center [666, 191] width 3 height 9
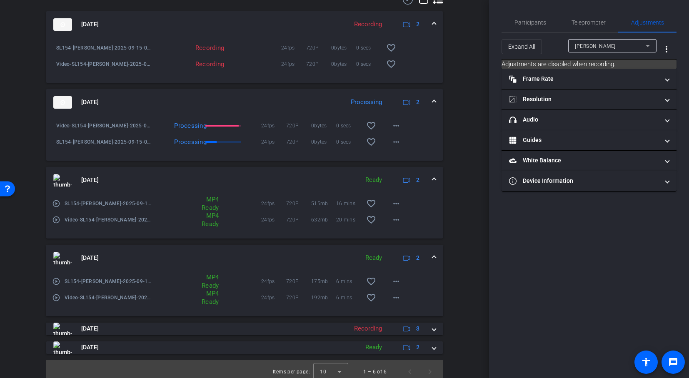
scroll to position [521, 0]
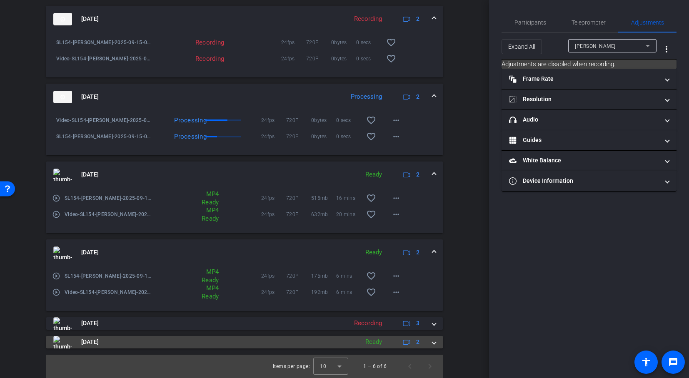
click at [432, 344] on span at bounding box center [433, 342] width 3 height 9
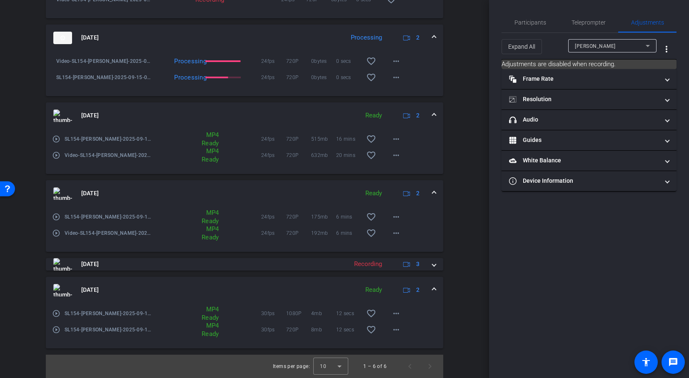
scroll to position [580, 0]
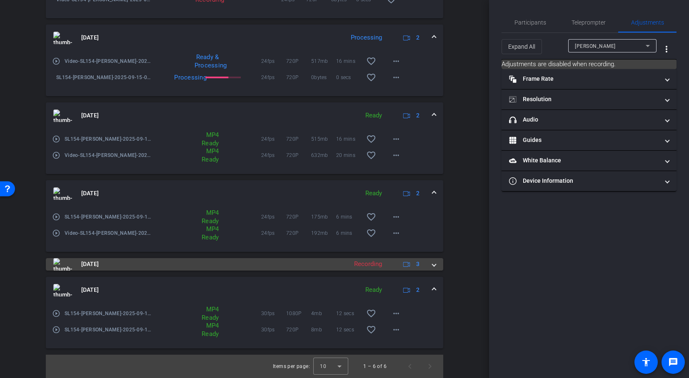
click at [432, 267] on span at bounding box center [433, 264] width 3 height 9
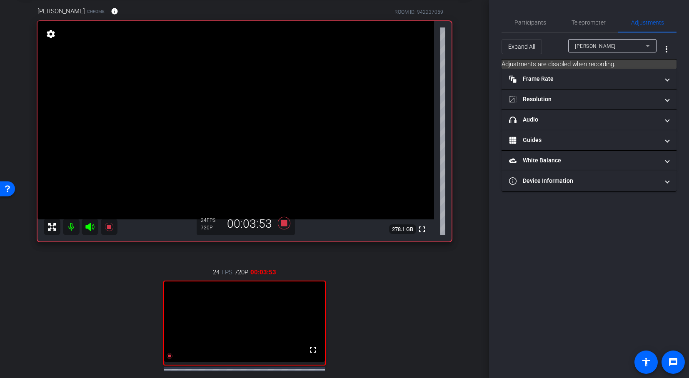
scroll to position [39, 0]
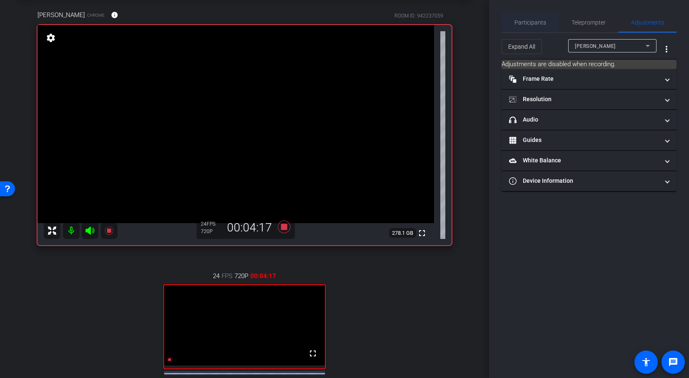
click at [525, 20] on span "Participants" at bounding box center [530, 23] width 32 height 6
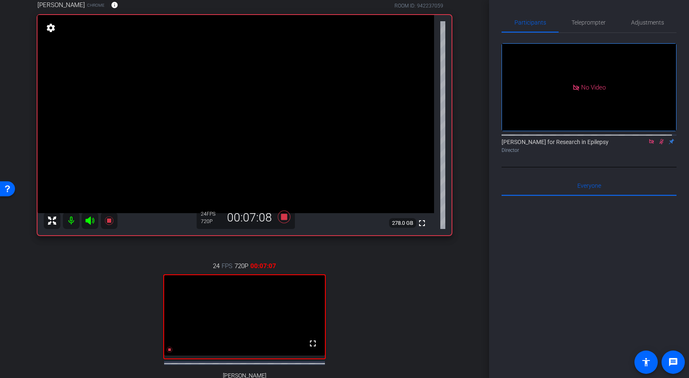
scroll to position [49, 0]
click at [659, 139] on icon at bounding box center [661, 141] width 5 height 5
click at [279, 216] on icon at bounding box center [284, 217] width 12 height 12
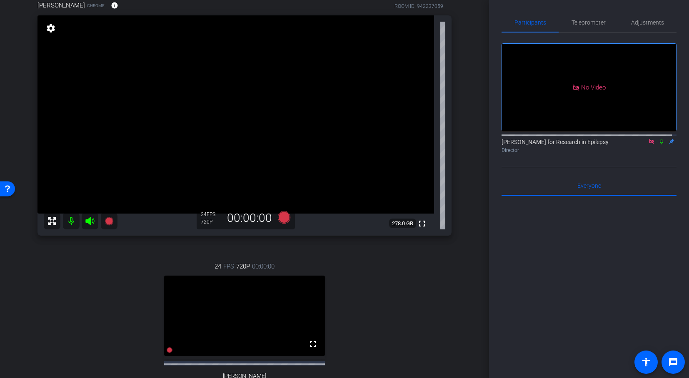
click at [648, 139] on icon at bounding box center [651, 142] width 7 height 6
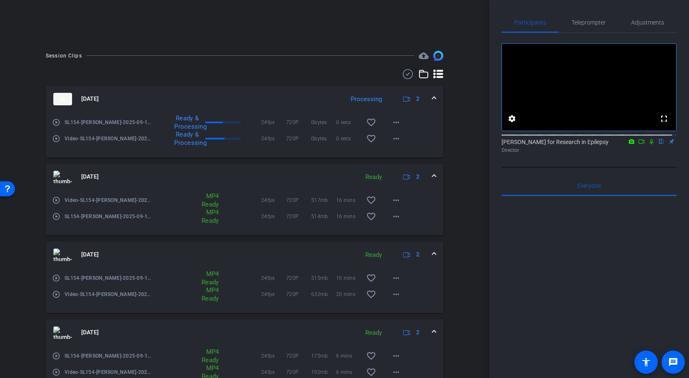
scroll to position [0, 0]
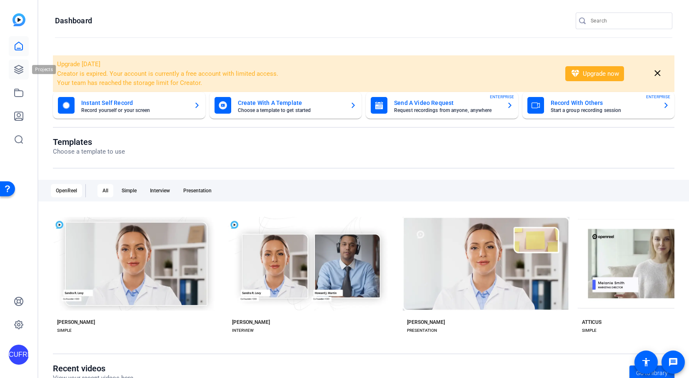
click at [17, 68] on icon at bounding box center [19, 69] width 8 height 8
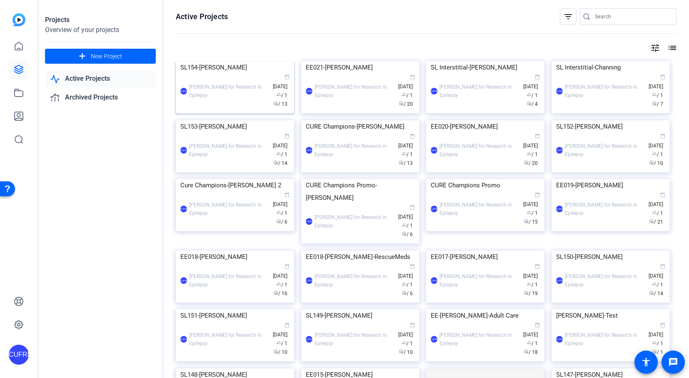
click at [240, 61] on img at bounding box center [235, 61] width 118 height 0
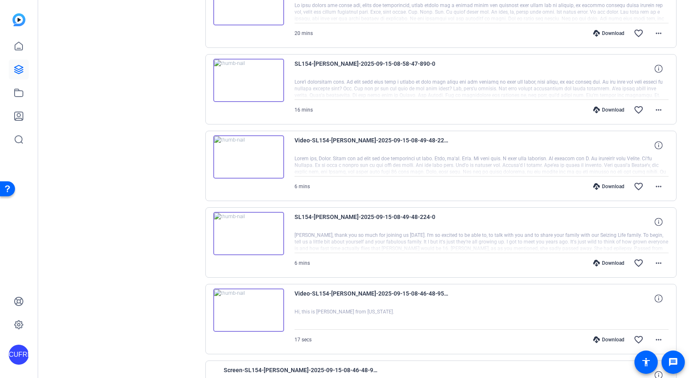
scroll to position [617, 0]
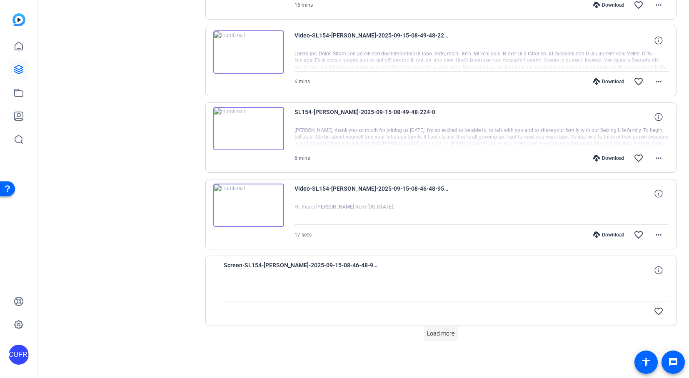
click at [436, 336] on span "Load more" at bounding box center [440, 333] width 27 height 9
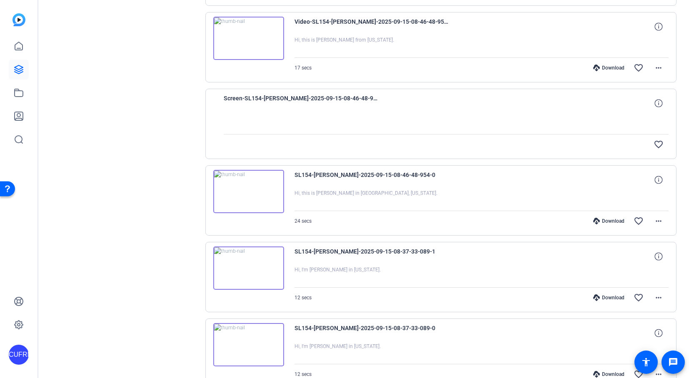
scroll to position [832, 0]
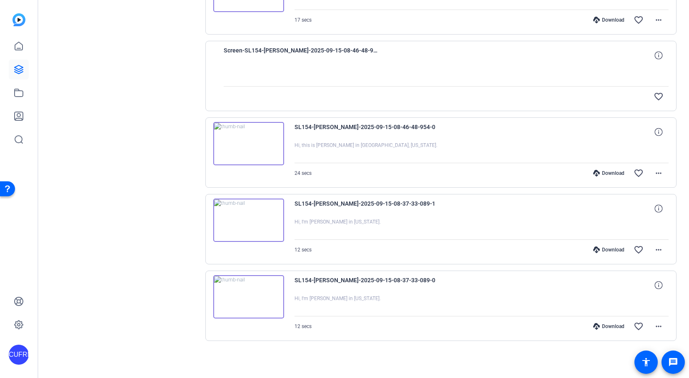
click at [248, 295] on img at bounding box center [248, 296] width 71 height 43
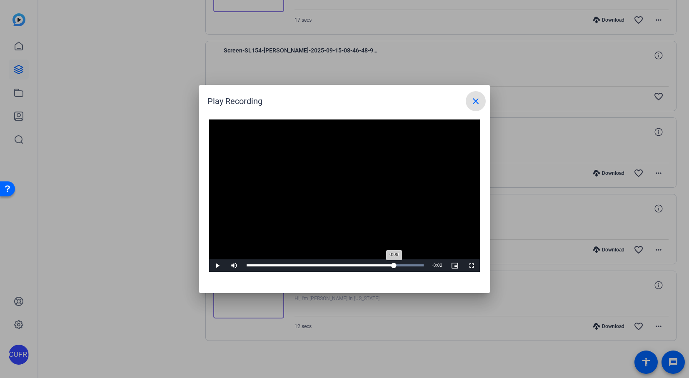
click at [394, 264] on div "Loaded : 100.00% 0:09 0:09" at bounding box center [334, 265] width 185 height 12
click at [214, 266] on span "Video Player" at bounding box center [217, 266] width 17 height 0
click at [369, 264] on div "Loaded : 100.00% 0:08 0:11" at bounding box center [335, 265] width 177 height 2
click at [345, 265] on div "Loaded : 100.00% 0:06 0:06" at bounding box center [335, 265] width 177 height 2
click at [341, 265] on div "Loaded : 100.00% 0:06 0:06" at bounding box center [335, 265] width 177 height 2
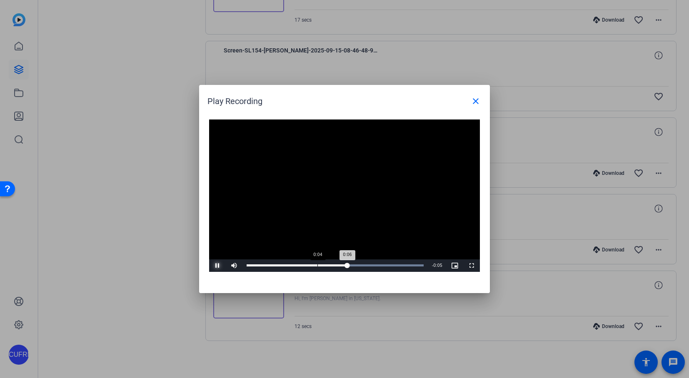
click at [317, 266] on div "Loaded : 100.00% 0:04 0:06" at bounding box center [335, 265] width 177 height 2
click at [479, 98] on mat-icon "close" at bounding box center [476, 101] width 10 height 10
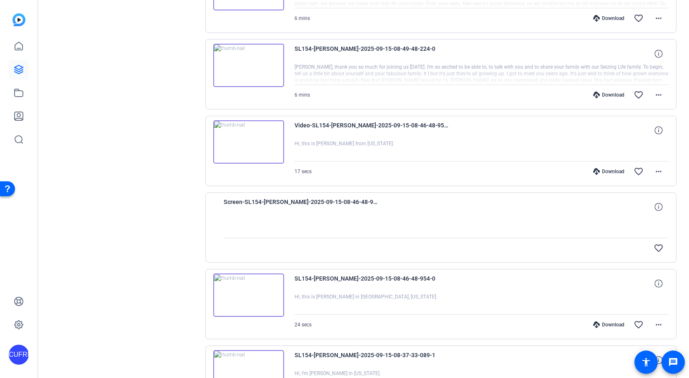
scroll to position [671, 0]
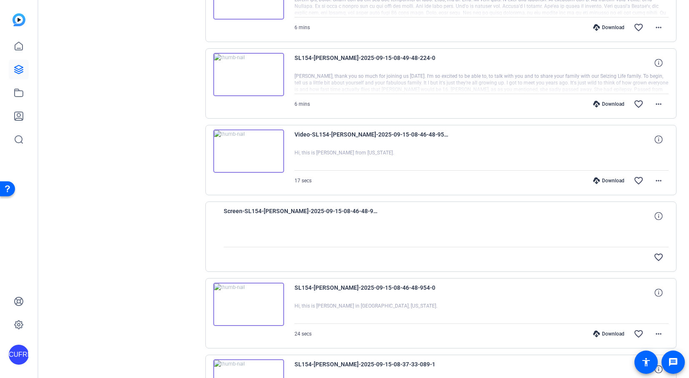
click at [255, 151] on img at bounding box center [248, 151] width 71 height 43
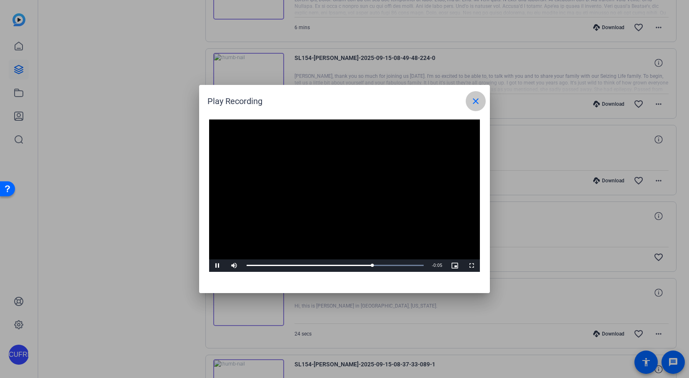
click at [474, 97] on mat-icon "close" at bounding box center [476, 101] width 10 height 10
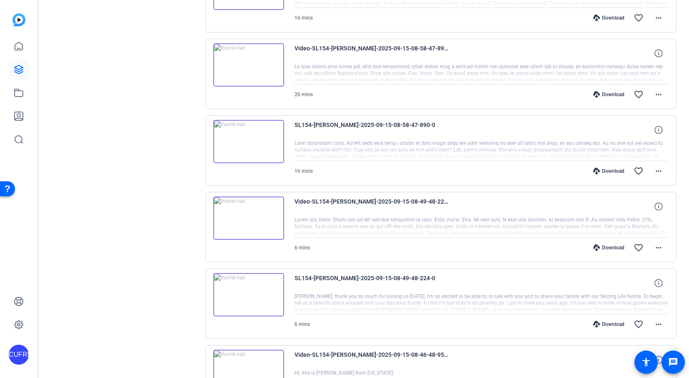
scroll to position [454, 0]
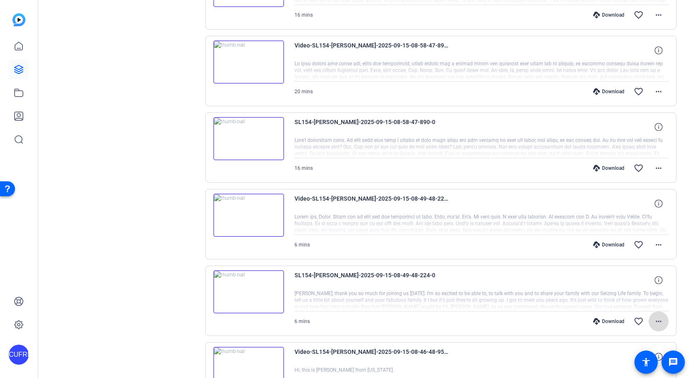
click at [653, 320] on mat-icon "more_horiz" at bounding box center [658, 321] width 10 height 10
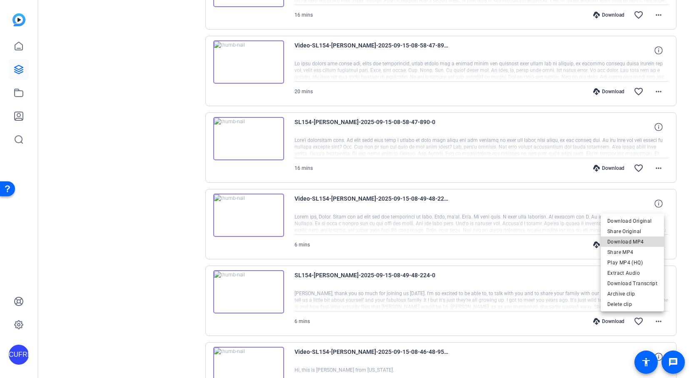
click at [640, 239] on span "Download MP4" at bounding box center [632, 242] width 50 height 10
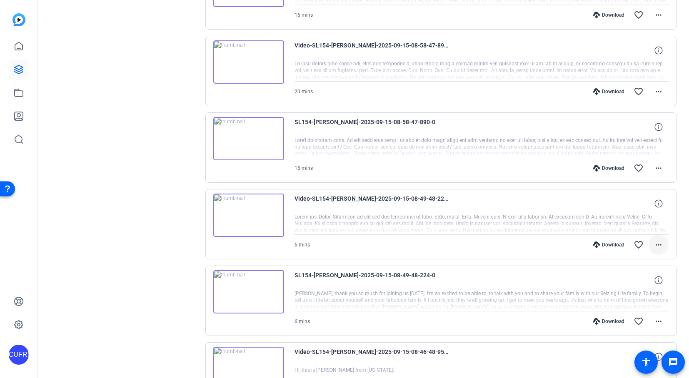
click at [657, 243] on mat-icon "more_horiz" at bounding box center [658, 245] width 10 height 10
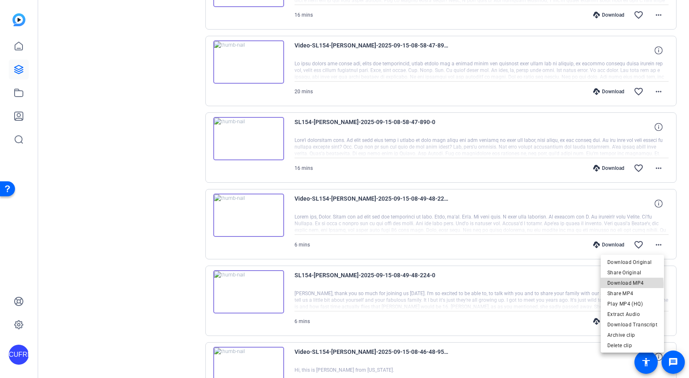
click at [629, 284] on span "Download MP4" at bounding box center [632, 283] width 50 height 10
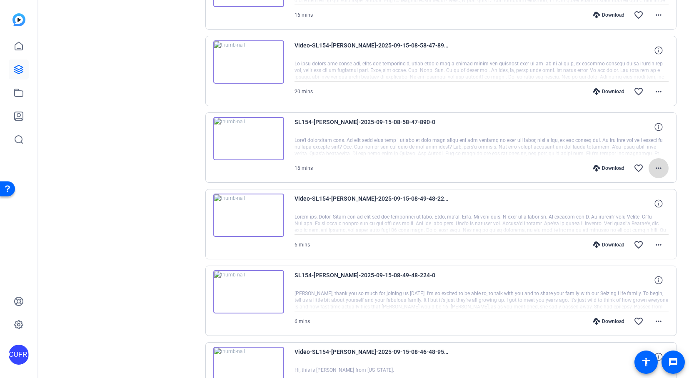
click at [653, 167] on mat-icon "more_horiz" at bounding box center [658, 168] width 10 height 10
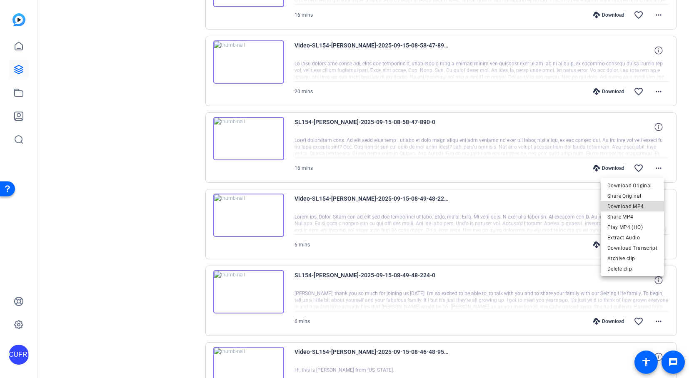
click at [634, 206] on span "Download MP4" at bounding box center [632, 207] width 50 height 10
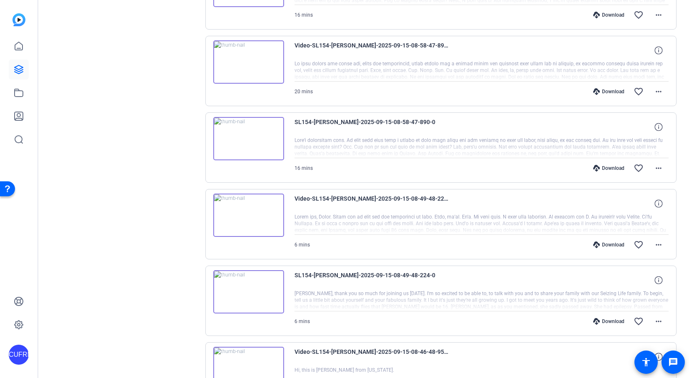
click at [676, 109] on div "Sessions Scripts Sessions more_horiz SL154 Sep 15, 2025 @ 8:17 AM Enter Session…" at bounding box center [363, 176] width 650 height 1160
click at [655, 91] on mat-icon "more_horiz" at bounding box center [658, 92] width 10 height 10
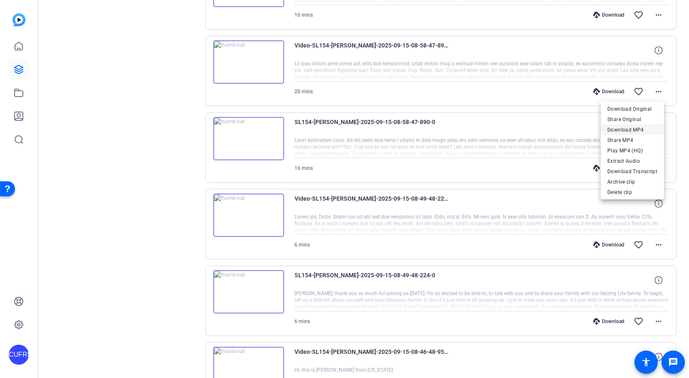
click at [640, 130] on span "Download MP4" at bounding box center [632, 130] width 50 height 10
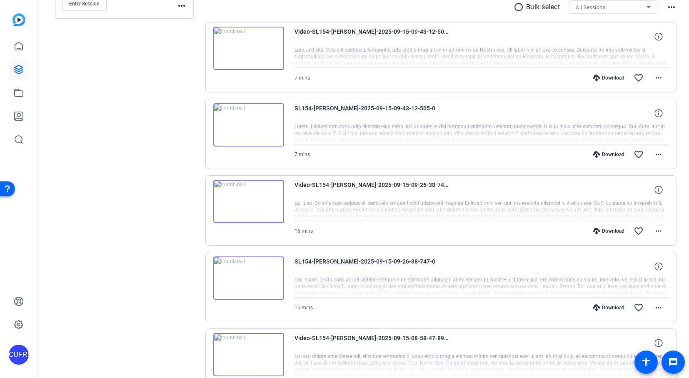
scroll to position [163, 0]
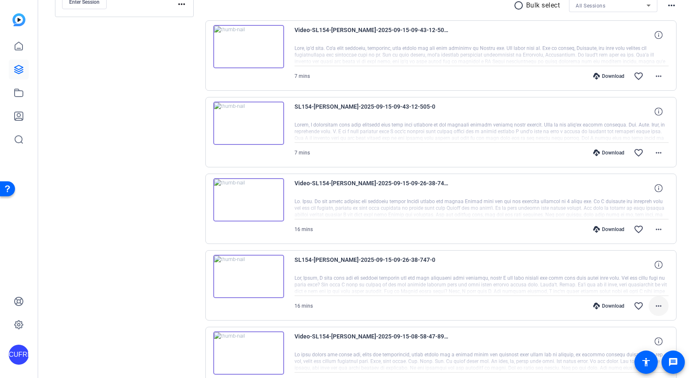
click at [654, 304] on mat-icon "more_horiz" at bounding box center [658, 306] width 10 height 10
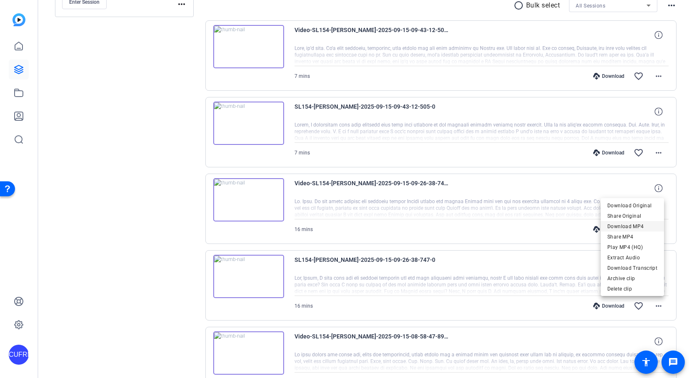
click at [636, 229] on span "Download MP4" at bounding box center [632, 226] width 50 height 10
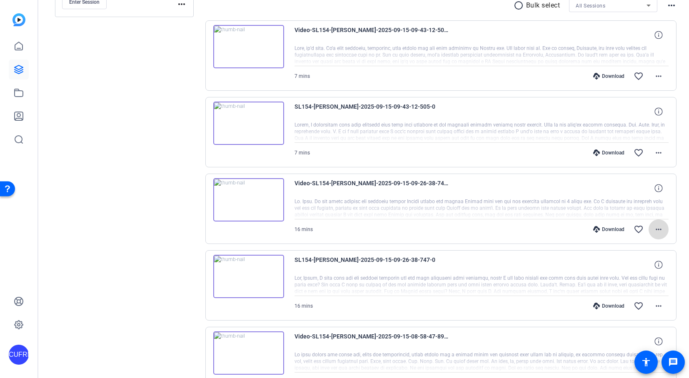
click at [655, 230] on mat-icon "more_horiz" at bounding box center [658, 229] width 10 height 10
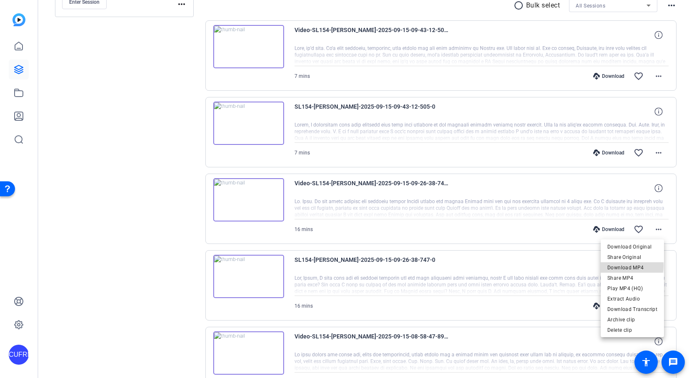
click at [628, 266] on span "Download MP4" at bounding box center [632, 267] width 50 height 10
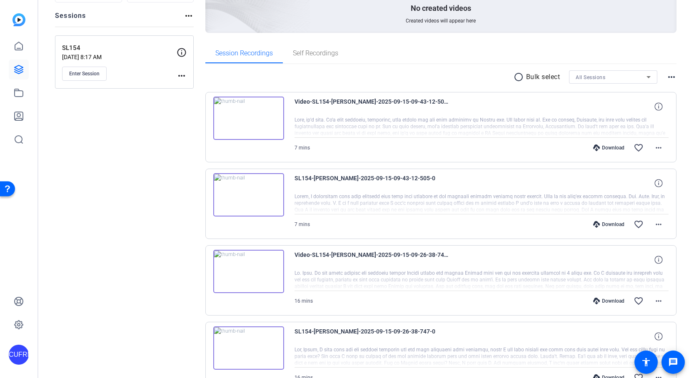
scroll to position [73, 0]
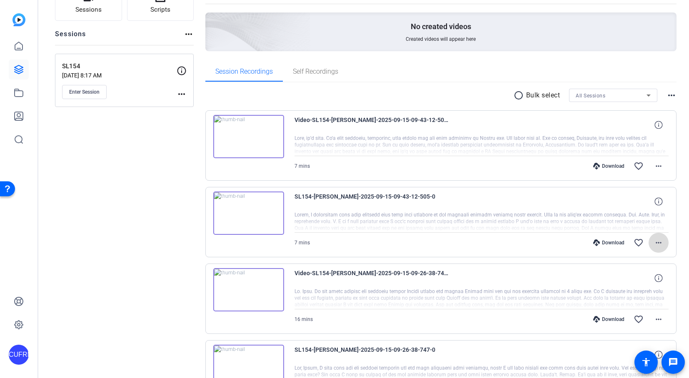
click at [655, 240] on mat-icon "more_horiz" at bounding box center [658, 243] width 10 height 10
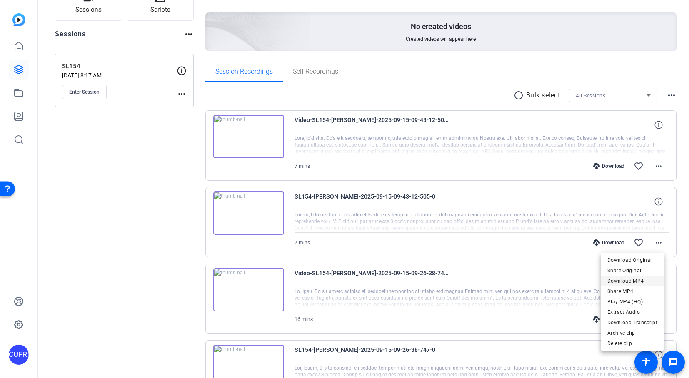
click at [629, 281] on span "Download MP4" at bounding box center [632, 281] width 50 height 10
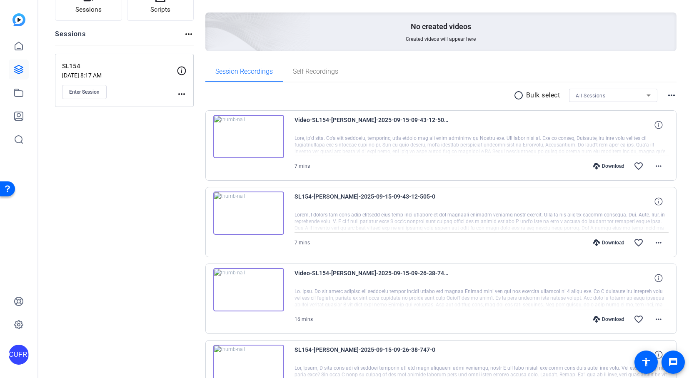
click at [653, 166] on mat-icon "more_horiz" at bounding box center [658, 166] width 10 height 10
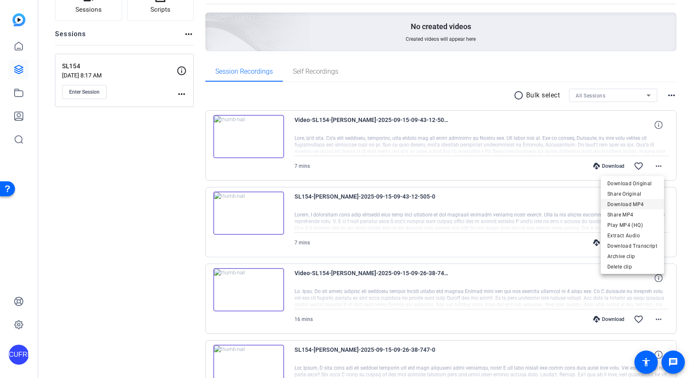
click at [633, 205] on span "Download MP4" at bounding box center [632, 204] width 50 height 10
